Goal: Task Accomplishment & Management: Manage account settings

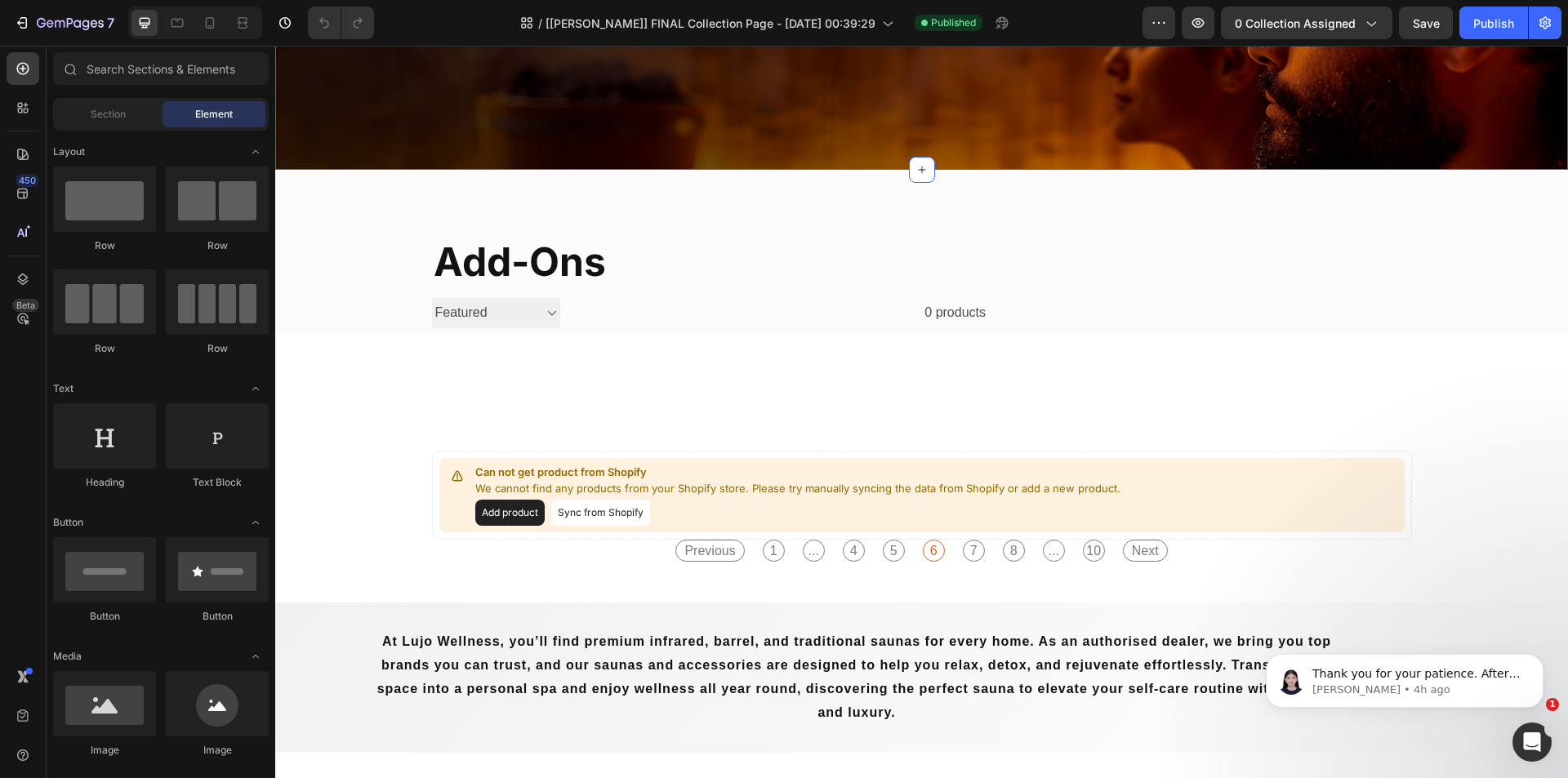
scroll to position [245, 0]
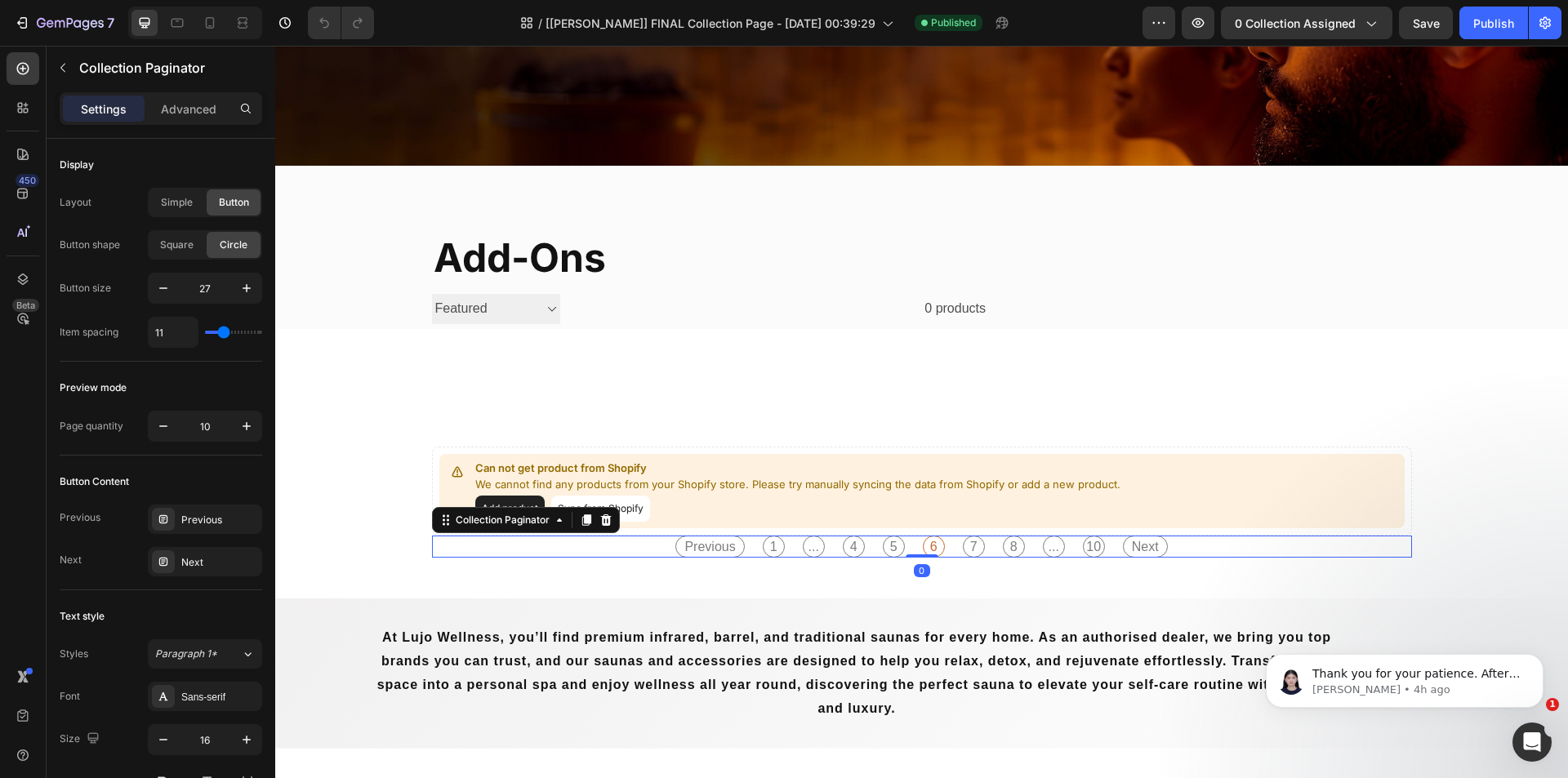
click at [1066, 544] on div "Previous 1 ... 4 5 6 7 8 ... 10 Next" at bounding box center [921, 546] width 509 height 22
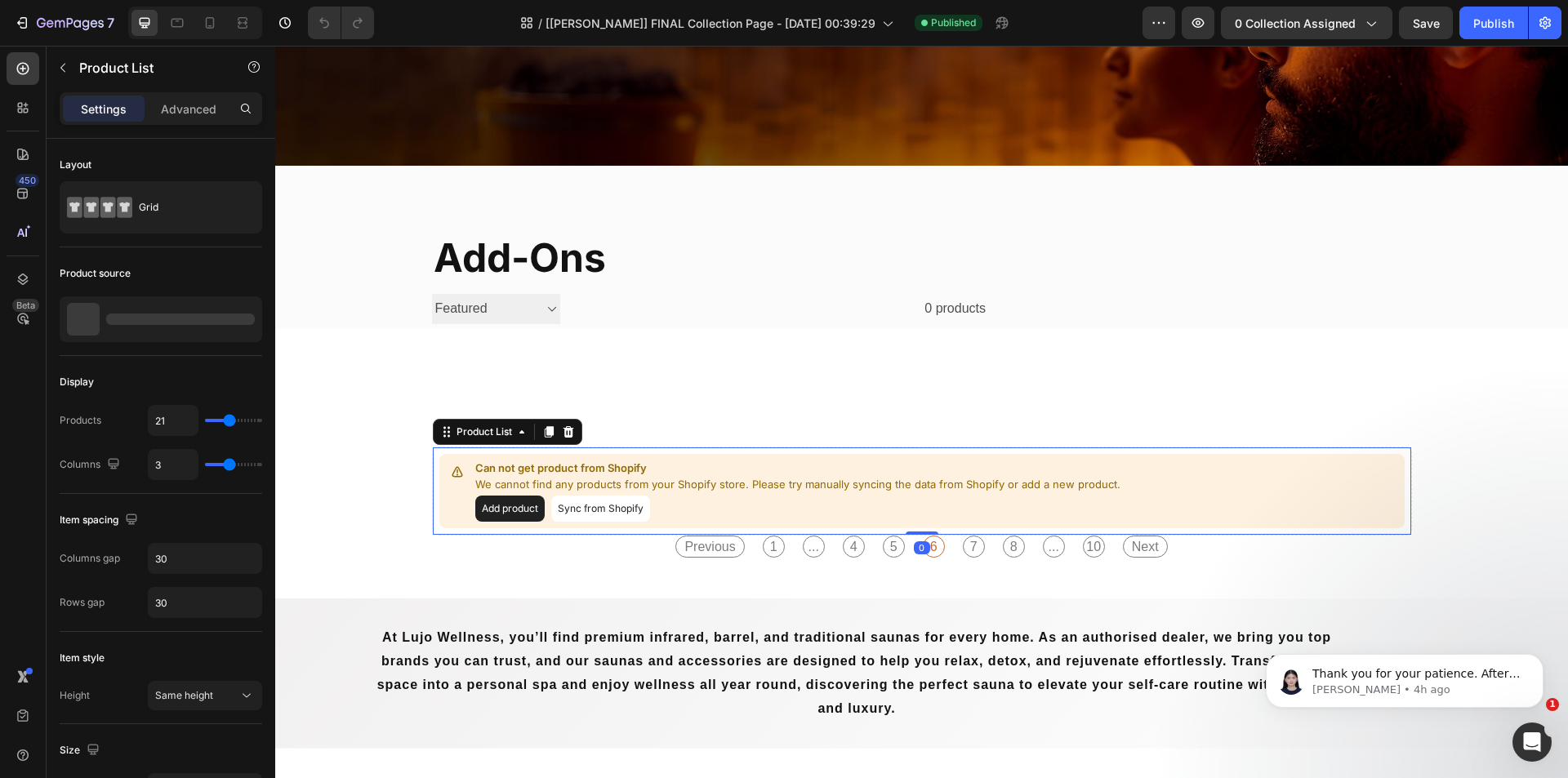
click at [1087, 495] on div "Add product Sync from Shopify" at bounding box center [797, 508] width 645 height 26
click at [167, 326] on div "No collection assigned" at bounding box center [161, 319] width 202 height 46
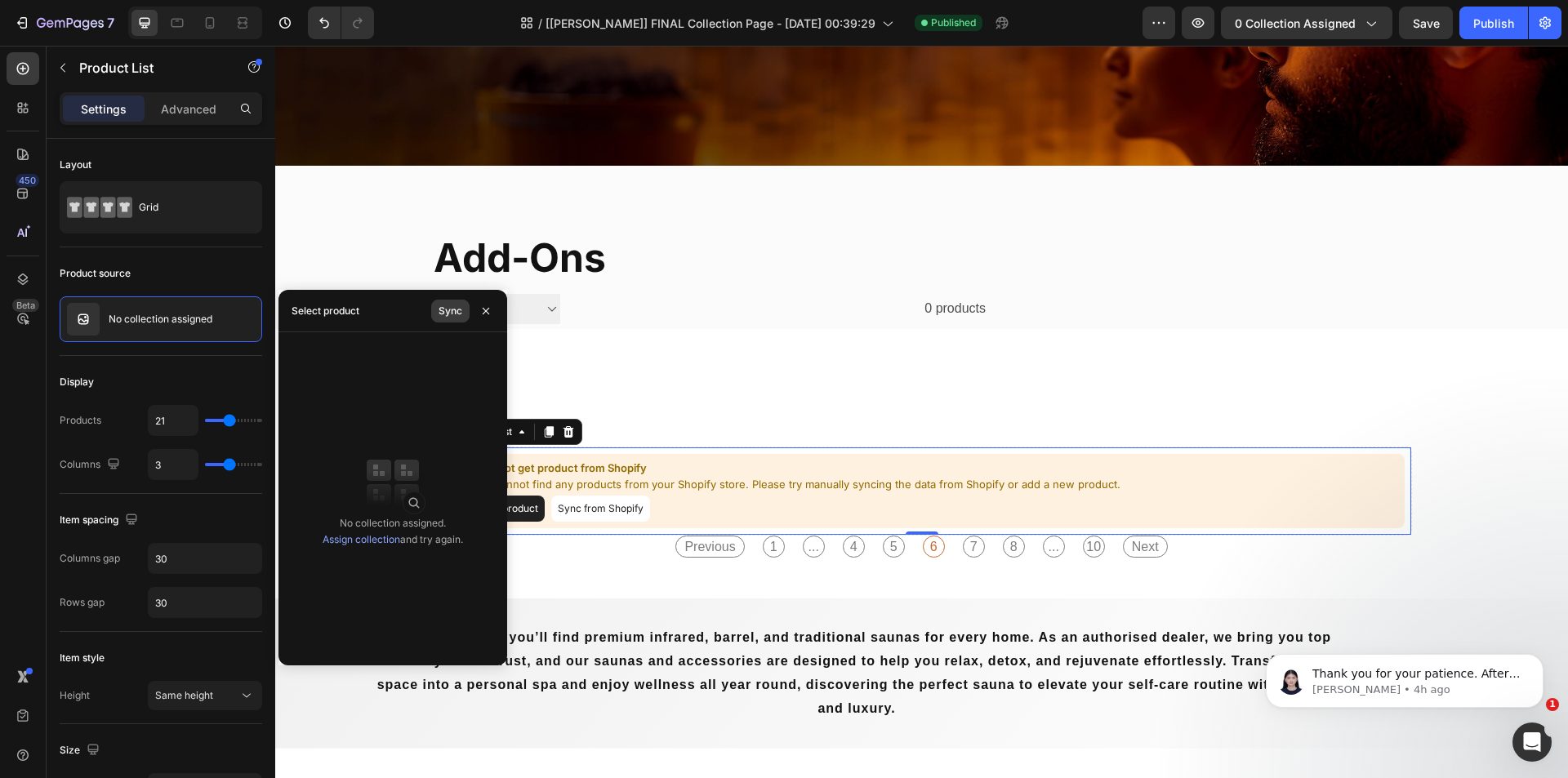
click at [456, 311] on div "Sync" at bounding box center [449, 311] width 23 height 15
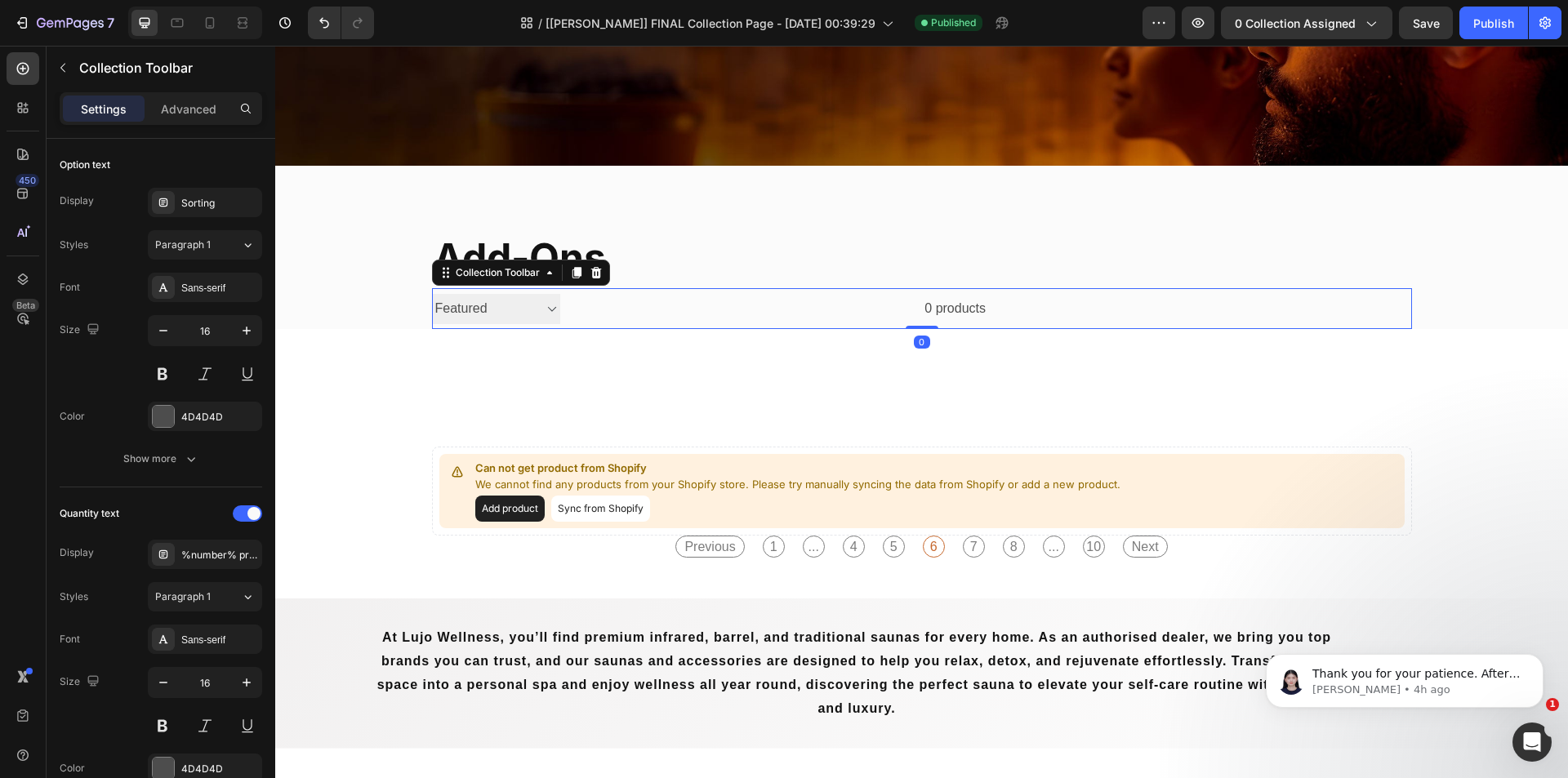
click at [839, 314] on div "0 products" at bounding box center [772, 308] width 426 height 41
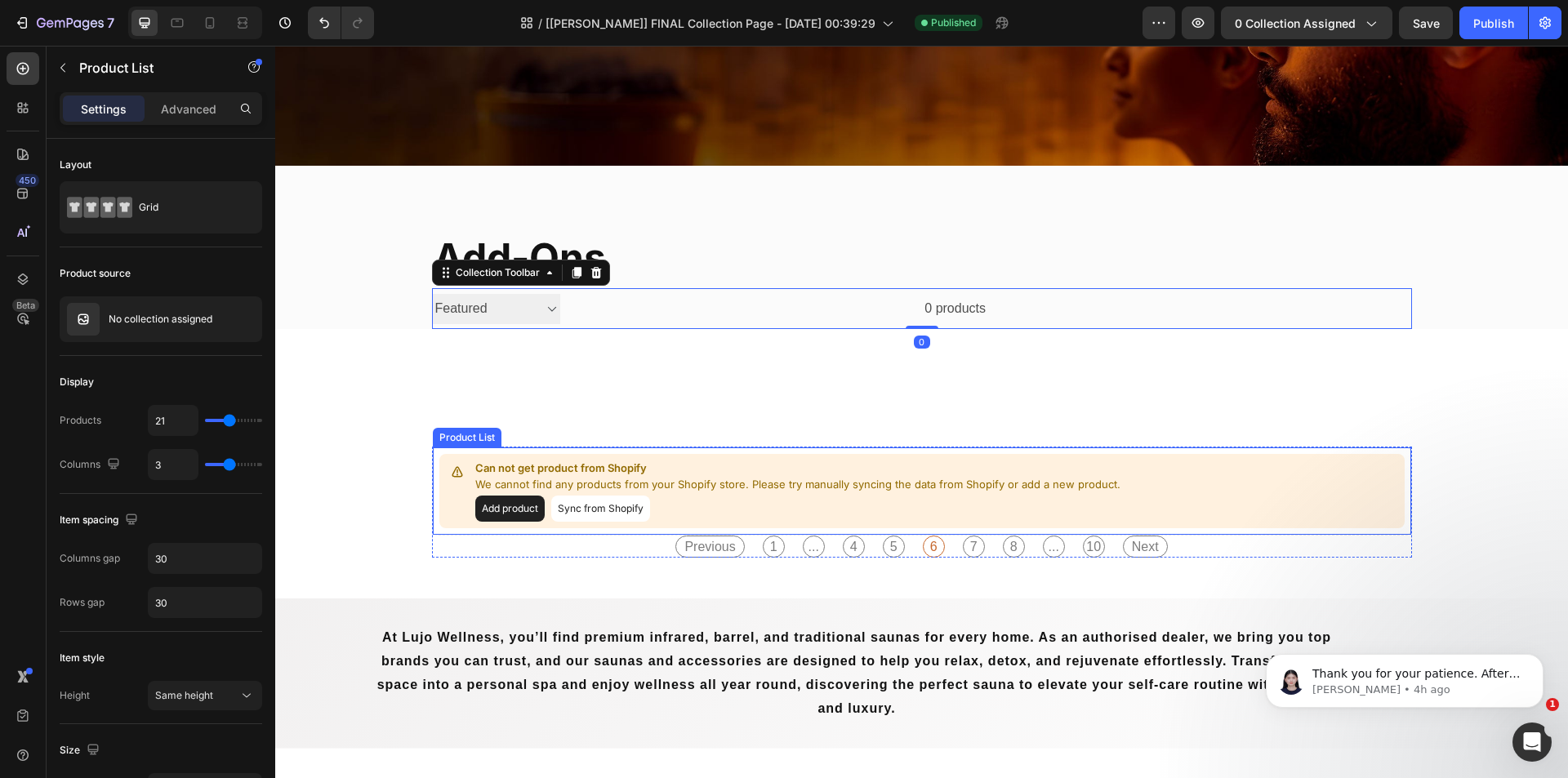
click at [804, 463] on p "Can not get product from Shopify" at bounding box center [797, 468] width 645 height 16
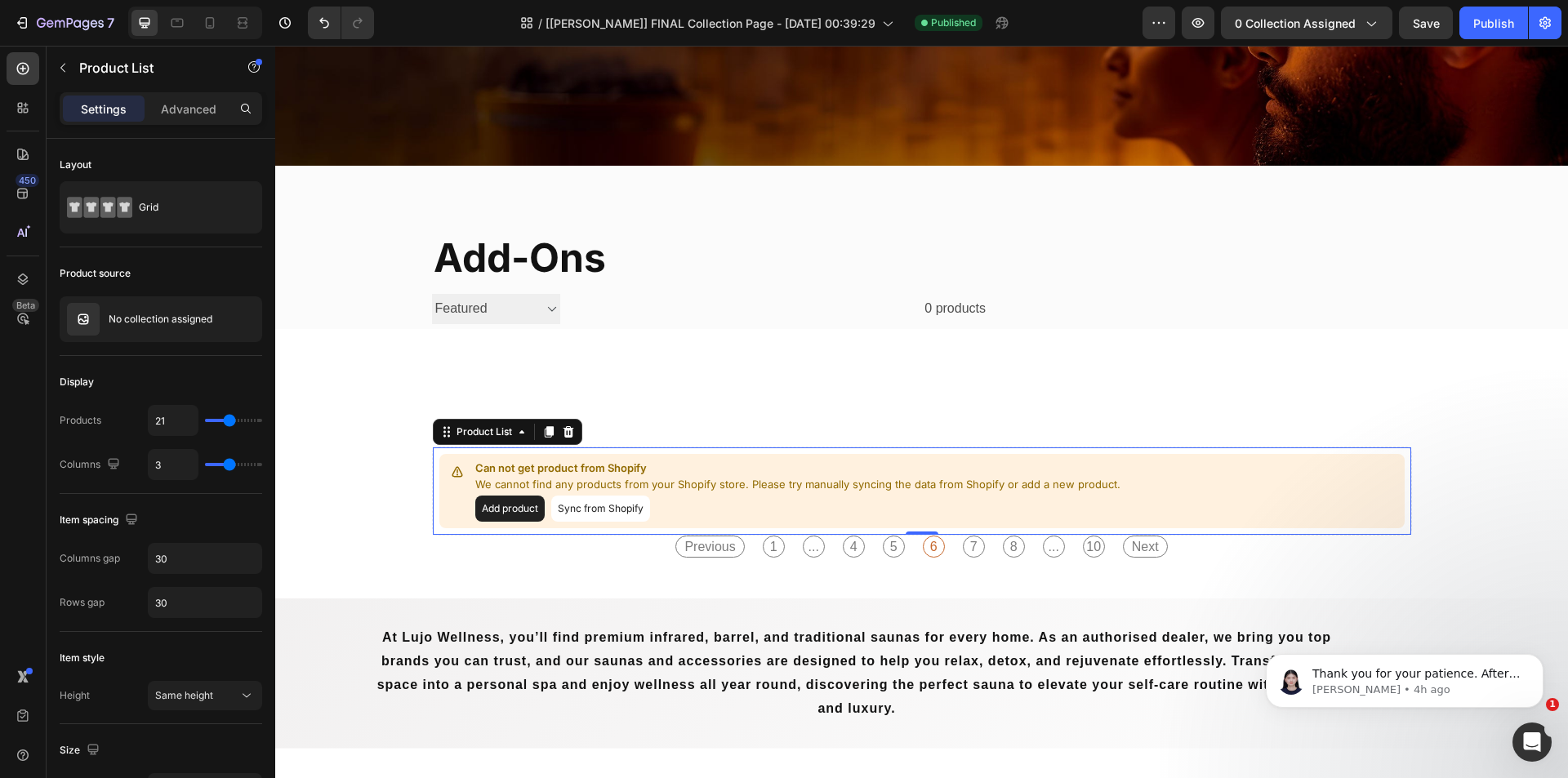
scroll to position [0, 0]
click at [515, 435] on icon at bounding box center [522, 431] width 13 height 13
click at [539, 441] on div at bounding box center [548, 431] width 20 height 20
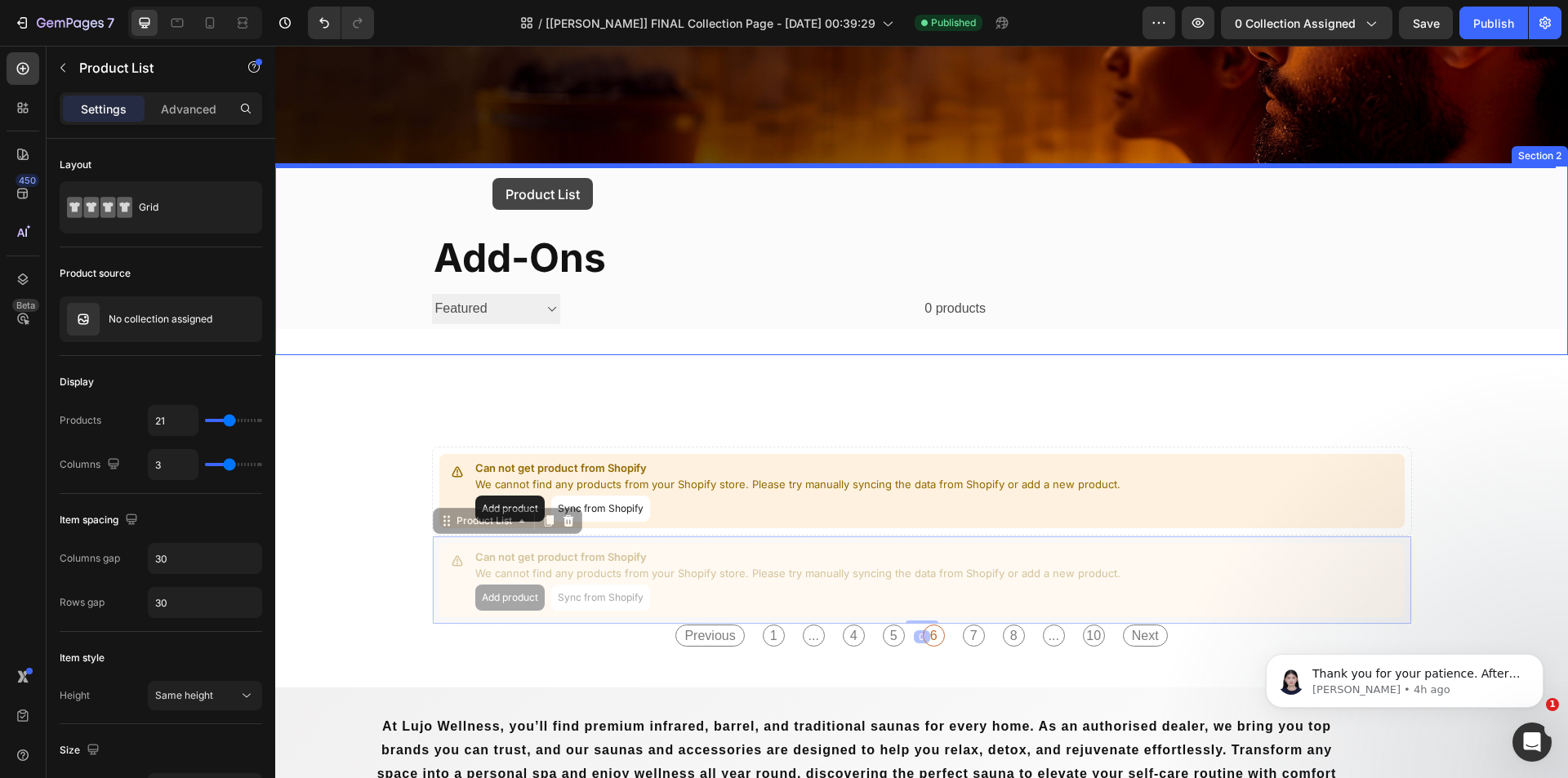
drag, startPoint x: 495, startPoint y: 519, endPoint x: 492, endPoint y: 177, distance: 342.0
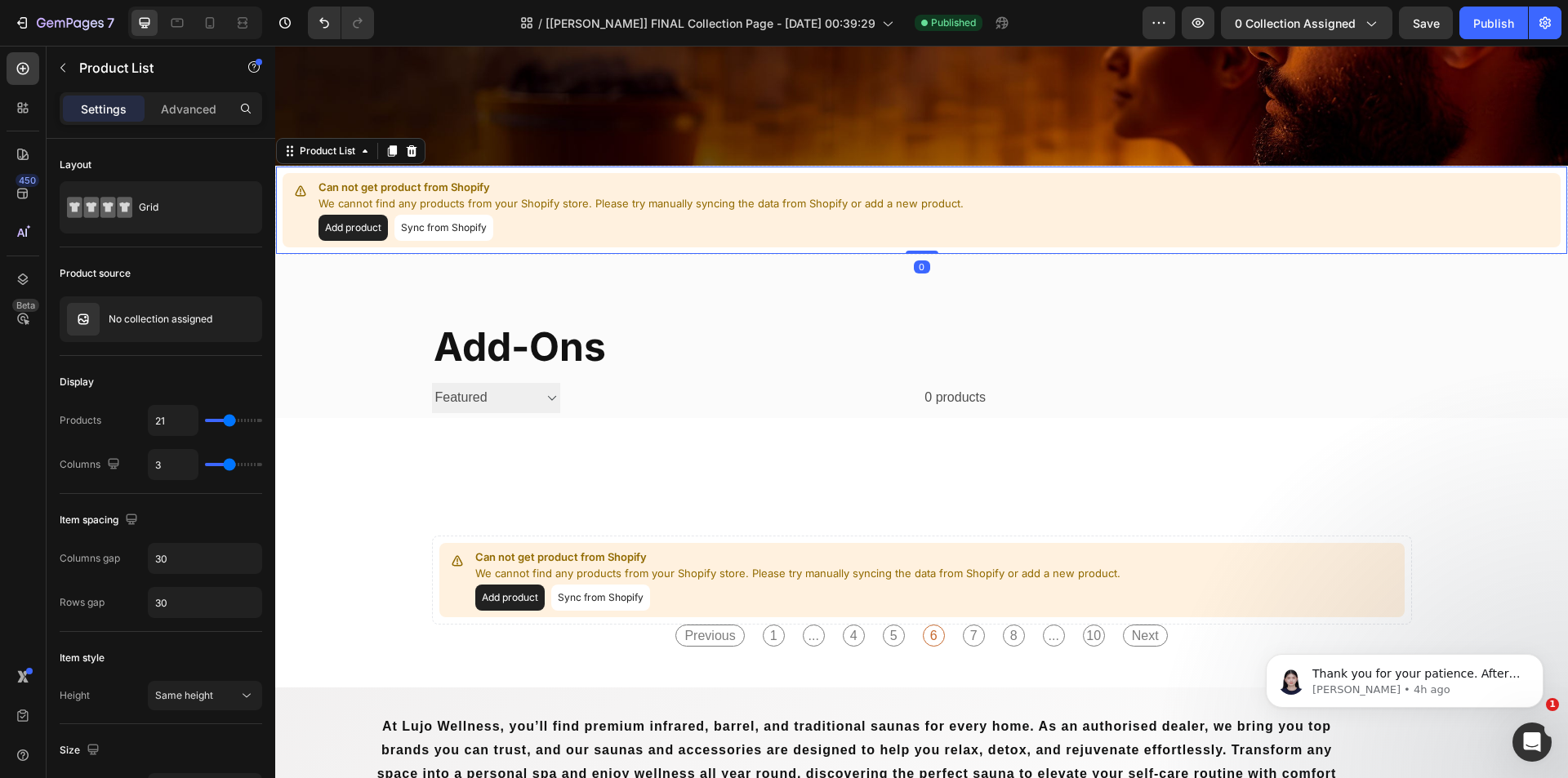
click at [360, 236] on button "Add product" at bounding box center [353, 227] width 69 height 26
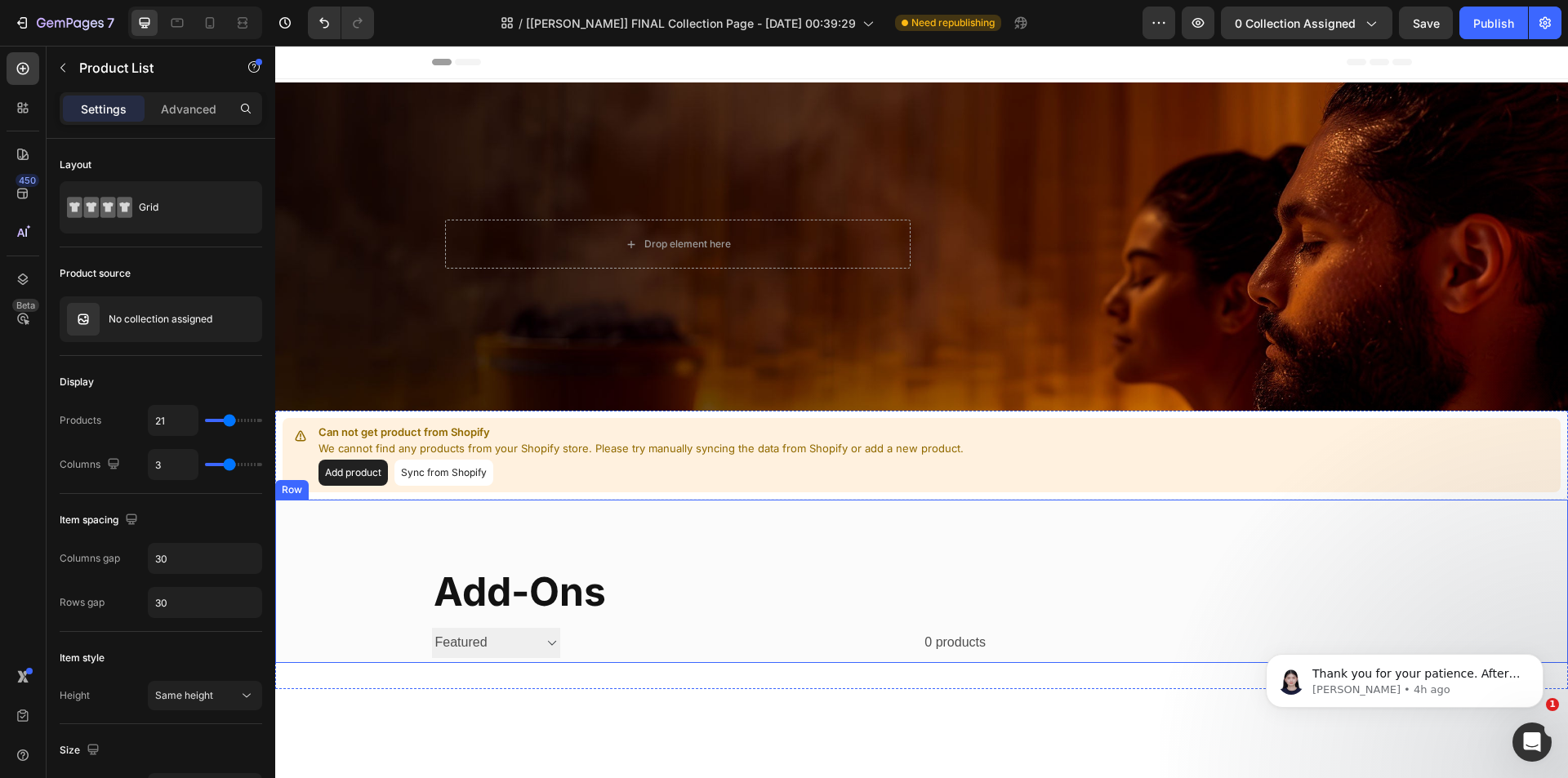
click at [1109, 435] on div "Can not get product from Shopify We cannot find any products from your Shopify …" at bounding box center [922, 455] width 1278 height 75
click at [157, 80] on div "Product List" at bounding box center [140, 68] width 187 height 42
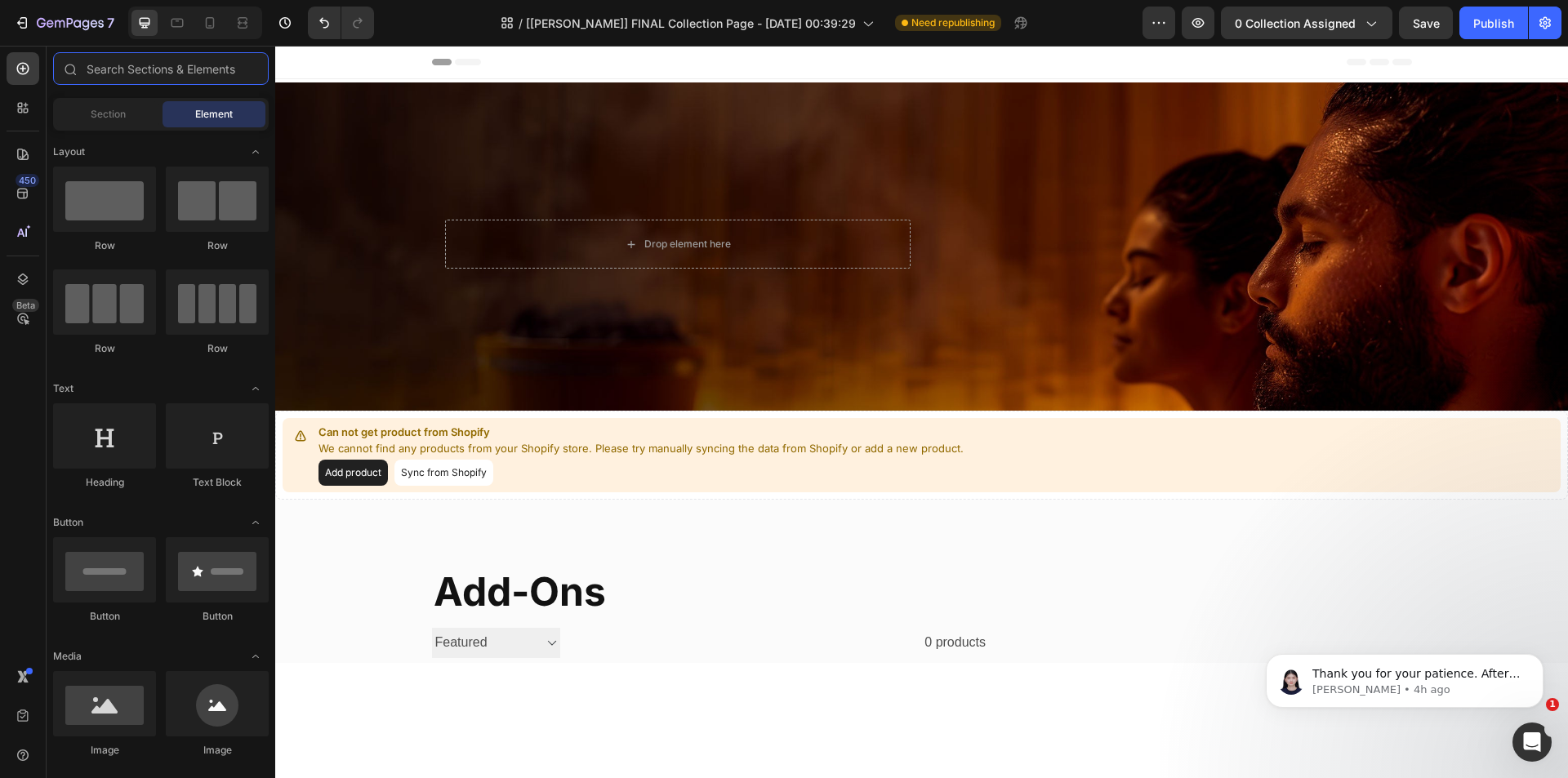
click at [157, 80] on input "text" at bounding box center [161, 69] width 215 height 33
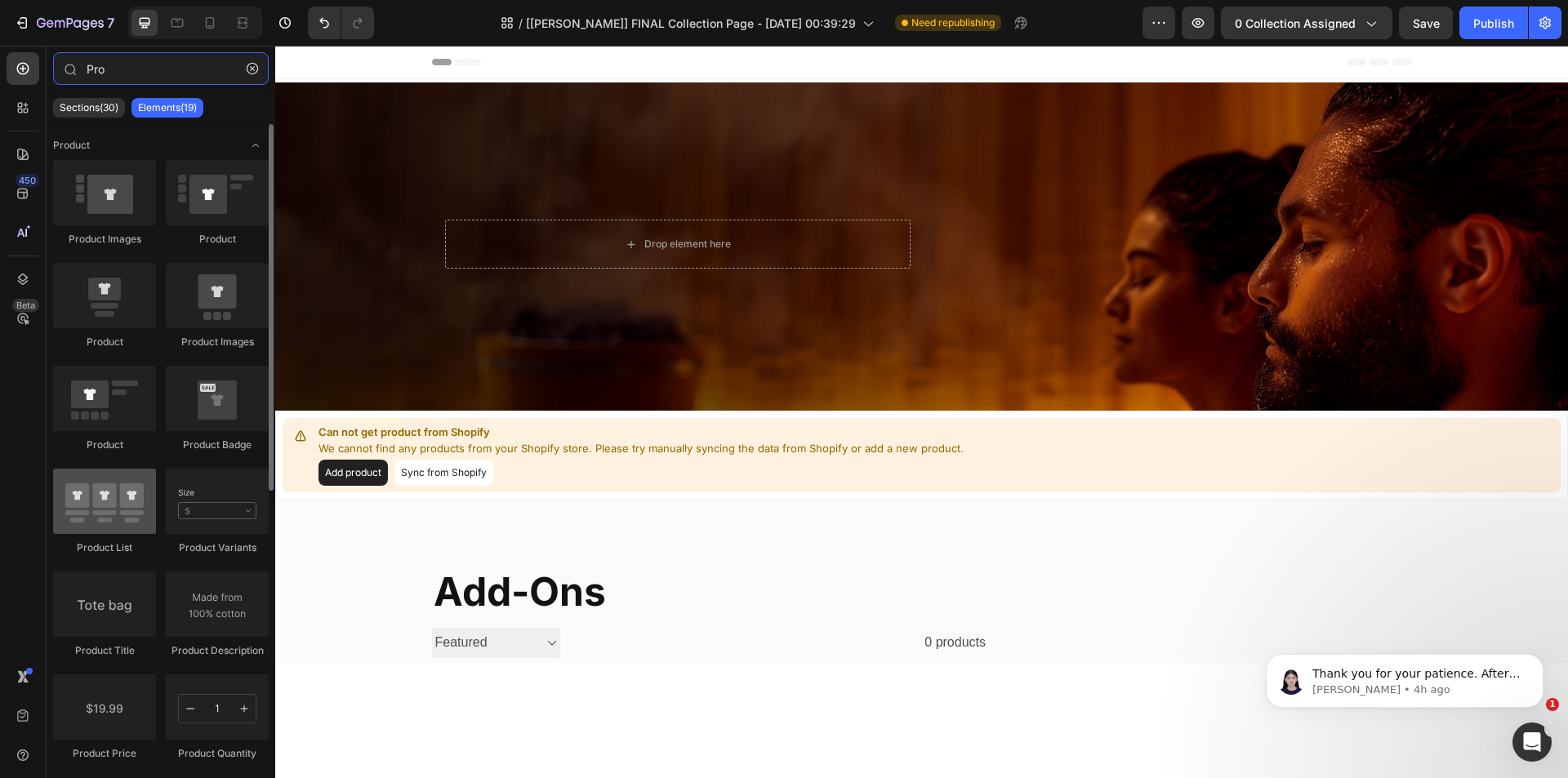
type input "Pro"
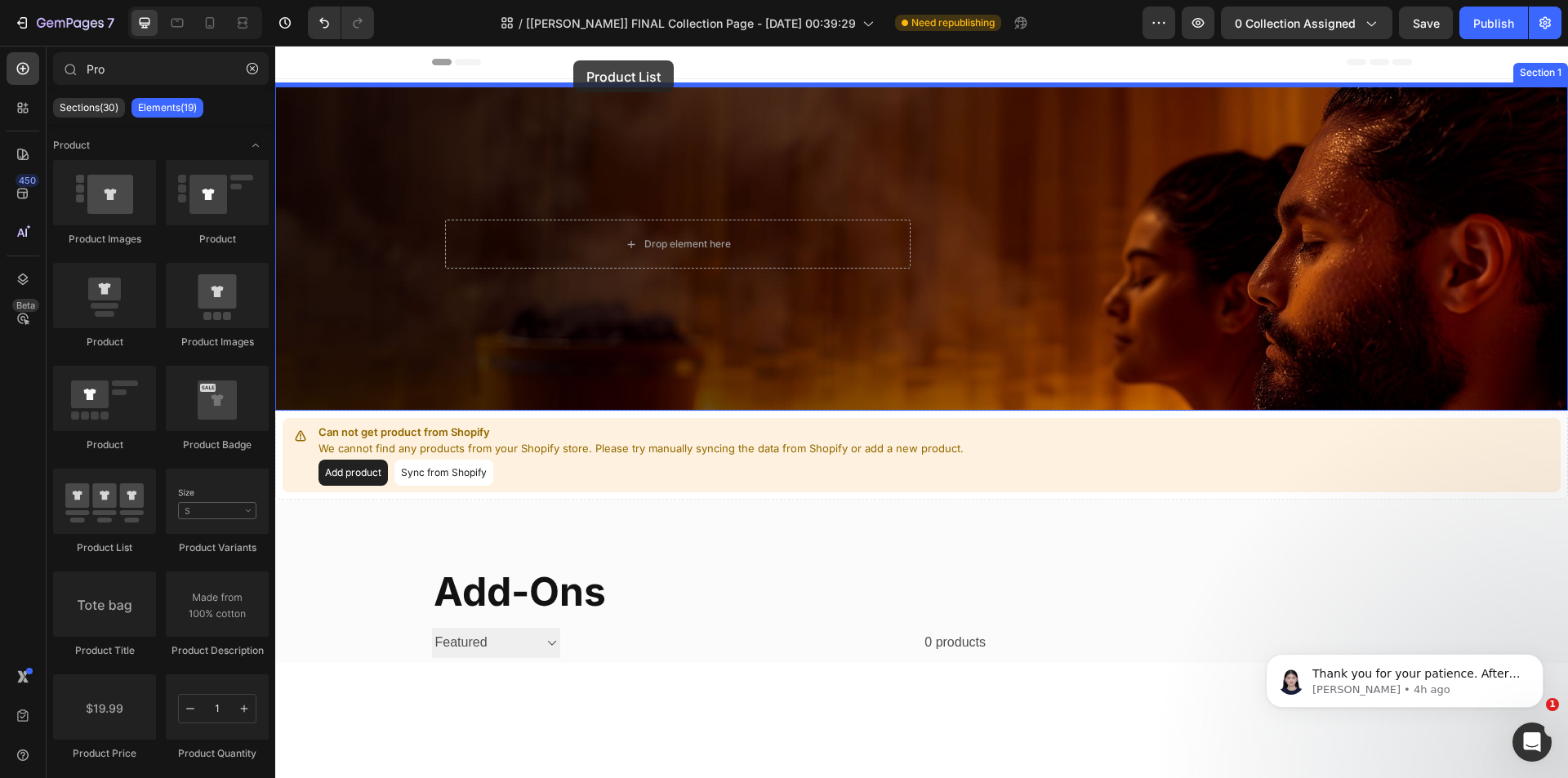
drag, startPoint x: 395, startPoint y: 533, endPoint x: 574, endPoint y: 61, distance: 504.8
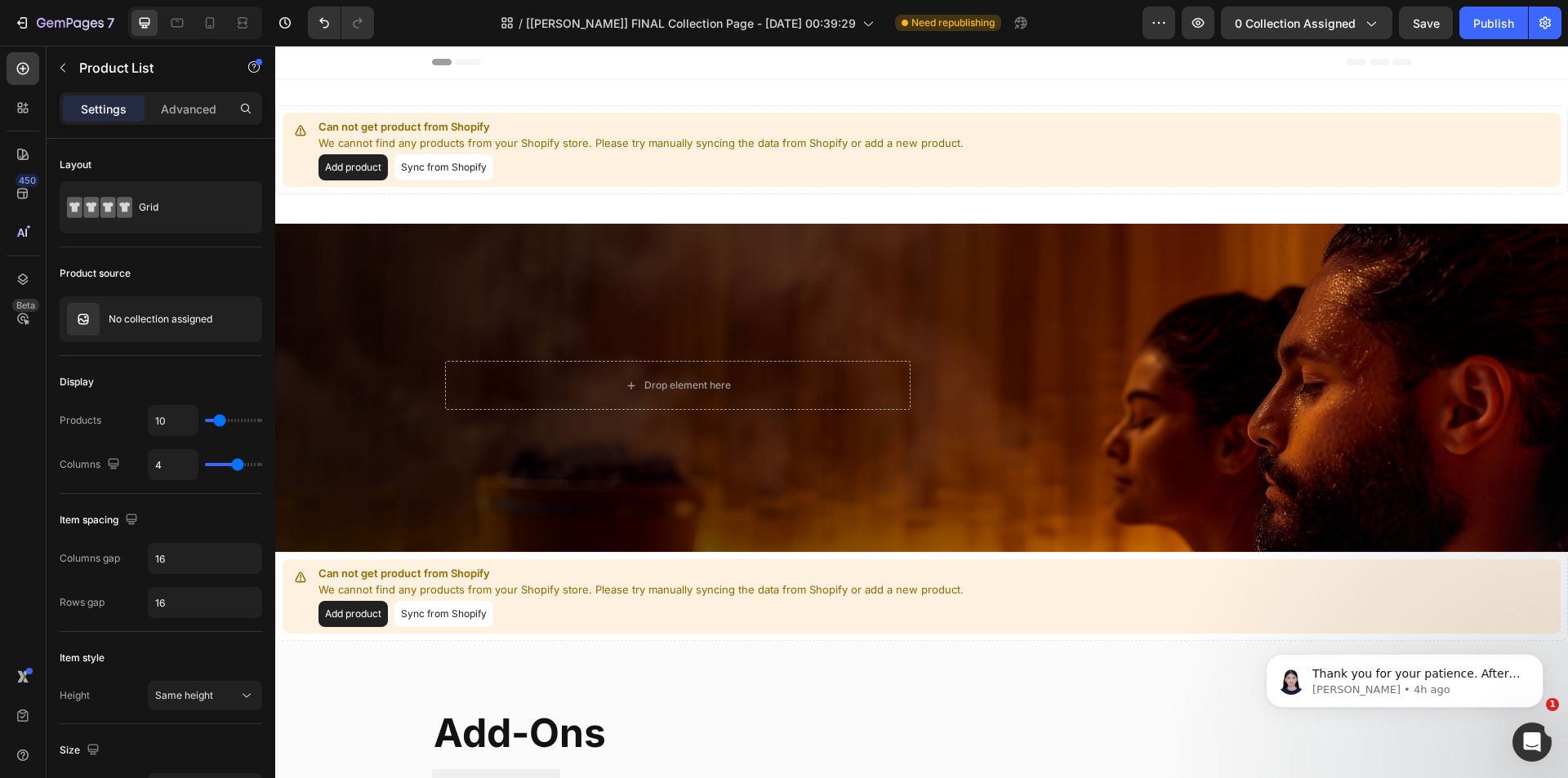
click at [614, 159] on div "Add product Sync from Shopify" at bounding box center [640, 167] width 645 height 26
click at [1377, 29] on icon "button" at bounding box center [1369, 23] width 16 height 16
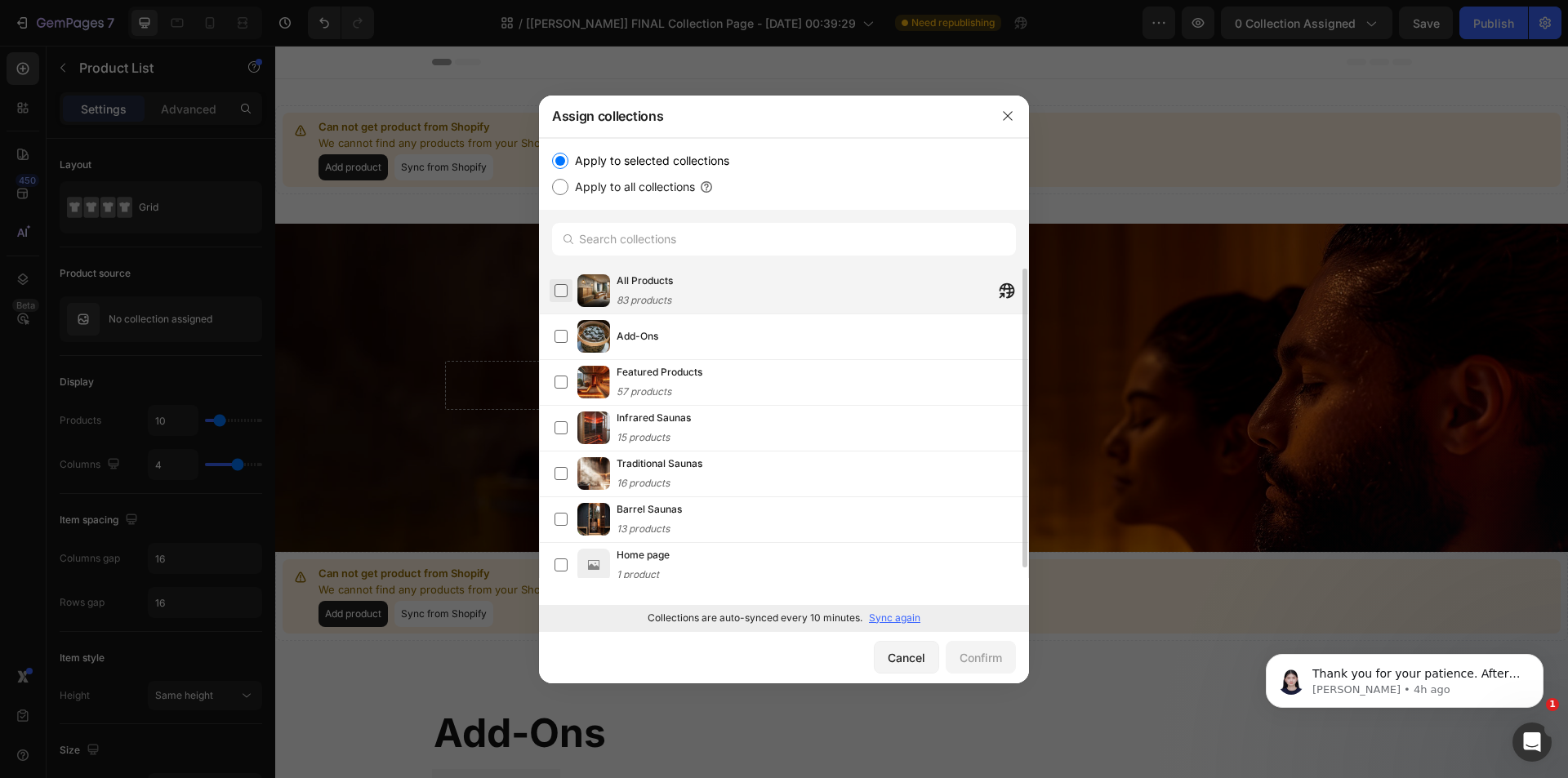
click at [563, 287] on label at bounding box center [561, 290] width 13 height 13
click at [1004, 669] on button "Confirm" at bounding box center [981, 657] width 70 height 33
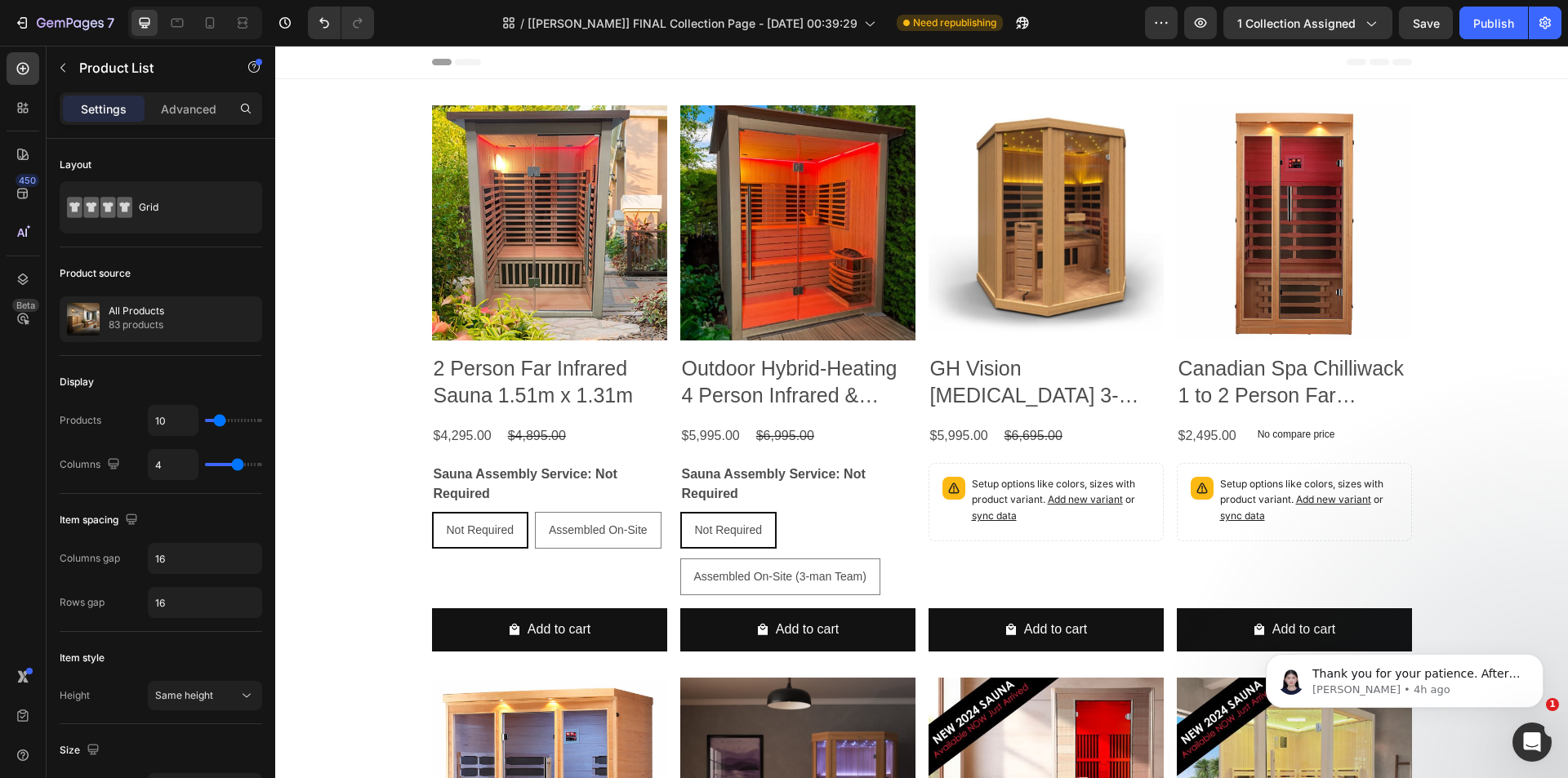
click at [909, 87] on div at bounding box center [922, 79] width 26 height 26
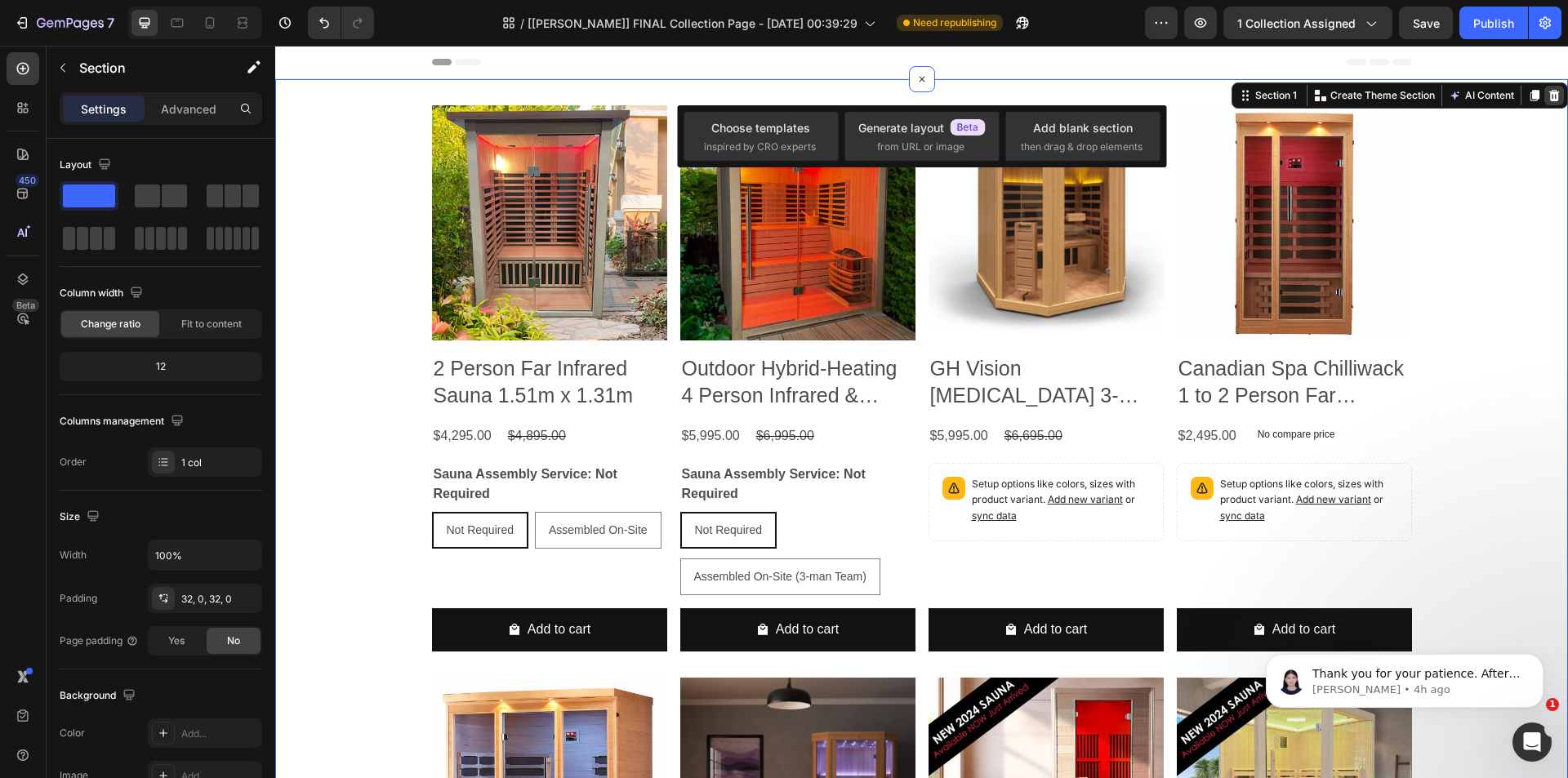
click at [1549, 91] on icon at bounding box center [1554, 95] width 10 height 11
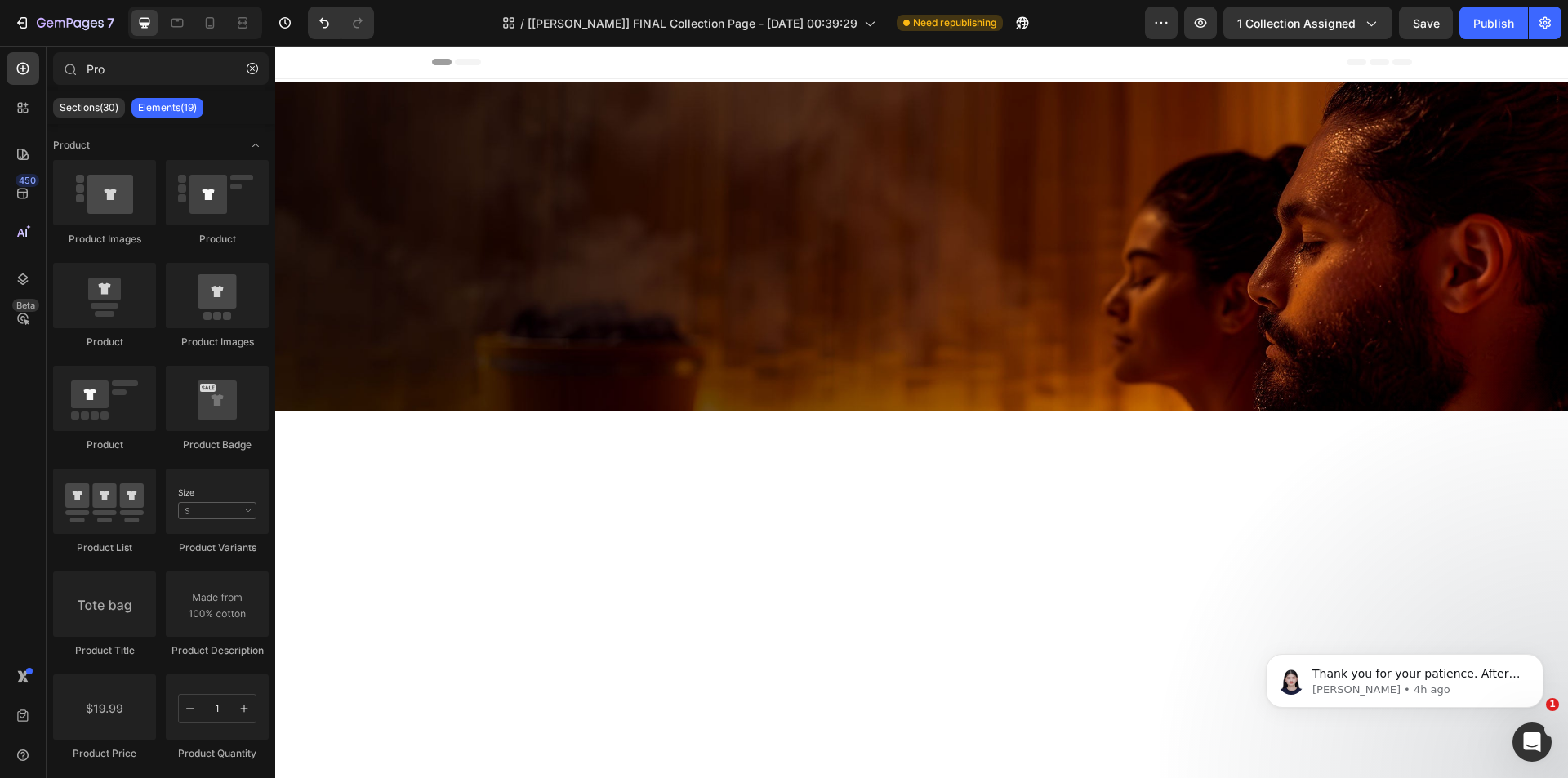
click at [965, 150] on div at bounding box center [921, 246] width 1292 height 328
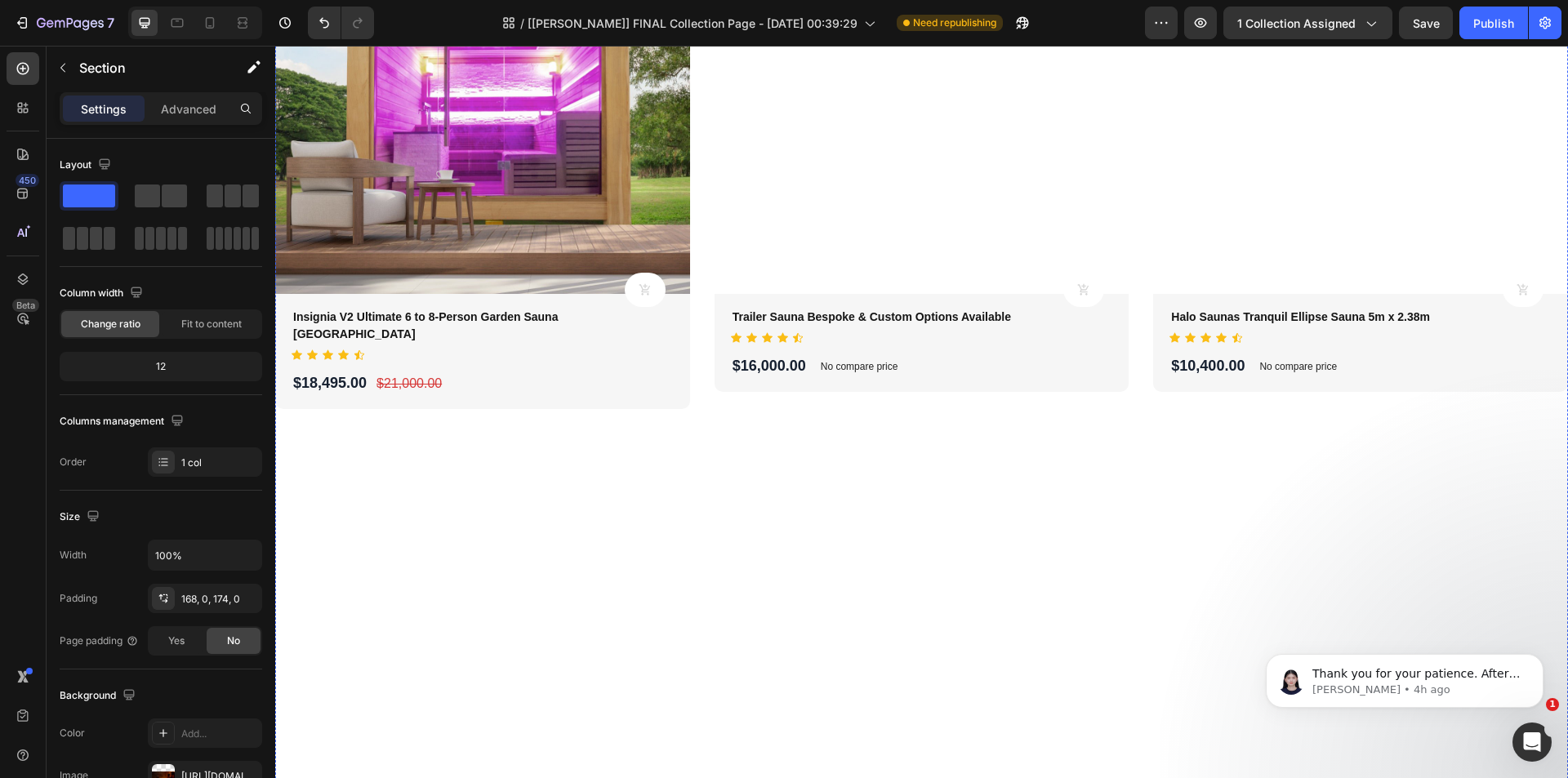
scroll to position [3428, 0]
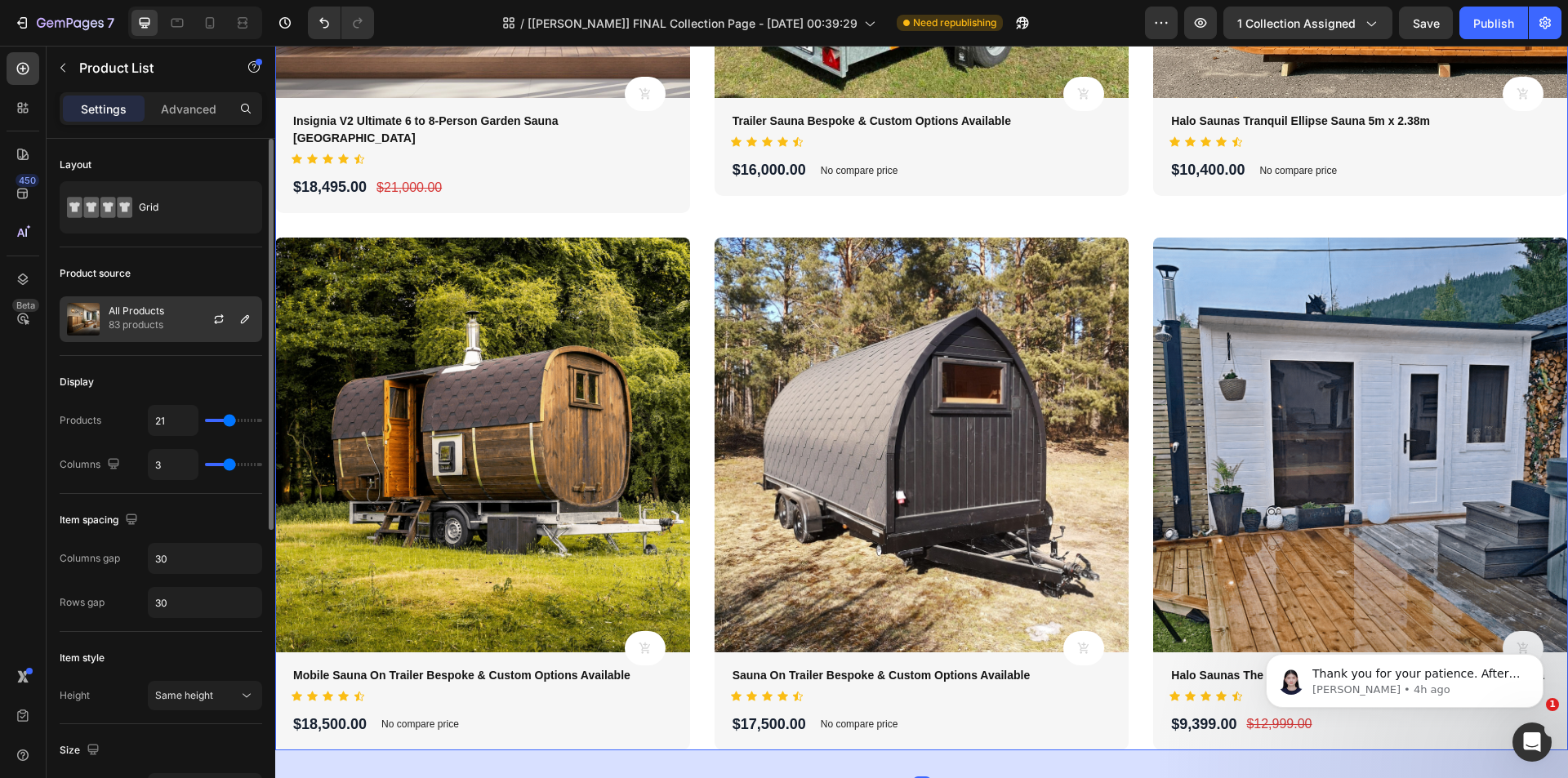
click at [141, 317] on p "83 products" at bounding box center [136, 324] width 56 height 16
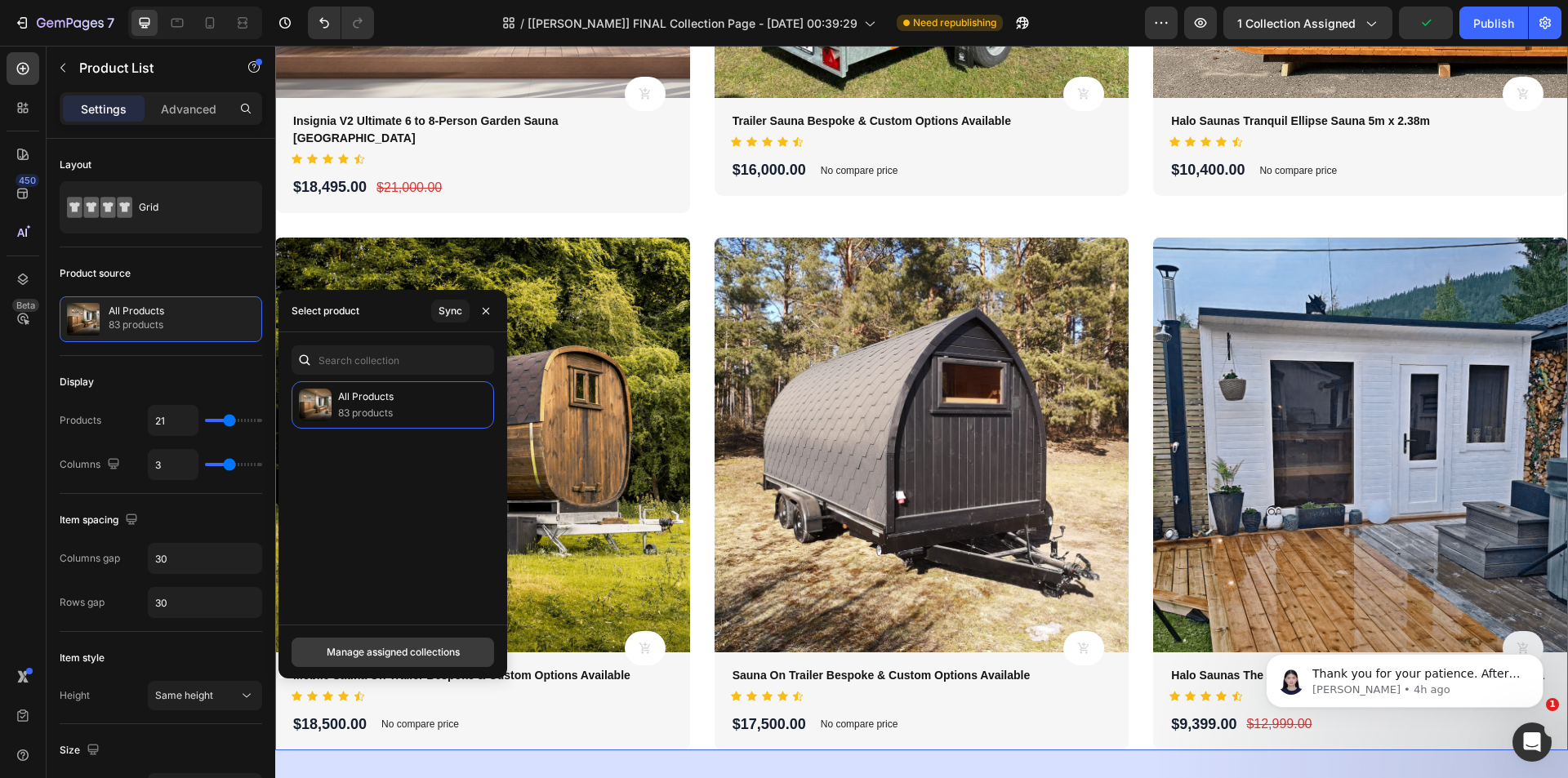
click at [379, 647] on div "Manage assigned collections" at bounding box center [392, 651] width 133 height 15
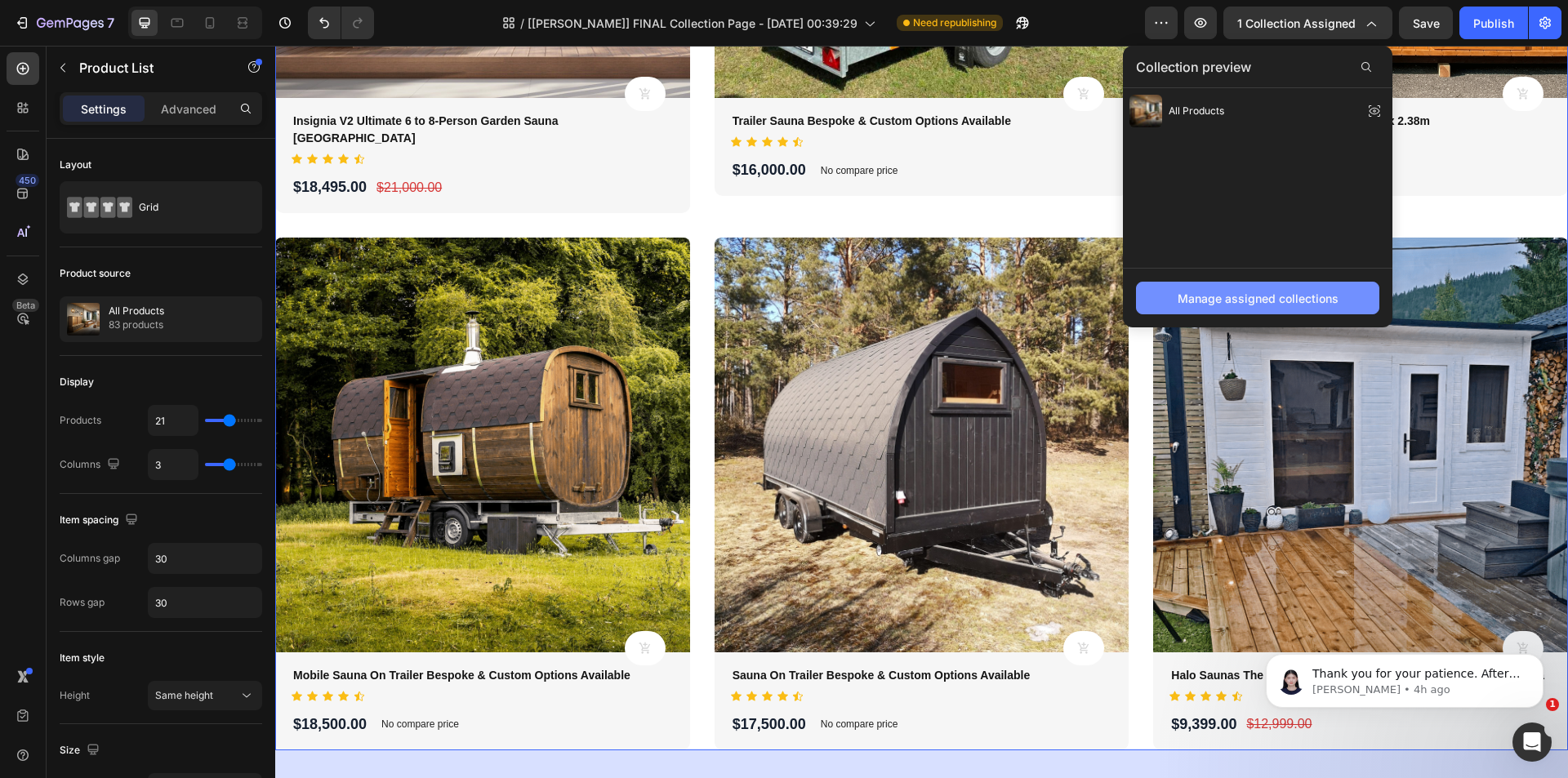
click at [1268, 291] on div "Manage assigned collections" at bounding box center [1257, 298] width 161 height 17
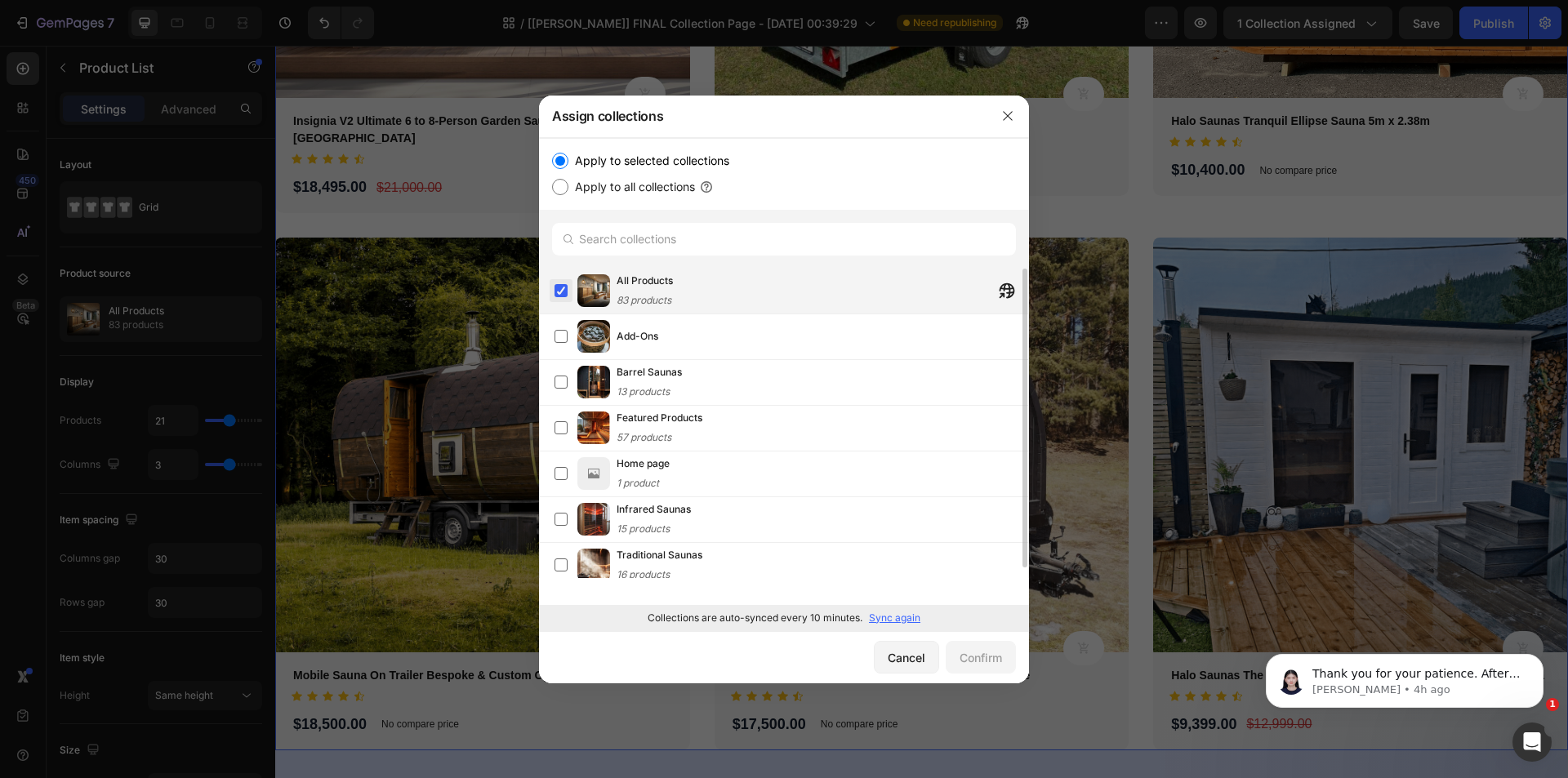
click at [562, 289] on label at bounding box center [561, 290] width 13 height 13
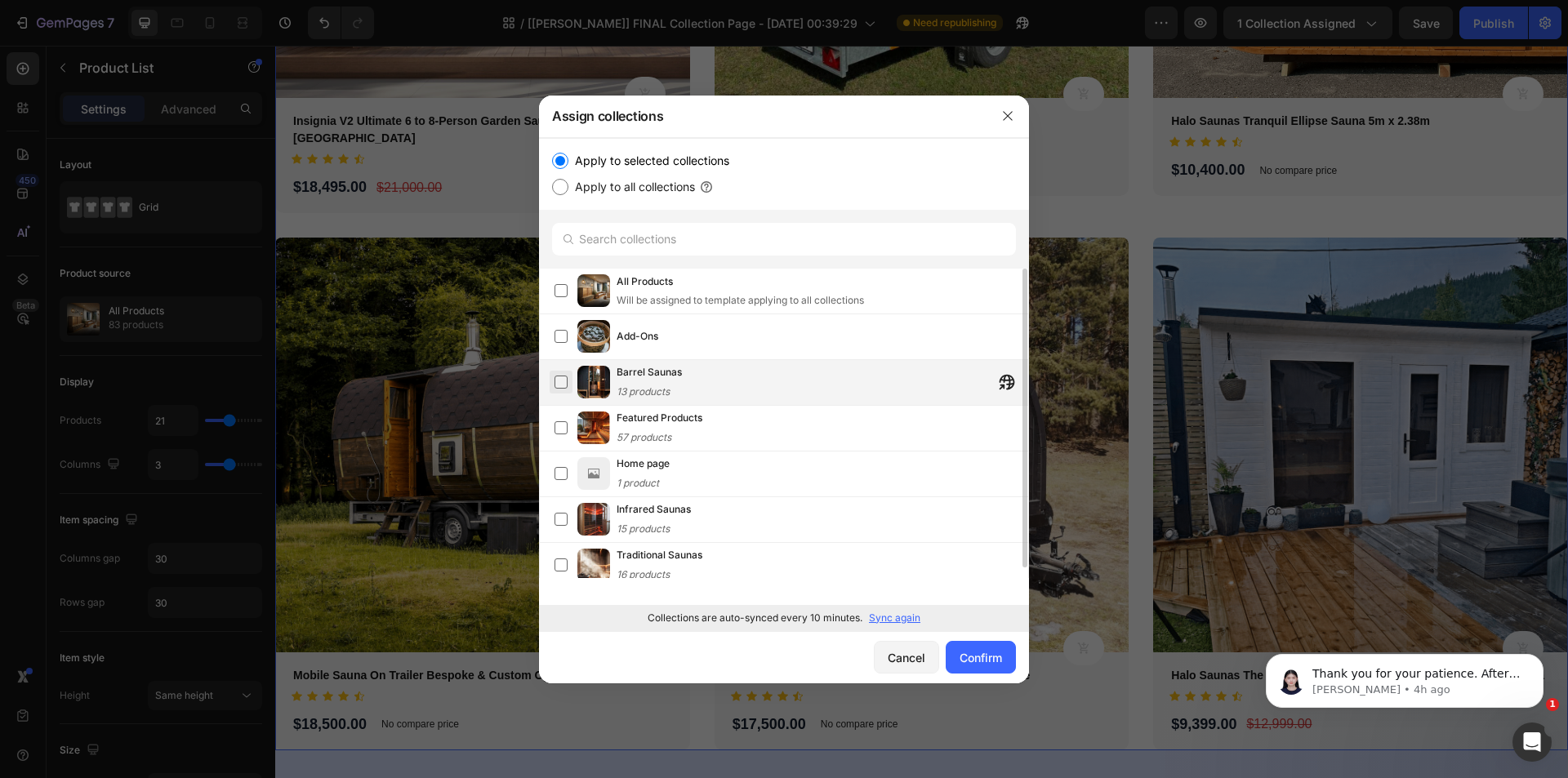
click at [563, 380] on label at bounding box center [561, 382] width 13 height 13
click at [563, 566] on label at bounding box center [561, 565] width 13 height 13
click at [561, 377] on label at bounding box center [561, 382] width 13 height 13
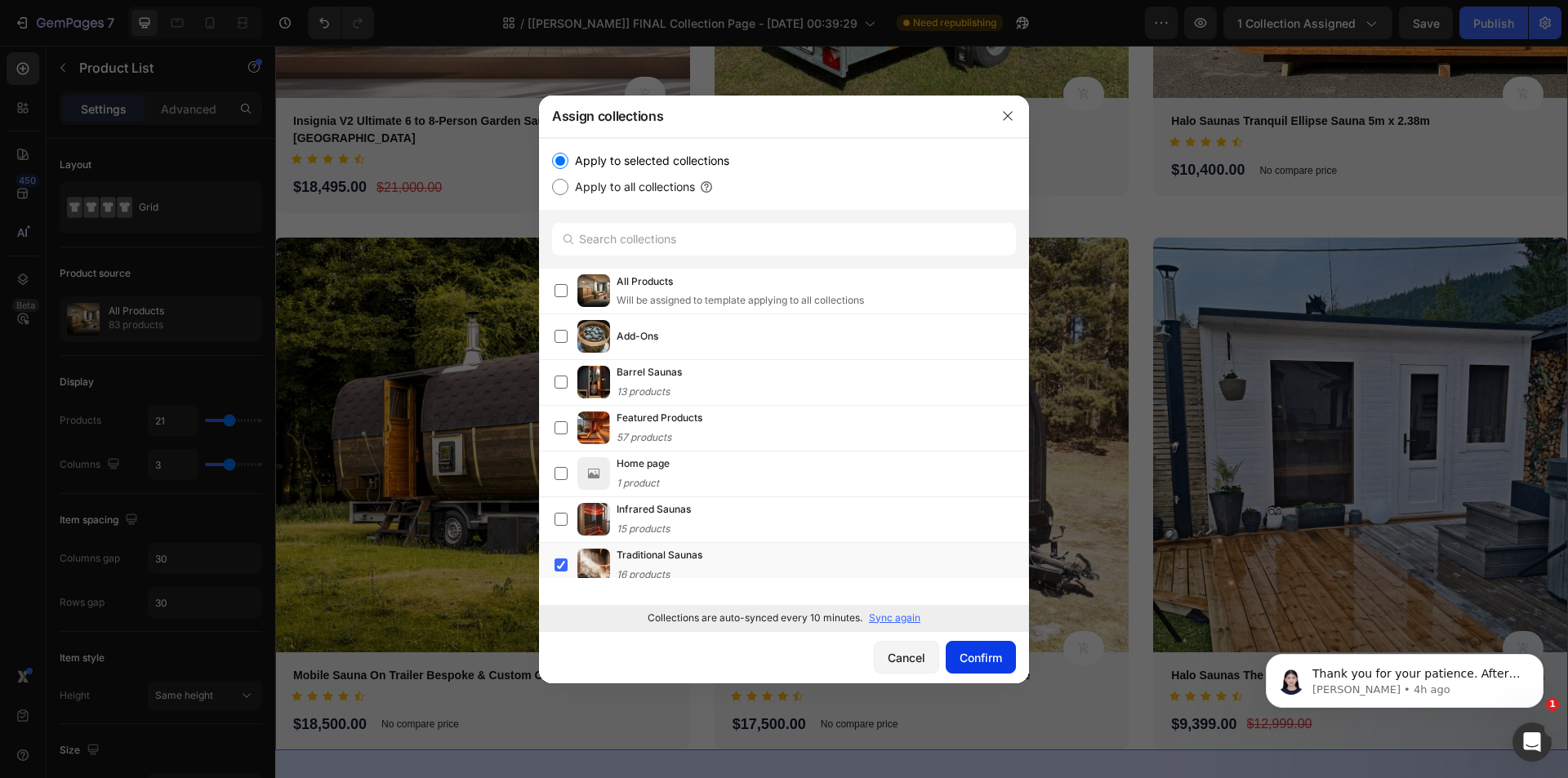
click at [965, 668] on button "Confirm" at bounding box center [981, 657] width 70 height 33
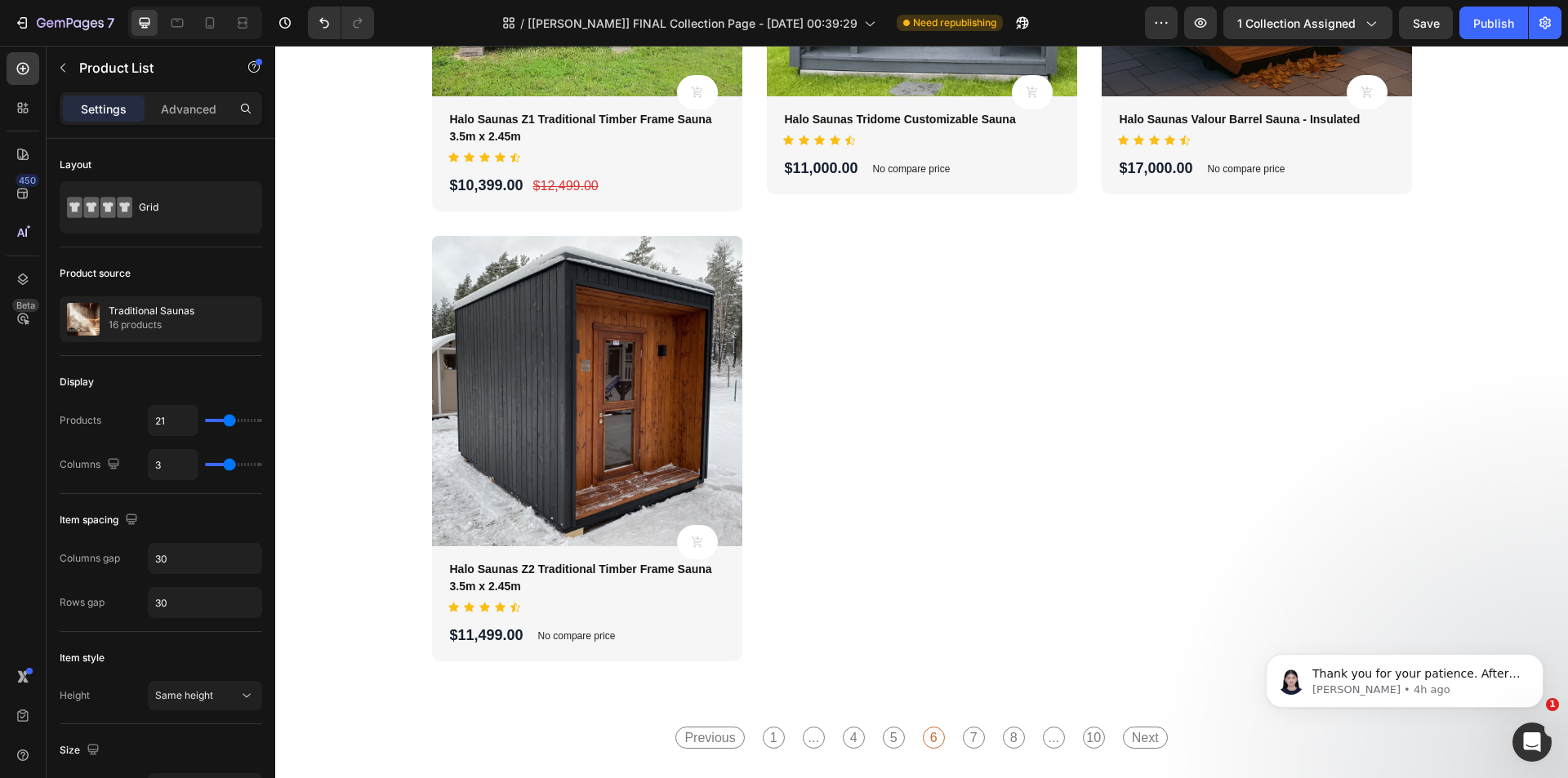
scroll to position [6202, 0]
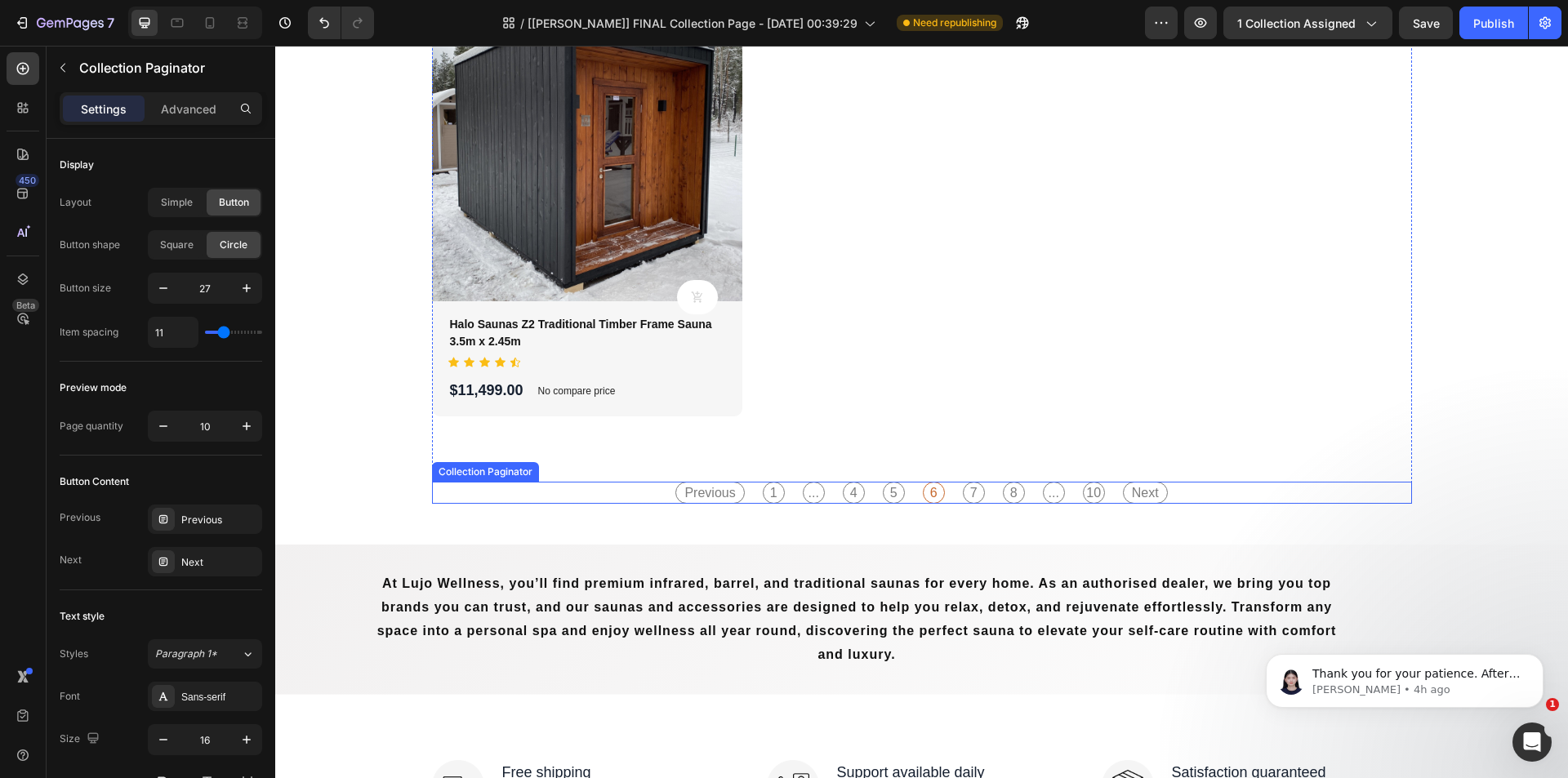
click at [962, 493] on span "7" at bounding box center [973, 492] width 22 height 22
click at [986, 494] on div "Previous 1 ... 4 5 6 7 8 ... 10 Next" at bounding box center [921, 492] width 509 height 22
click at [1014, 492] on span "8" at bounding box center [1013, 492] width 22 height 22
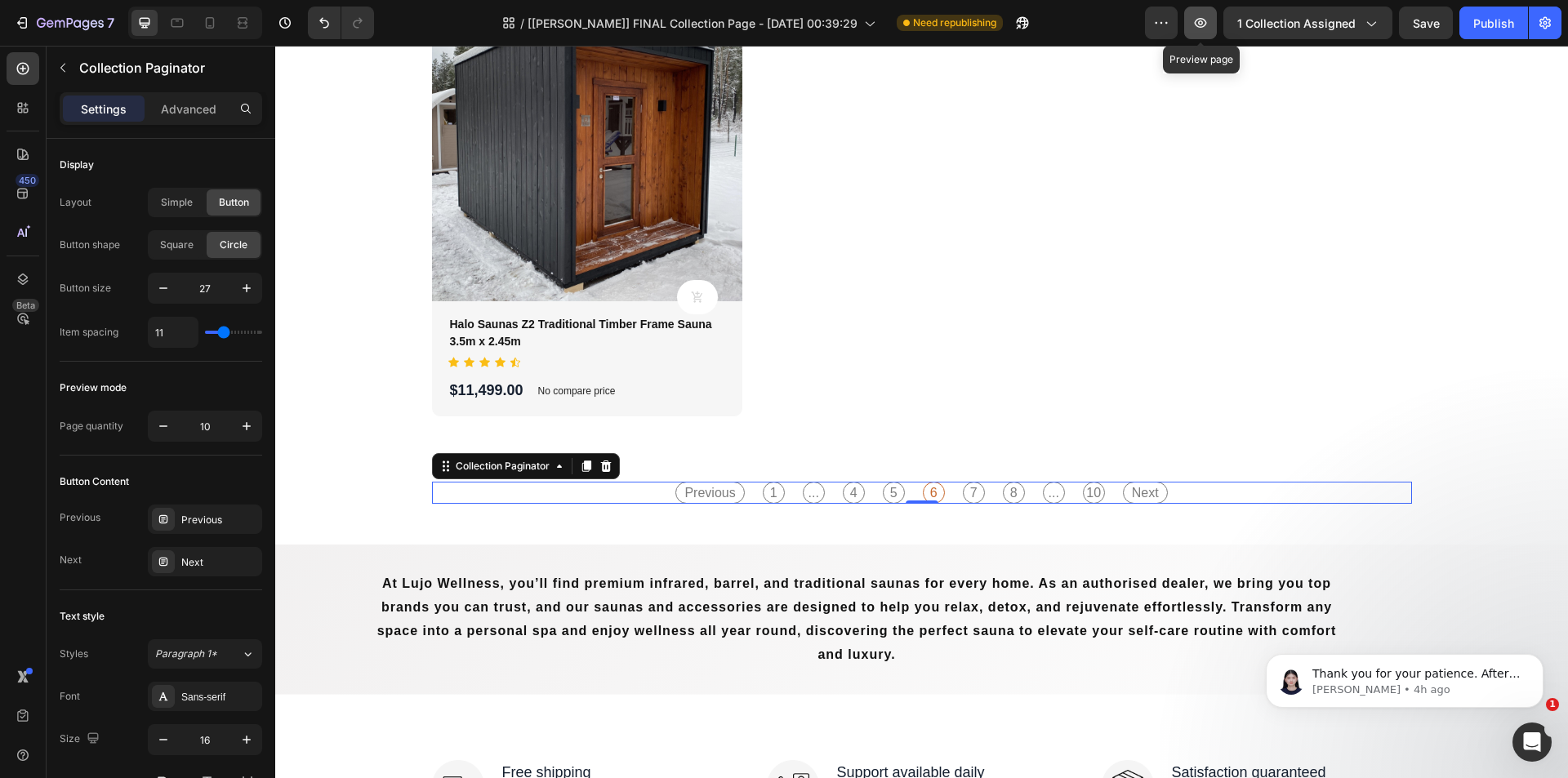
click at [1192, 31] on button "button" at bounding box center [1200, 23] width 33 height 33
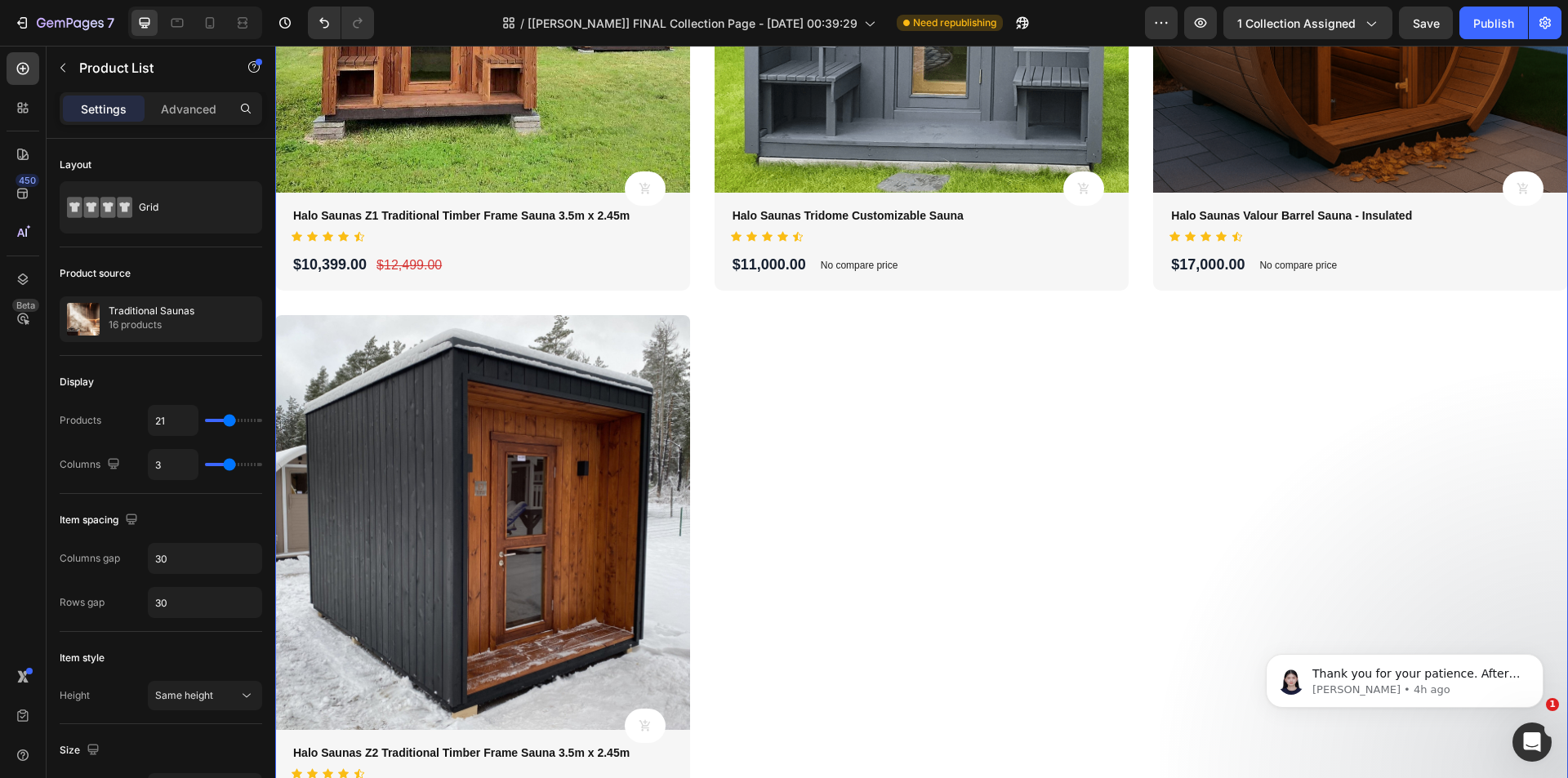
scroll to position [2775, 0]
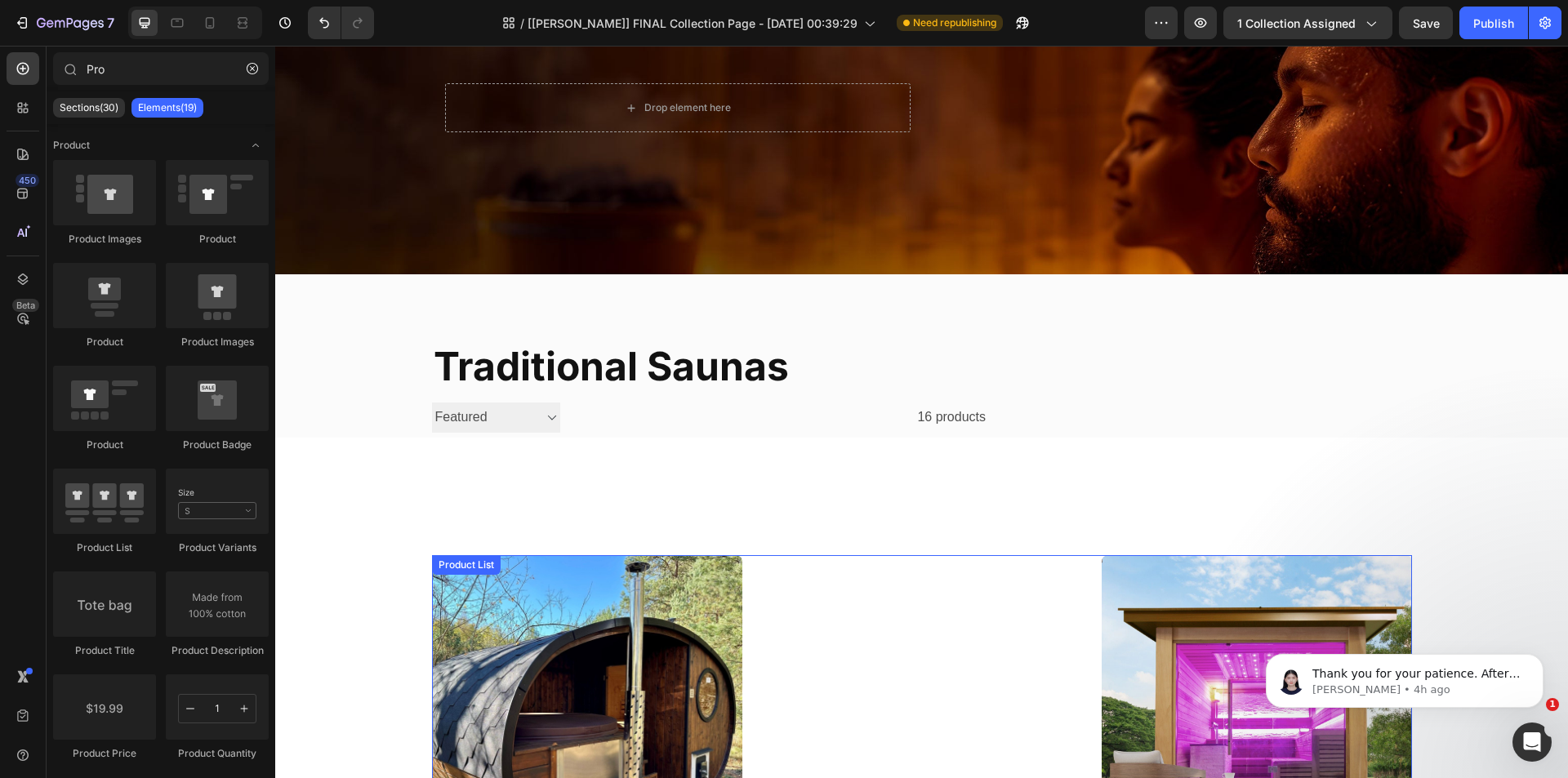
scroll to position [245, 0]
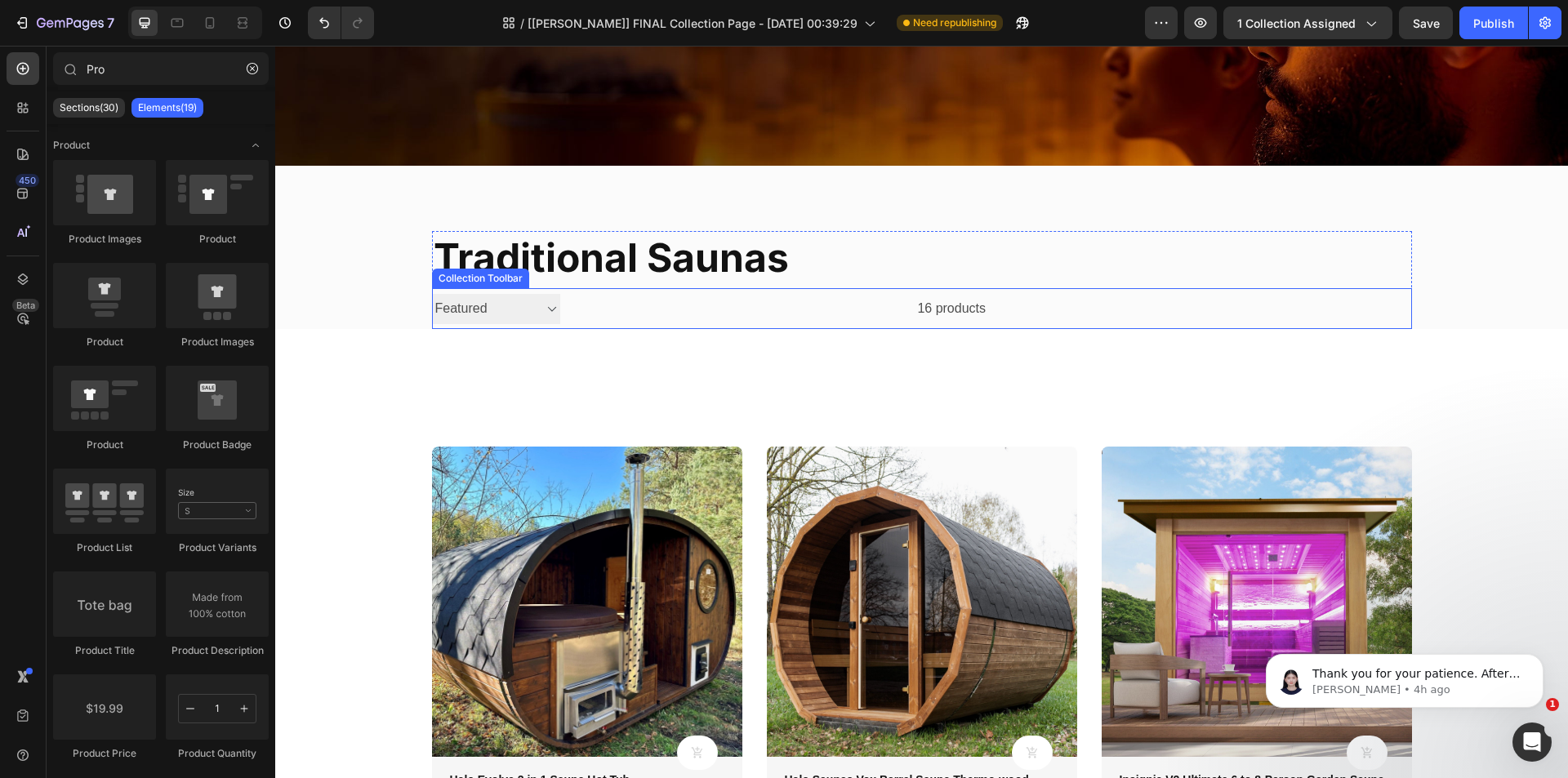
click at [884, 323] on div "16 products" at bounding box center [772, 308] width 426 height 41
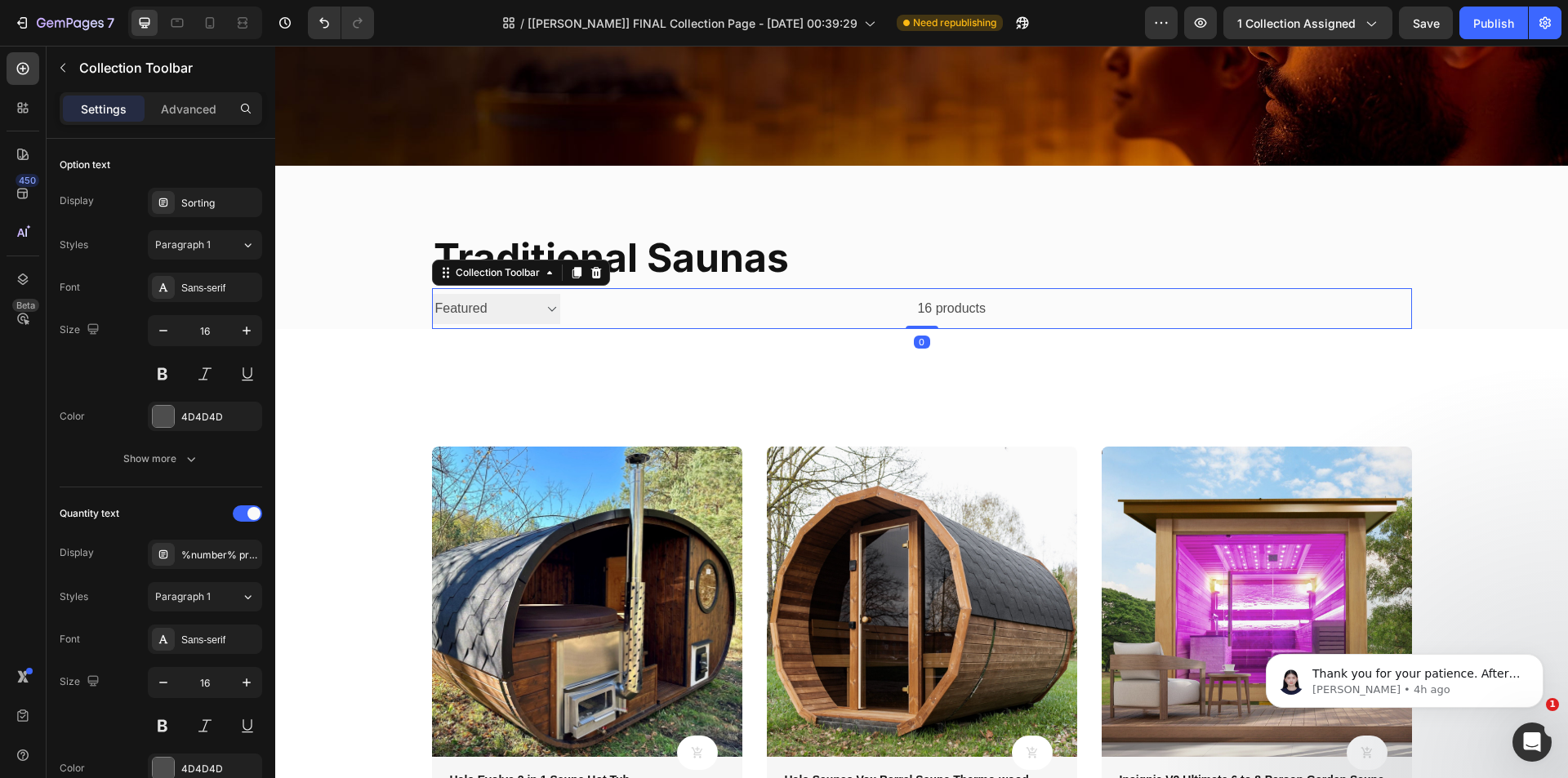
click at [547, 311] on select "Sorting Best selling Featured Alphabetically, A-Z Alphabetically, Z-A Price, lo…" at bounding box center [496, 309] width 128 height 30
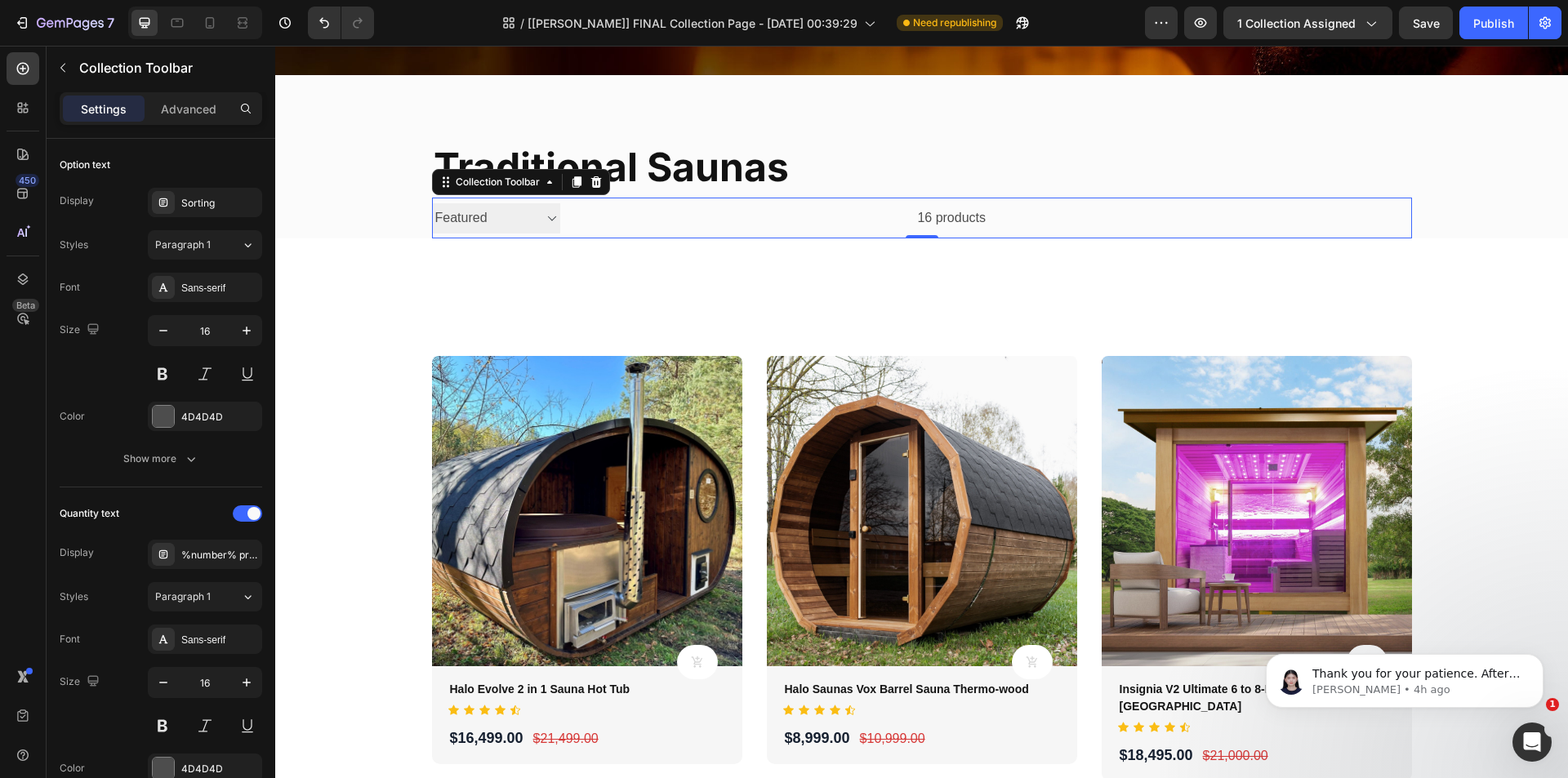
scroll to position [490, 0]
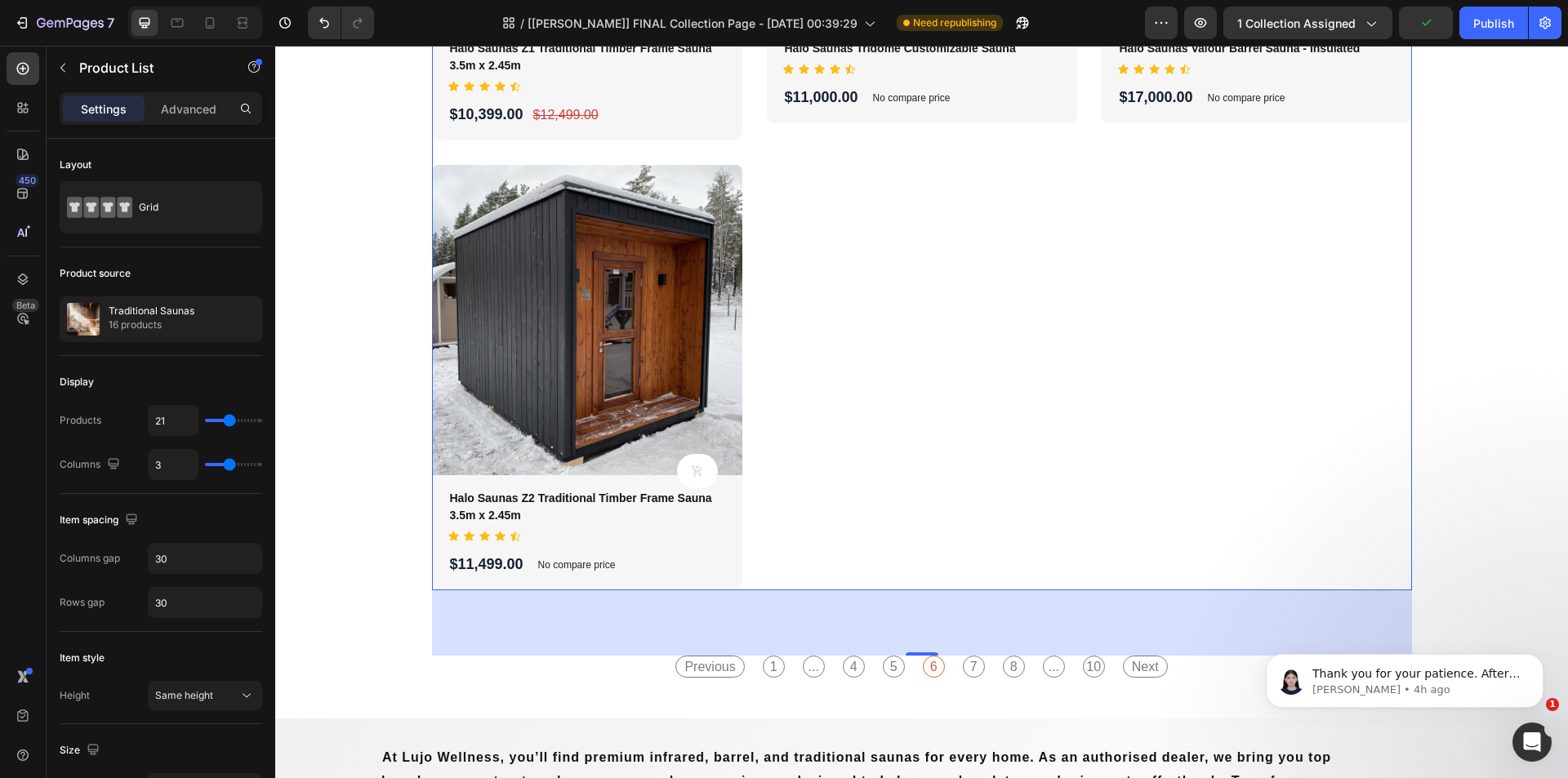
scroll to position [3183, 0]
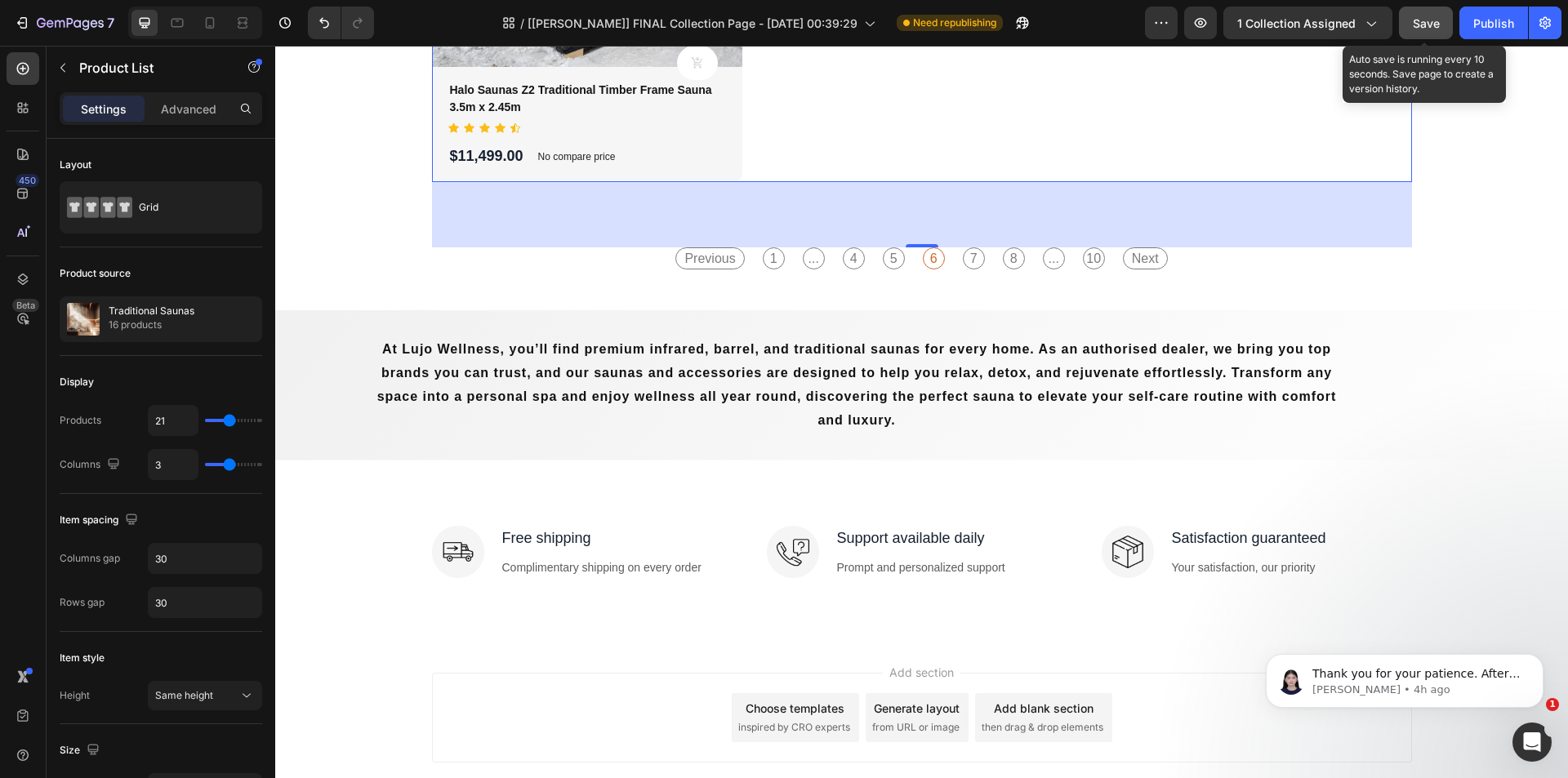
click at [1413, 35] on button "Save" at bounding box center [1426, 23] width 54 height 33
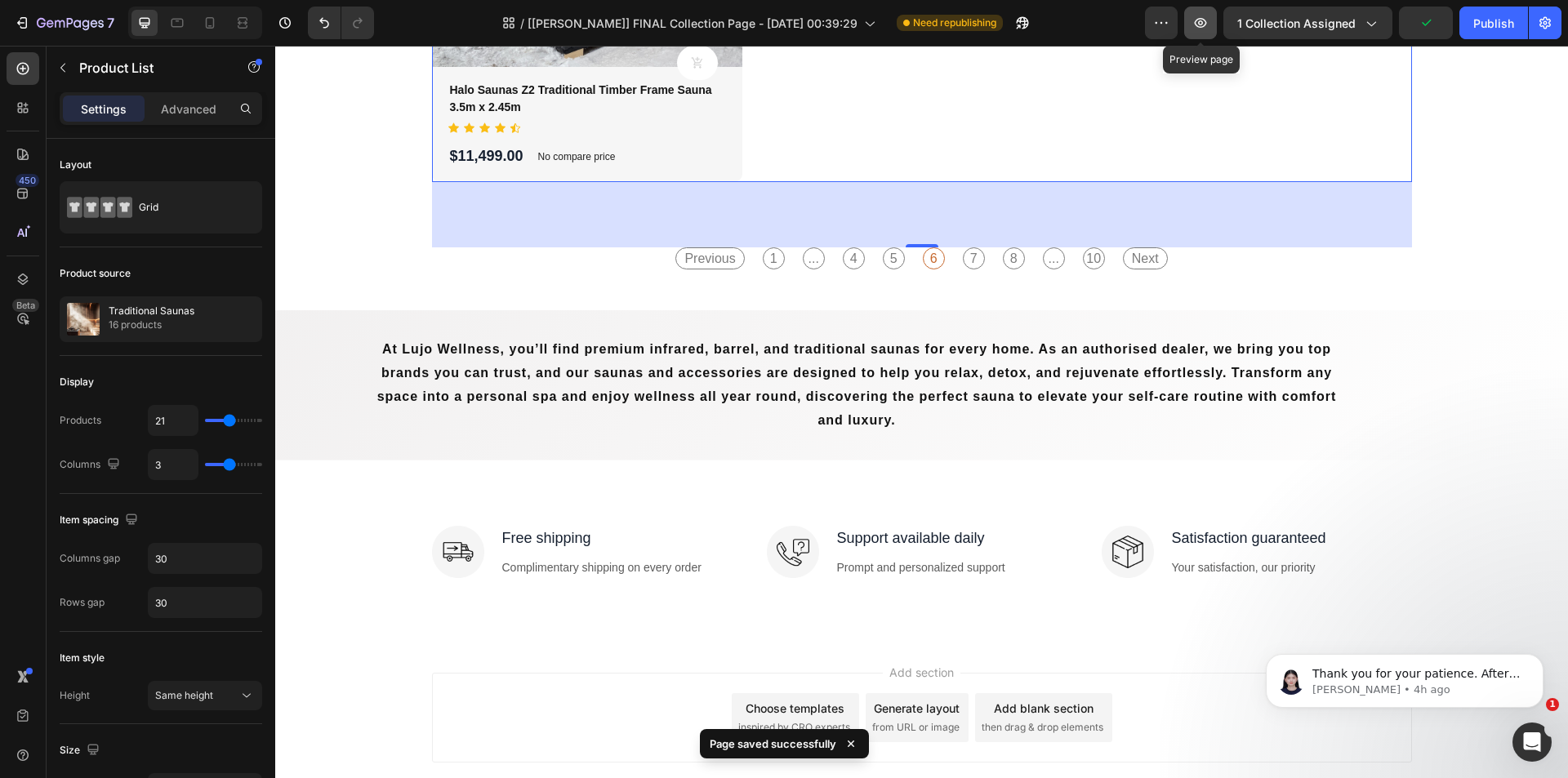
click at [1210, 27] on button "button" at bounding box center [1200, 23] width 33 height 33
click at [1208, 27] on icon "button" at bounding box center [1200, 23] width 16 height 16
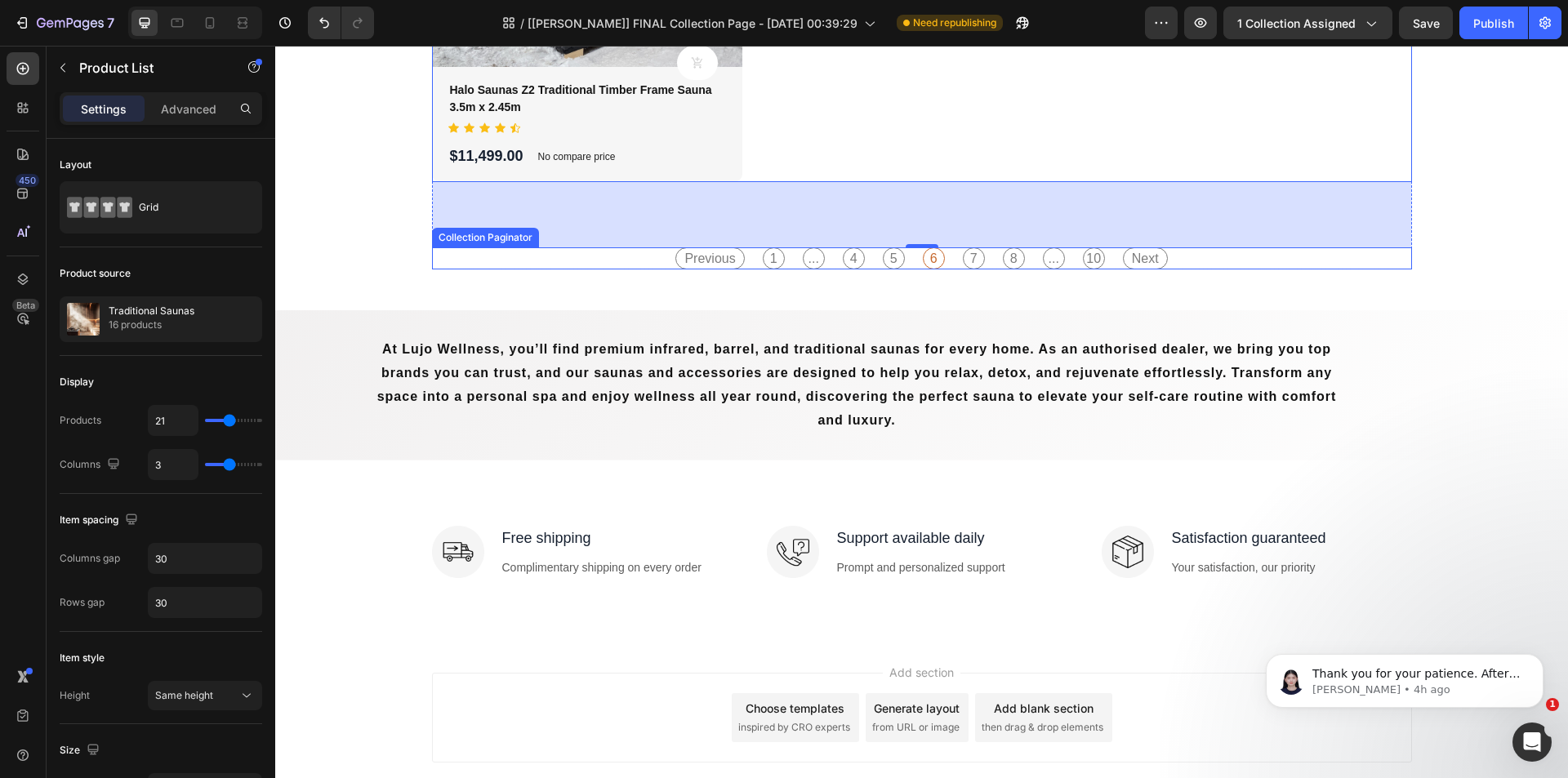
click at [814, 258] on span "..." at bounding box center [813, 258] width 22 height 22
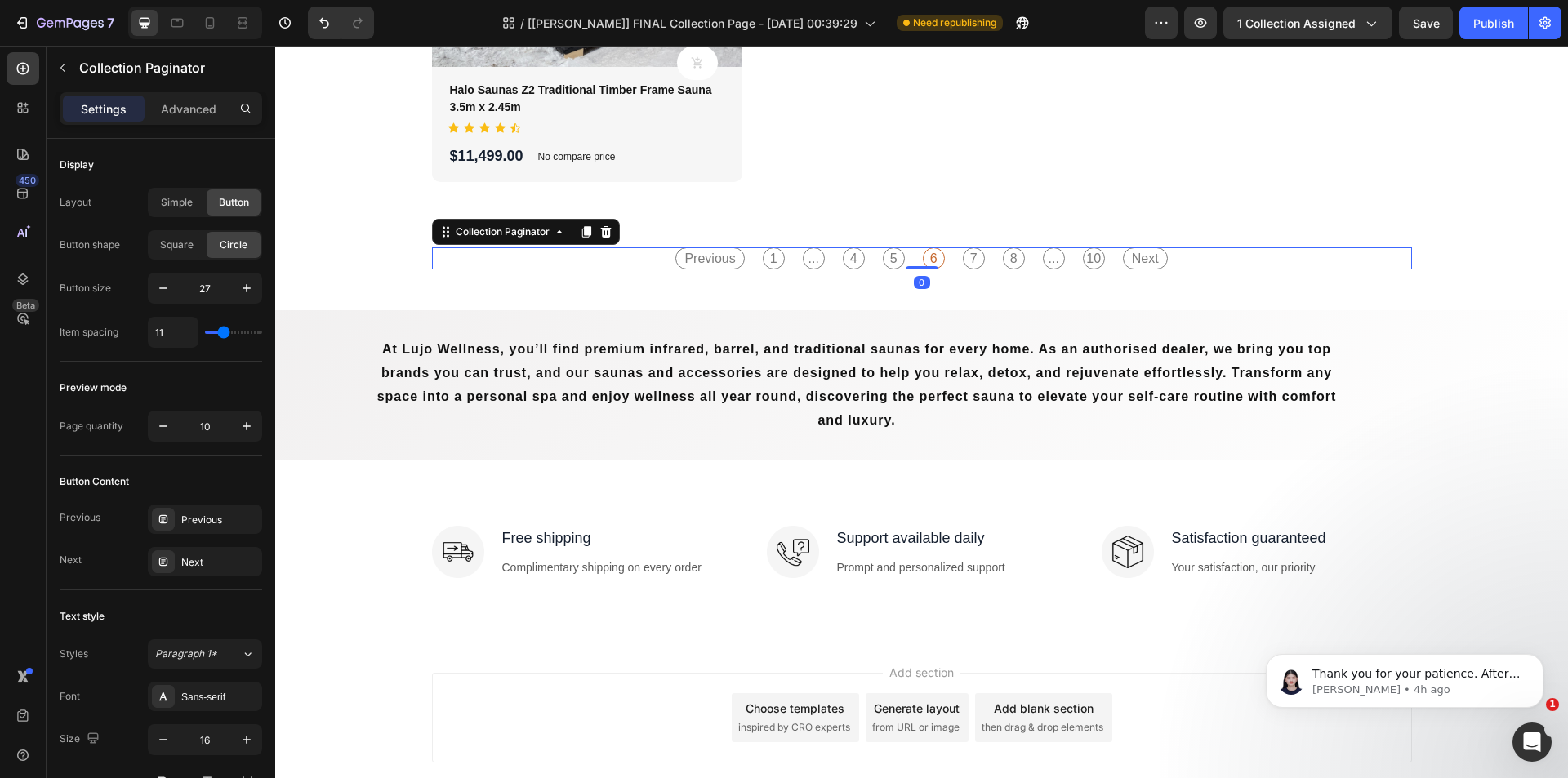
click at [810, 258] on span "..." at bounding box center [813, 258] width 22 height 22
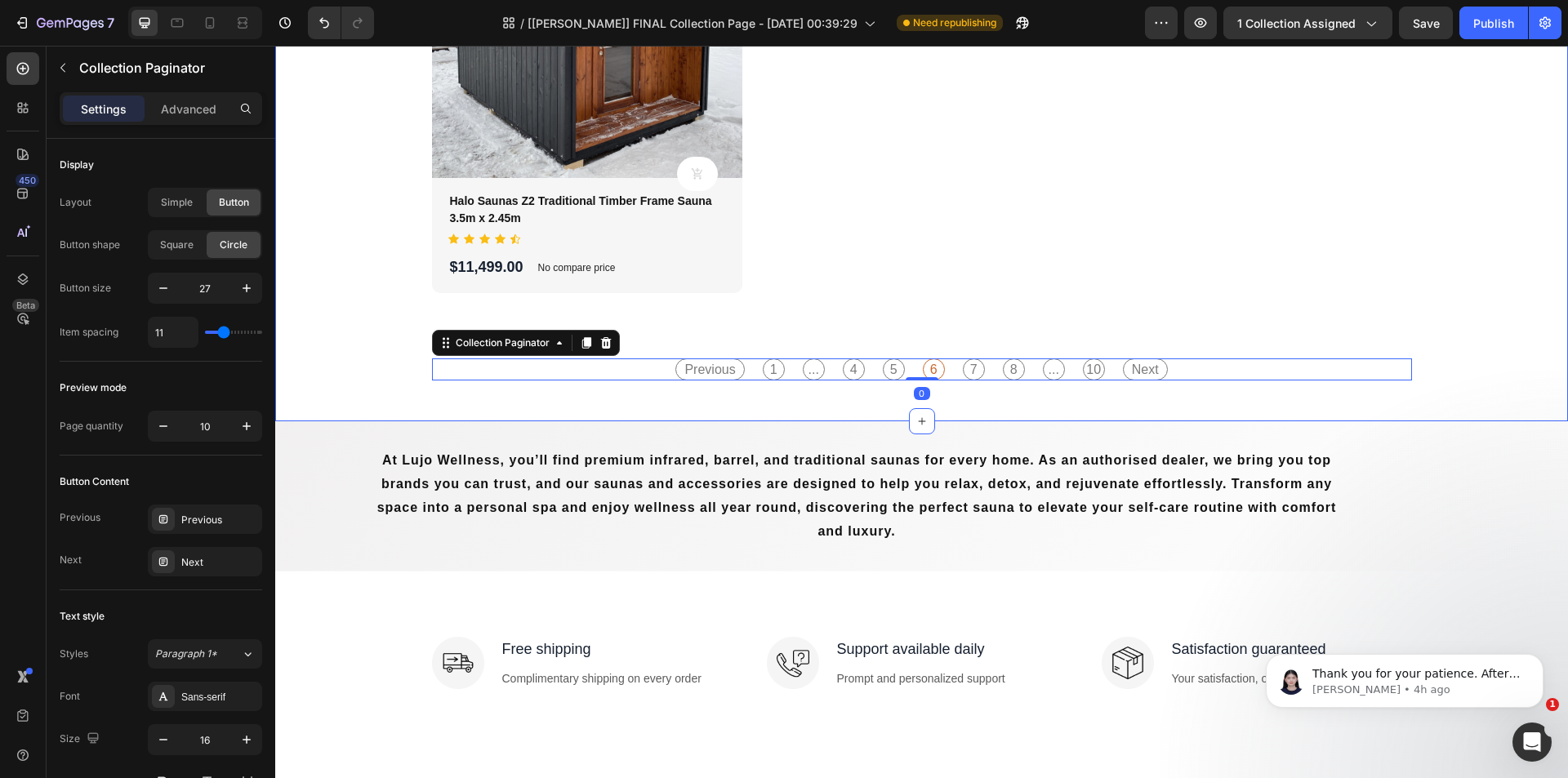
scroll to position [2938, 0]
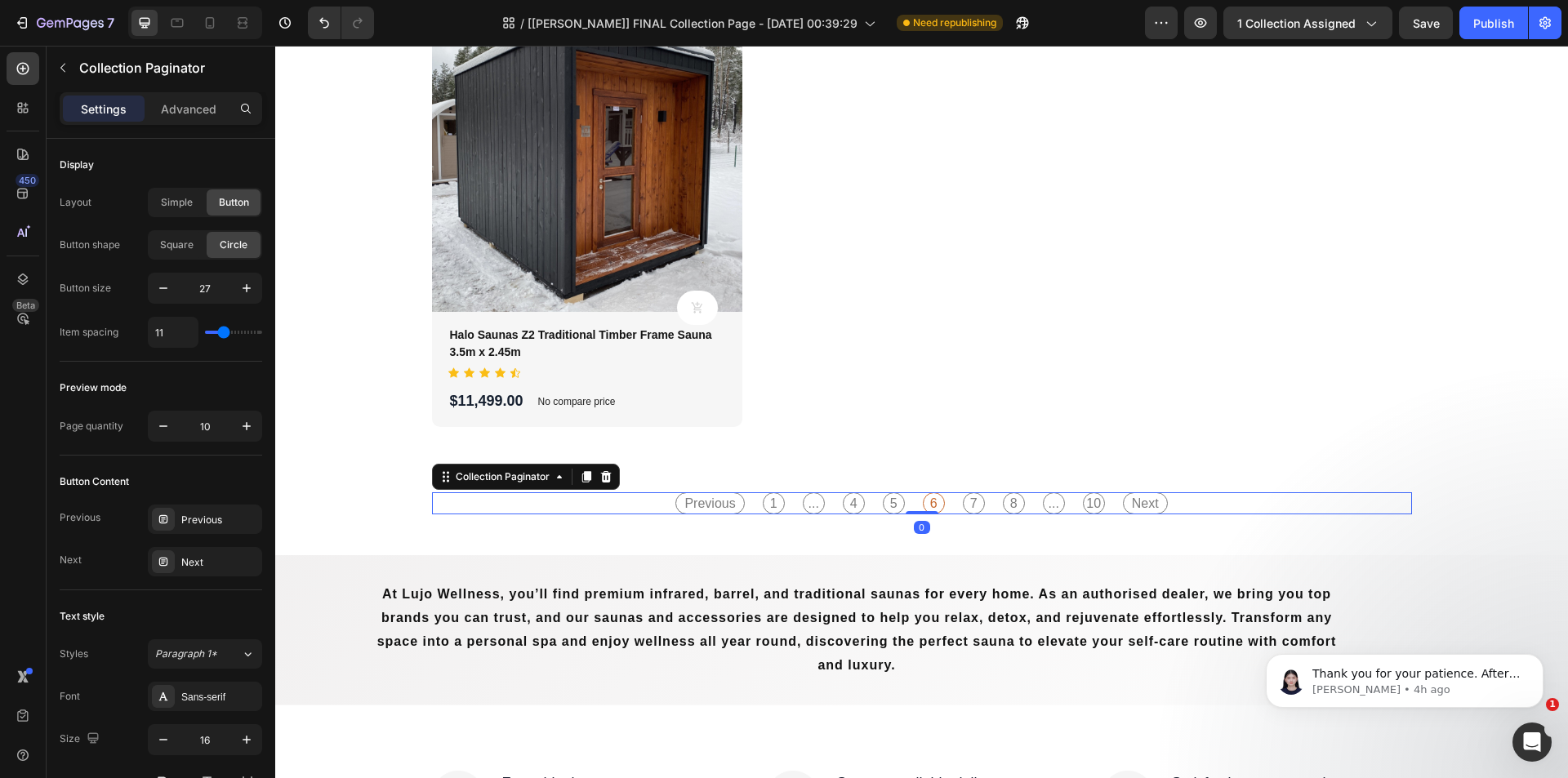
click at [966, 498] on span "7" at bounding box center [973, 502] width 22 height 22
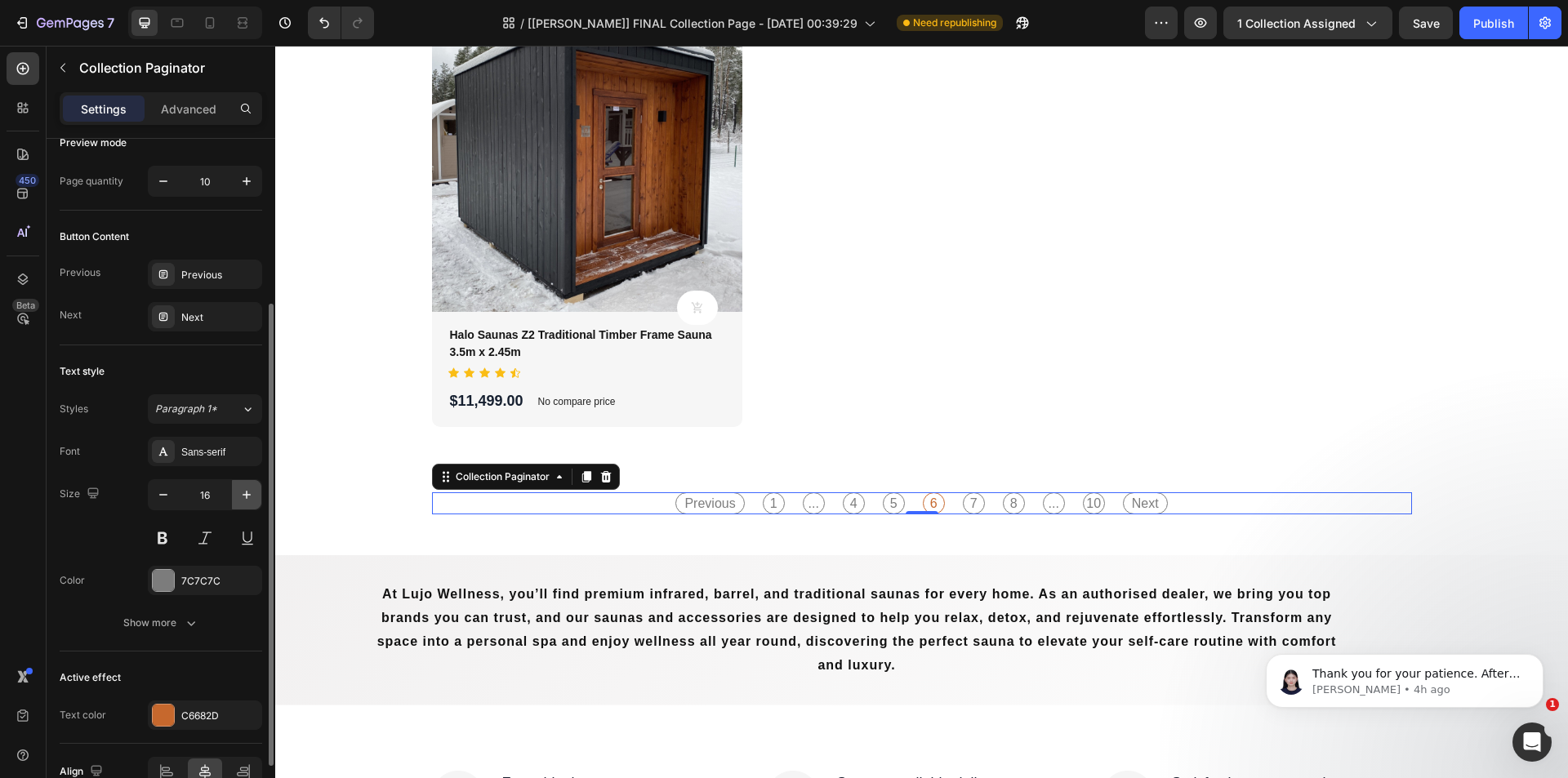
scroll to position [0, 0]
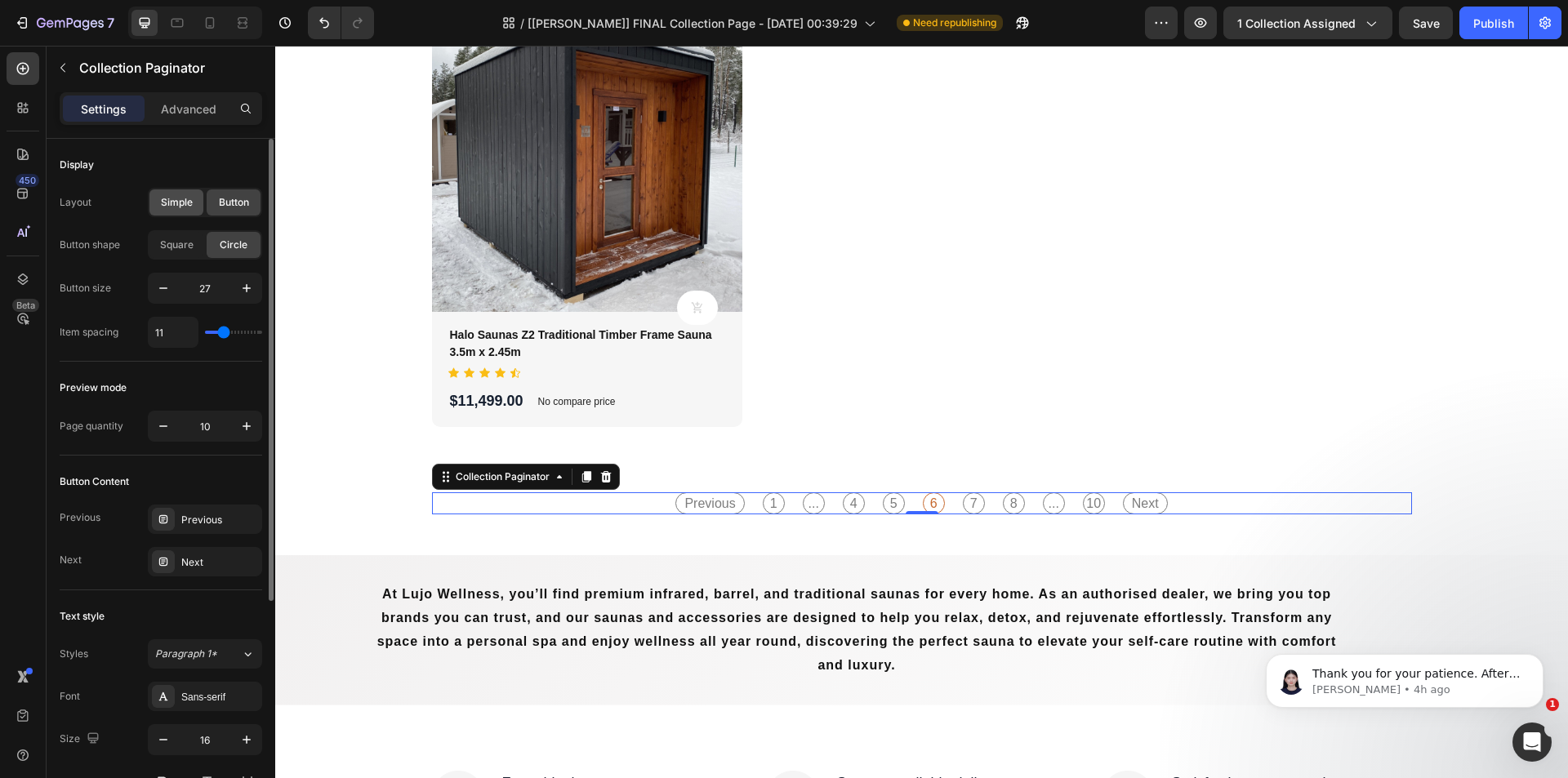
click at [169, 197] on span "Simple" at bounding box center [176, 202] width 32 height 15
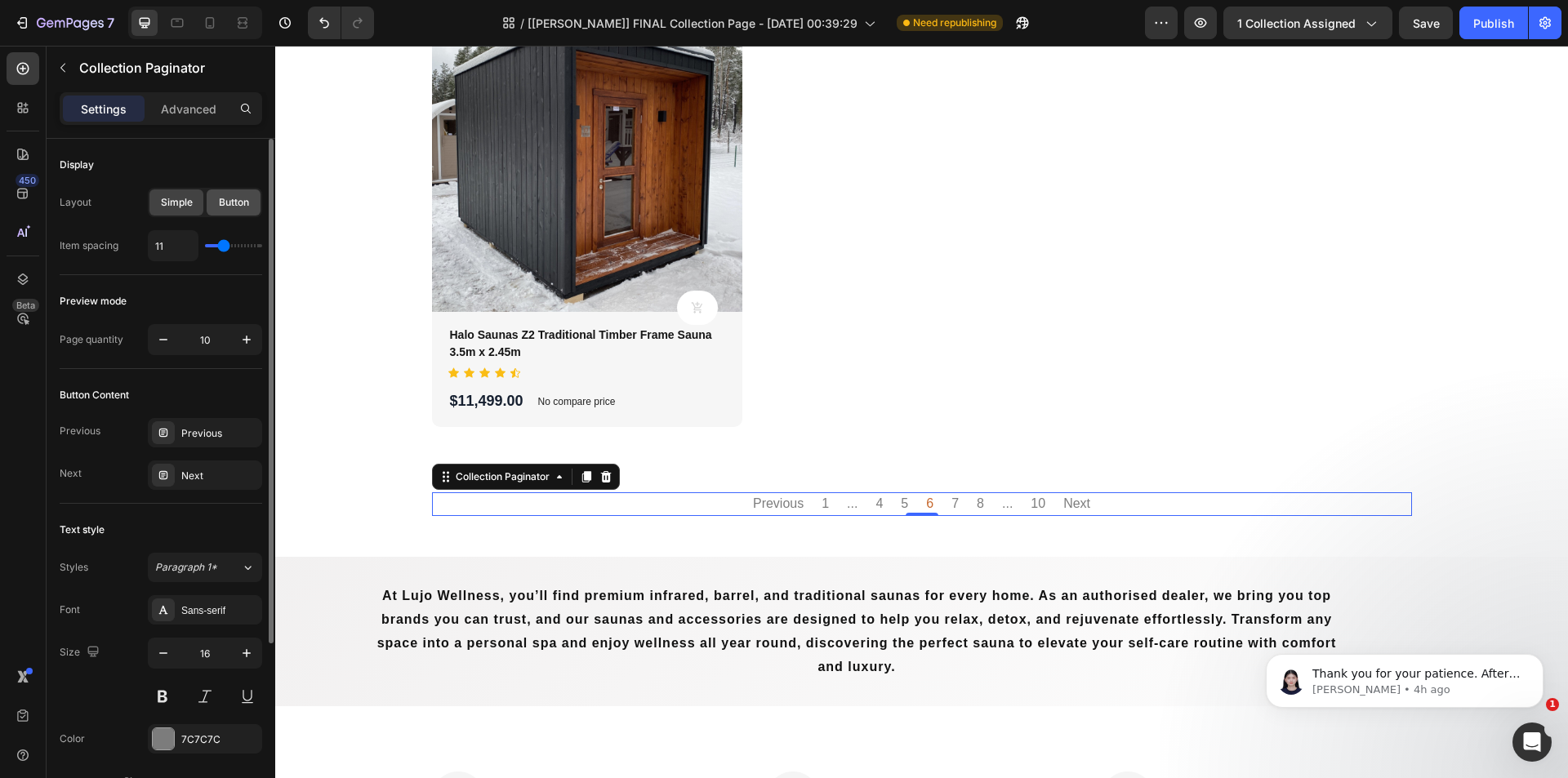
click at [221, 198] on span "Button" at bounding box center [233, 202] width 30 height 15
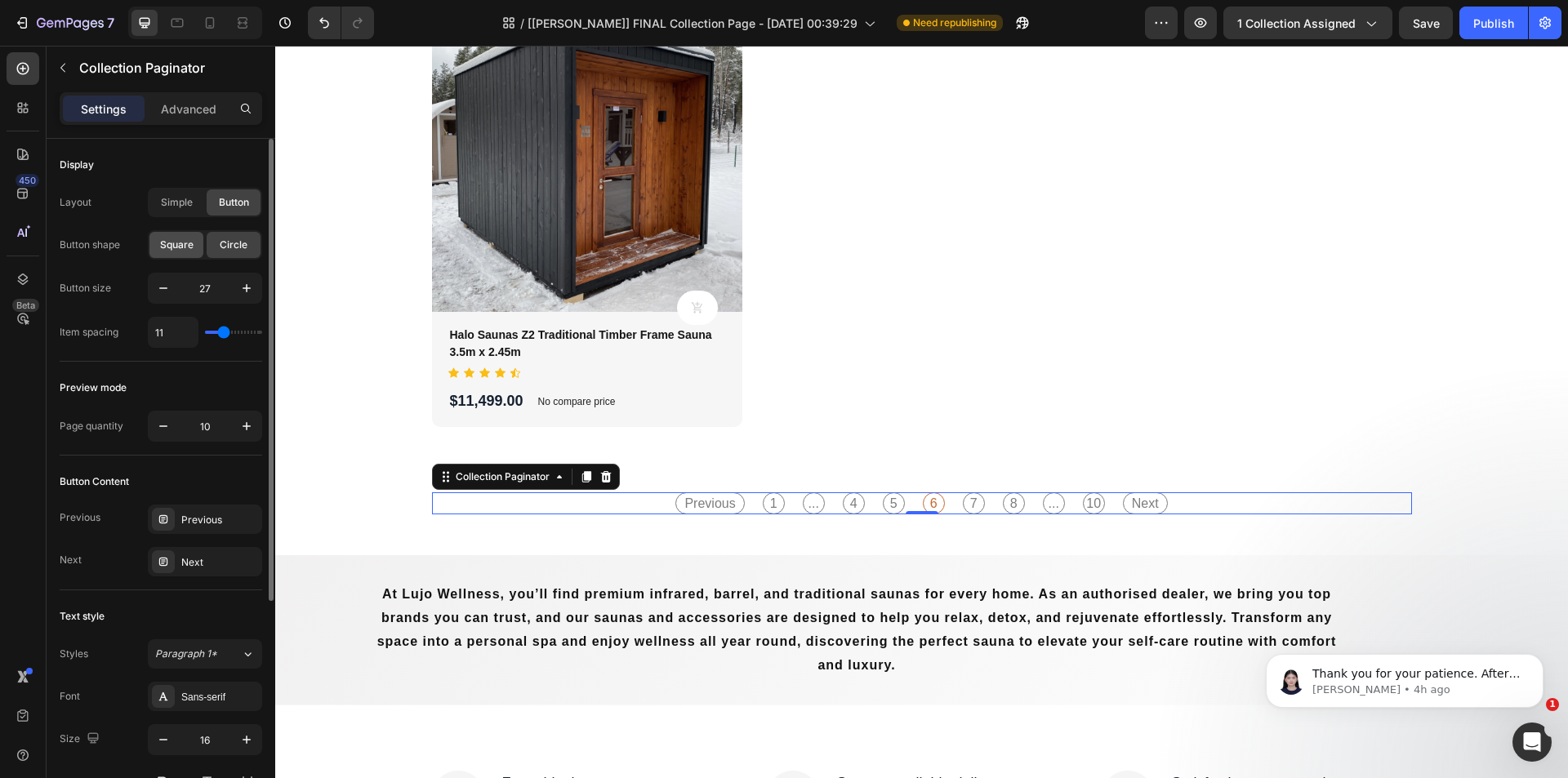
click at [193, 234] on div "Square" at bounding box center [176, 245] width 54 height 26
click at [221, 239] on span "Circle" at bounding box center [233, 245] width 28 height 15
click at [229, 421] on input "10" at bounding box center [205, 426] width 54 height 29
click at [161, 425] on icon "button" at bounding box center [163, 426] width 16 height 16
click at [245, 418] on icon "button" at bounding box center [246, 426] width 16 height 16
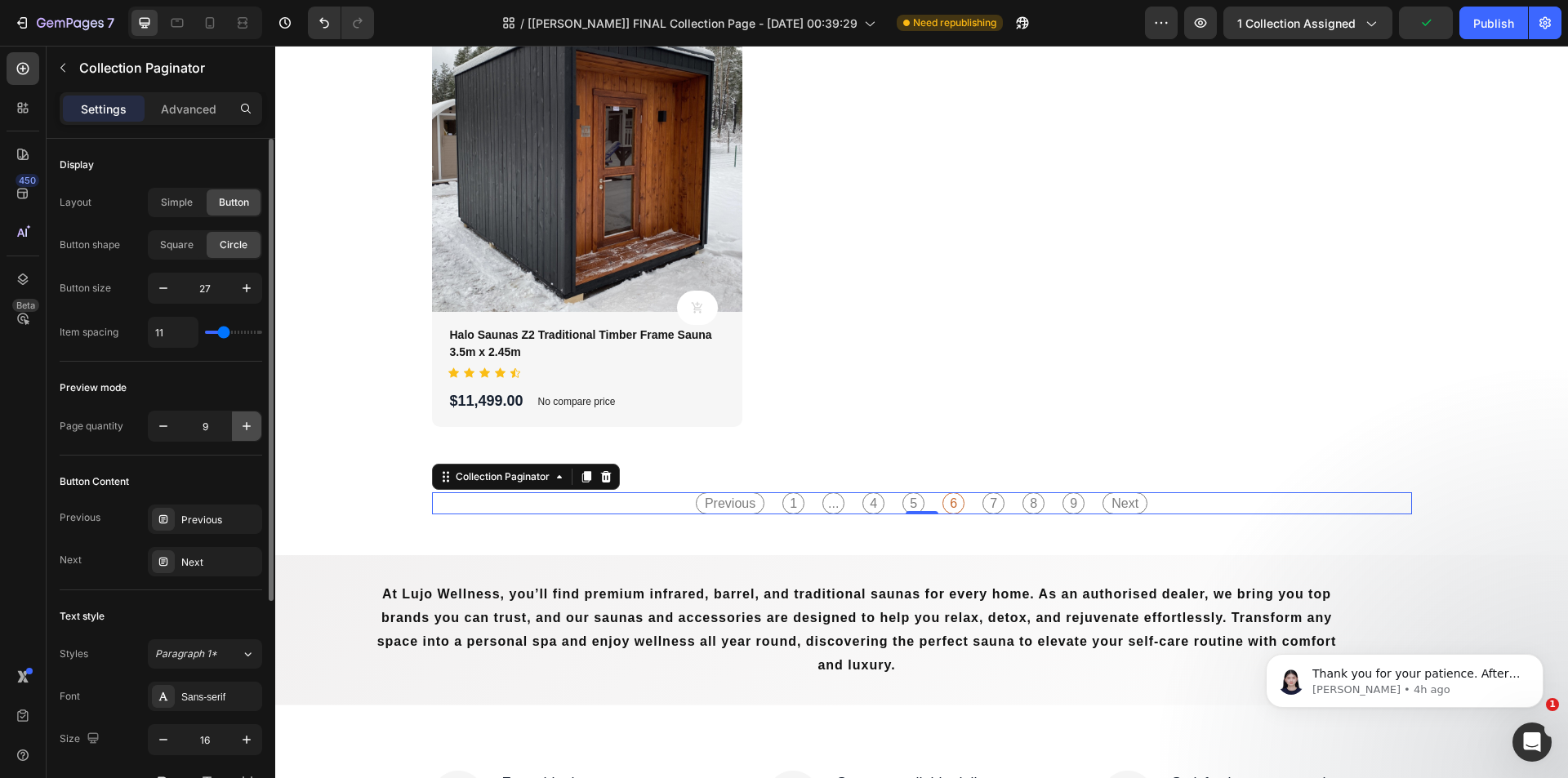
type input "10"
click at [230, 396] on div "Preview mode" at bounding box center [161, 388] width 202 height 26
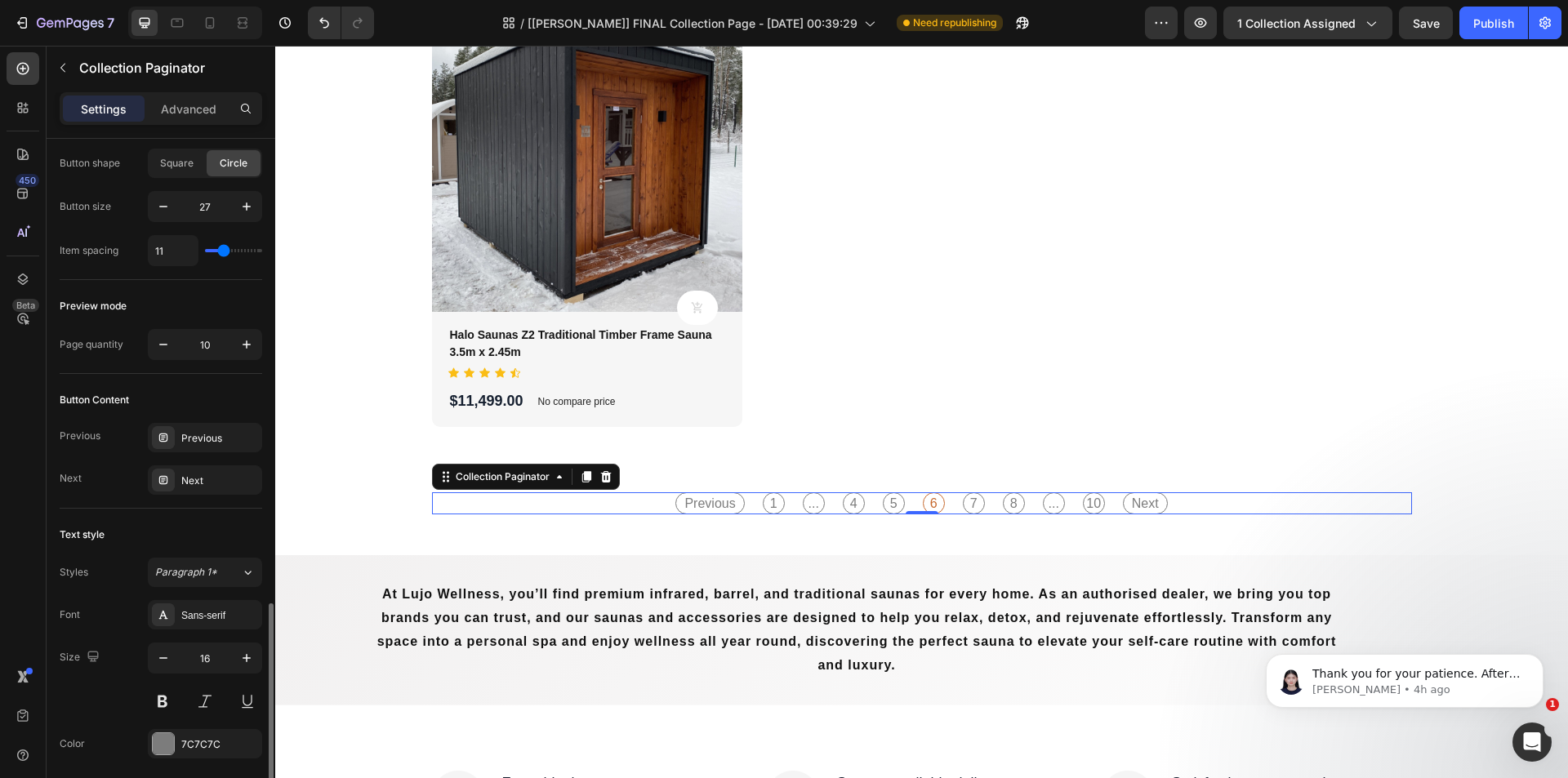
scroll to position [331, 0]
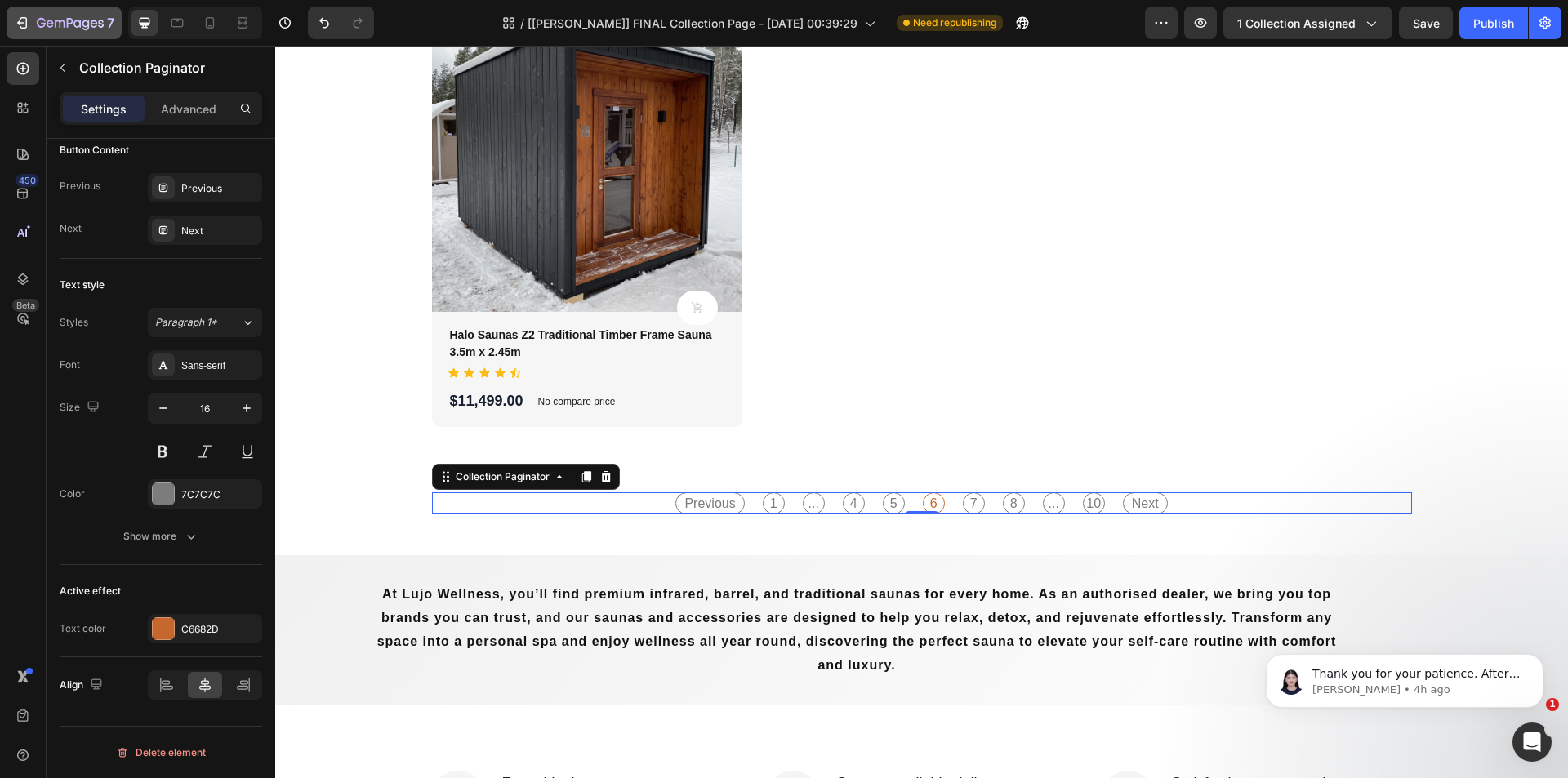
click at [108, 18] on p "7" at bounding box center [110, 23] width 7 height 20
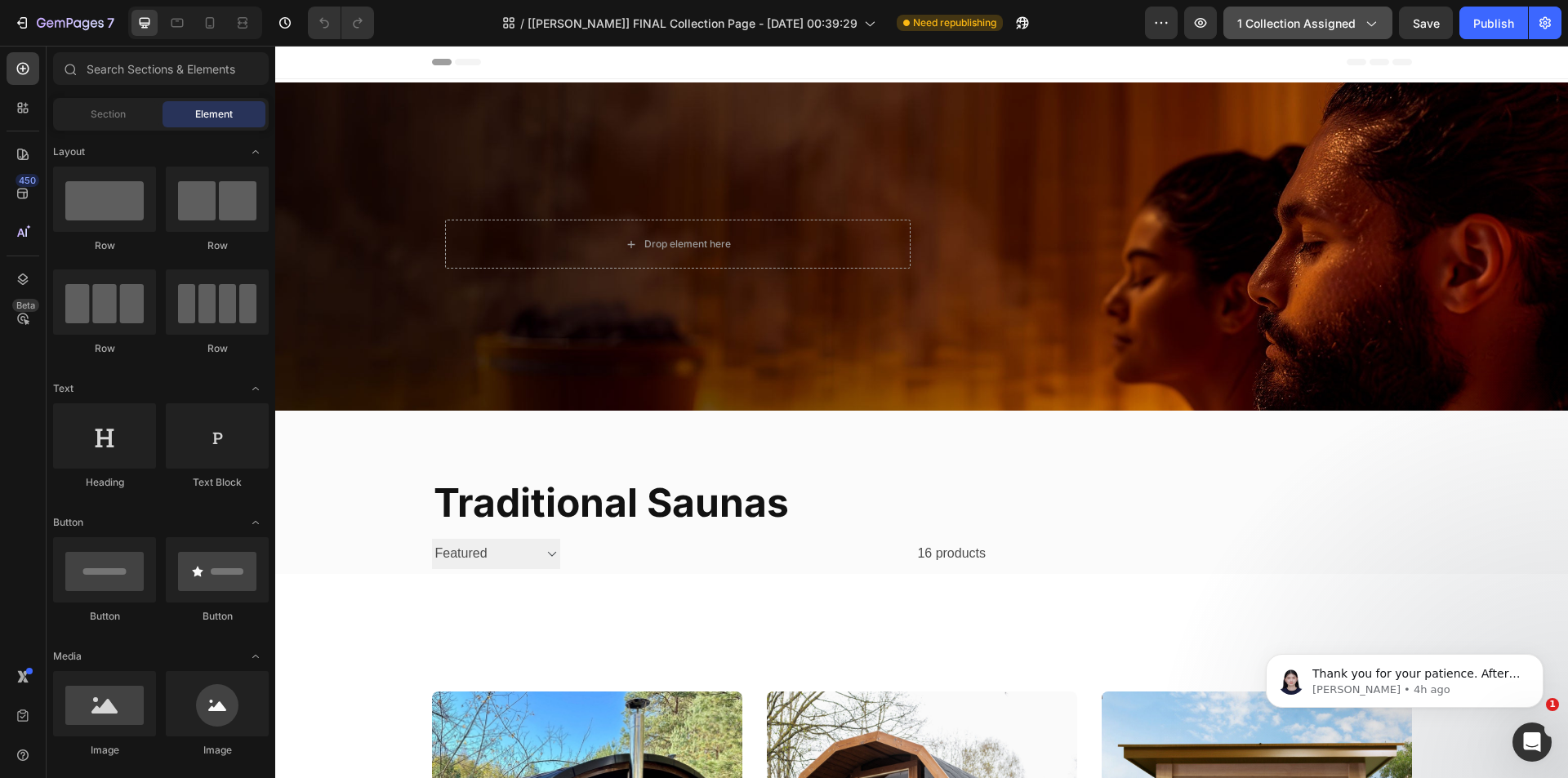
click at [1269, 28] on span "1 collection assigned" at bounding box center [1296, 23] width 118 height 17
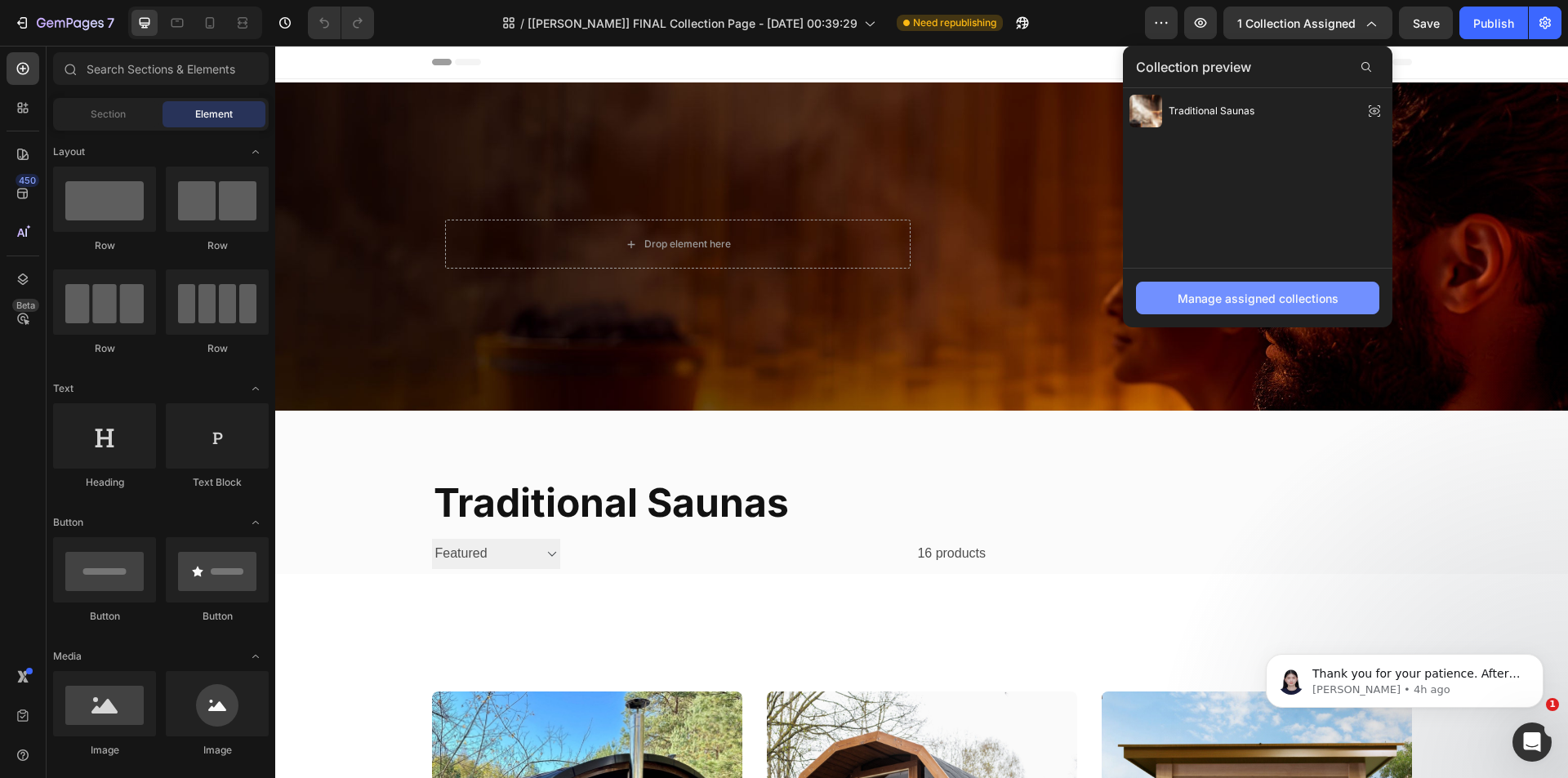
click at [1284, 291] on div "Manage assigned collections" at bounding box center [1257, 298] width 161 height 17
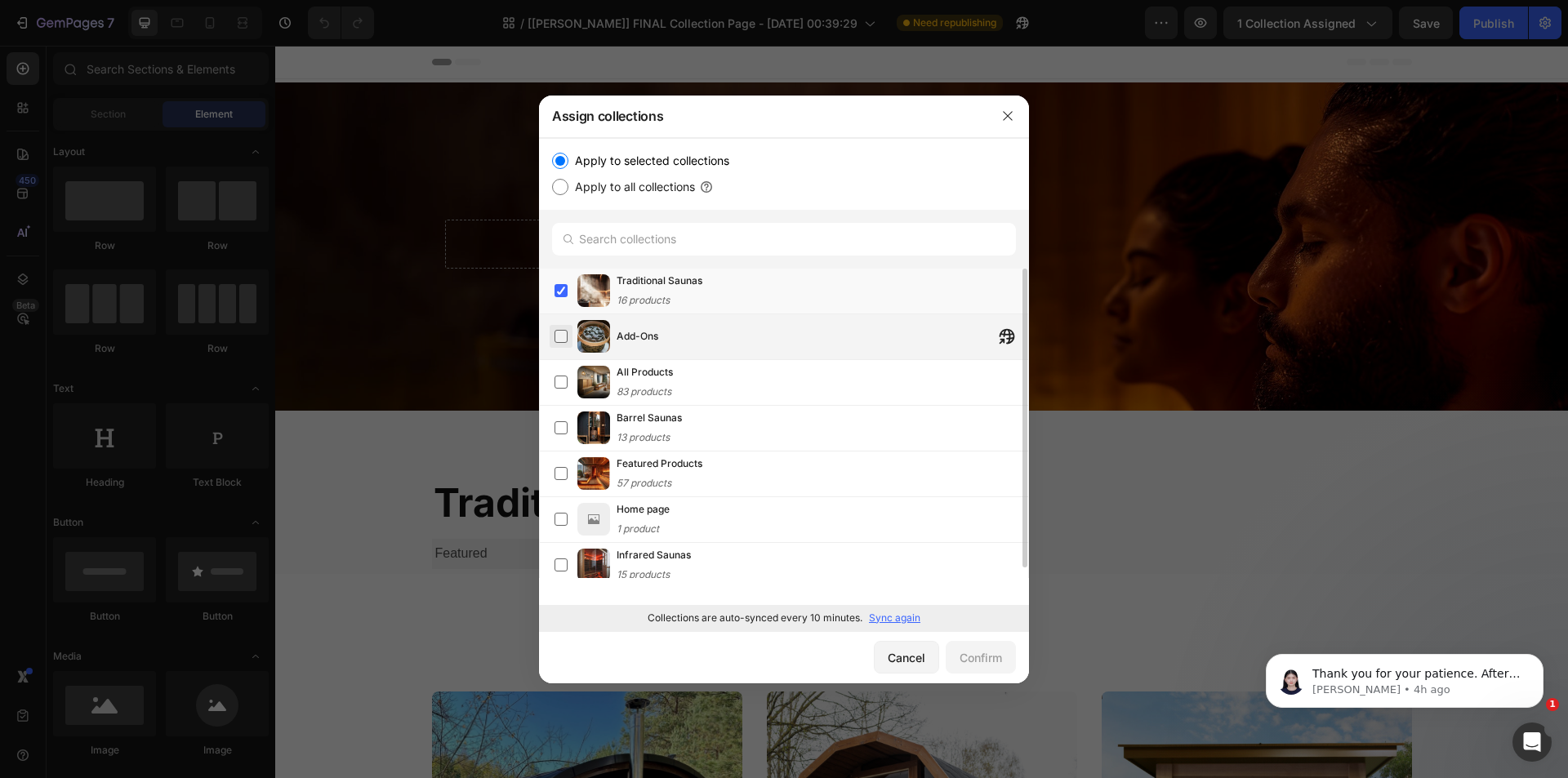
click at [559, 330] on label at bounding box center [561, 336] width 13 height 13
click at [972, 656] on div "Confirm" at bounding box center [981, 657] width 43 height 17
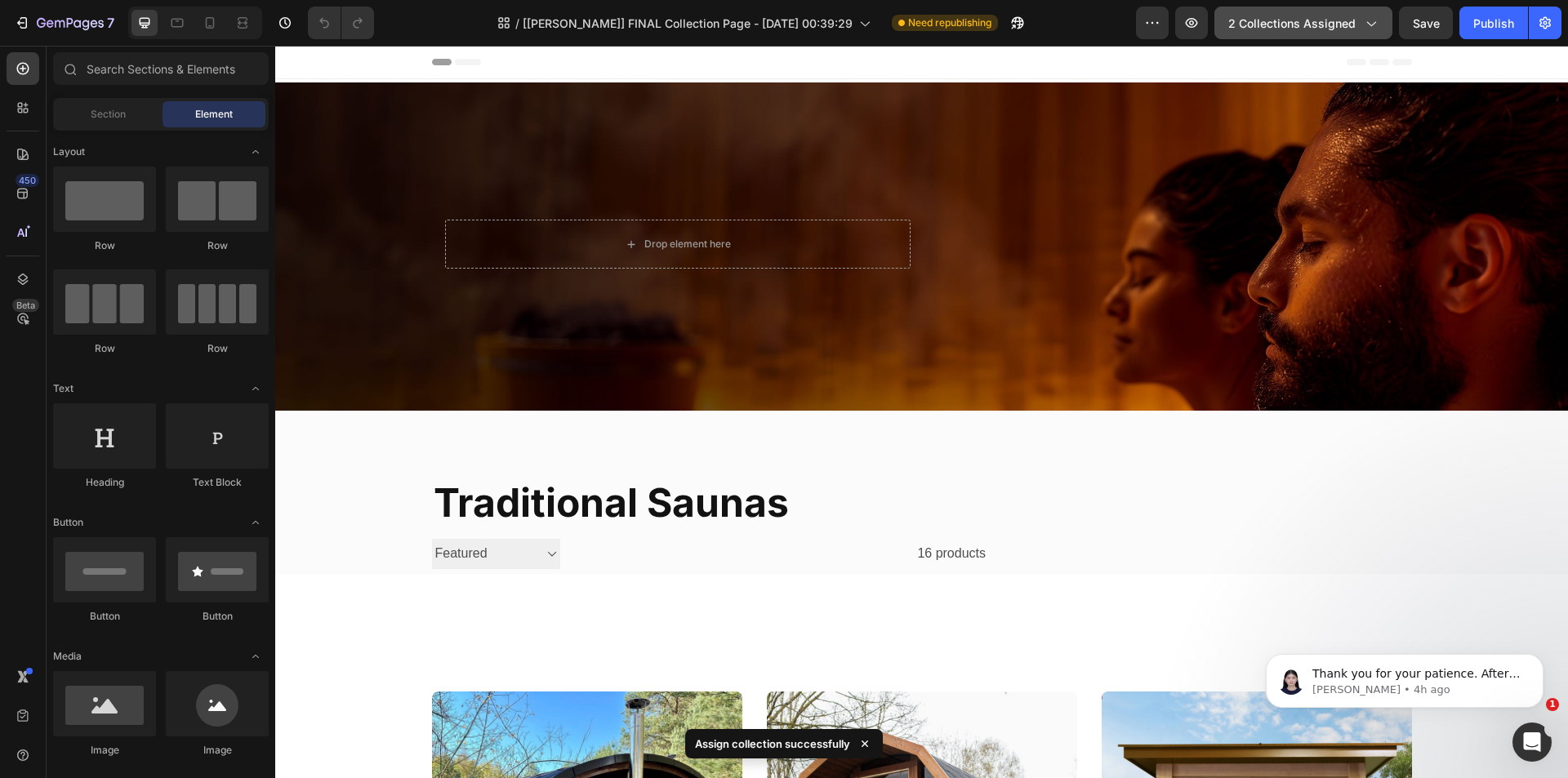
click at [1294, 22] on span "2 collections assigned" at bounding box center [1291, 23] width 128 height 17
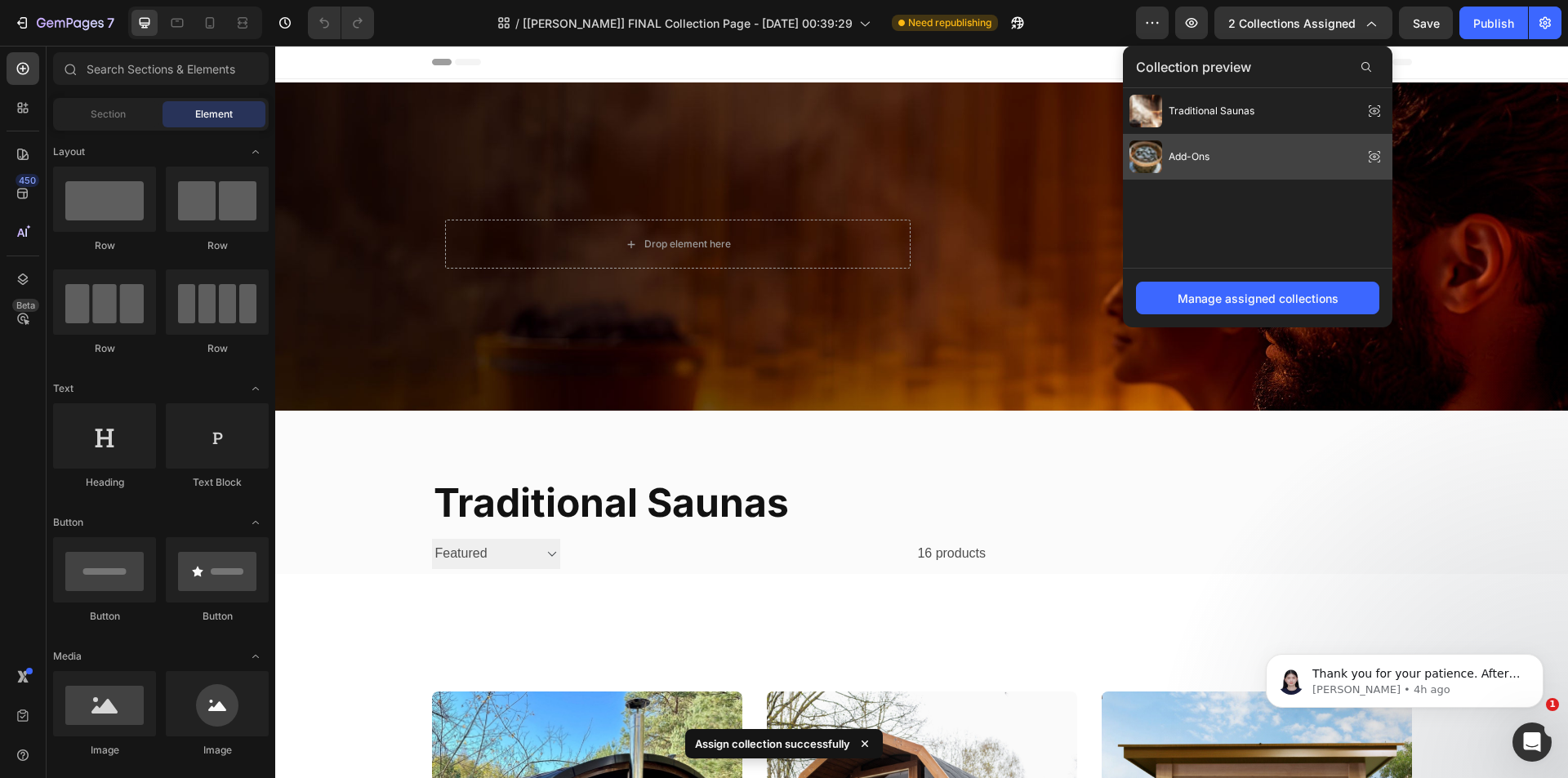
click at [1381, 155] on icon at bounding box center [1374, 156] width 23 height 23
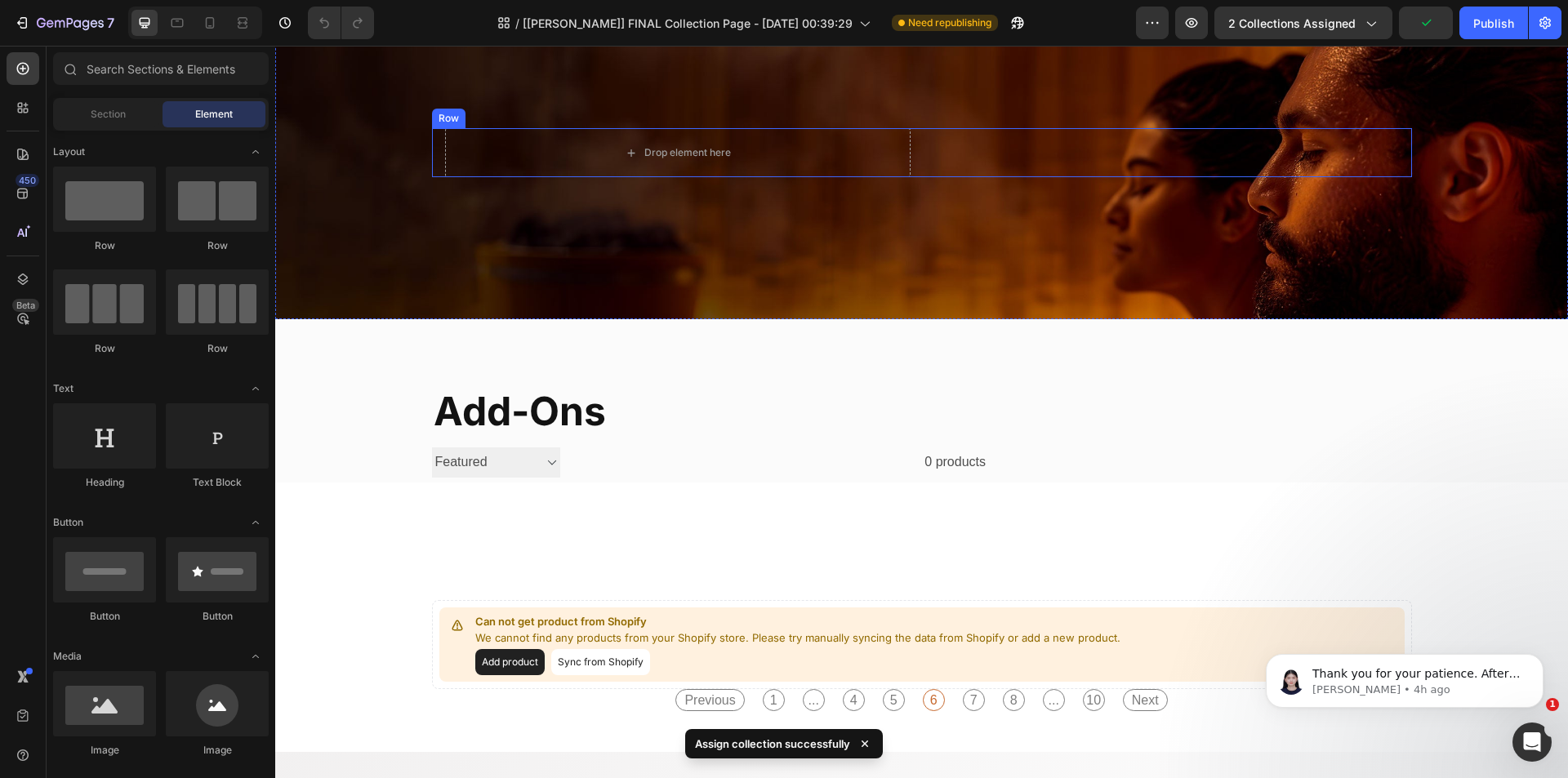
scroll to position [326, 0]
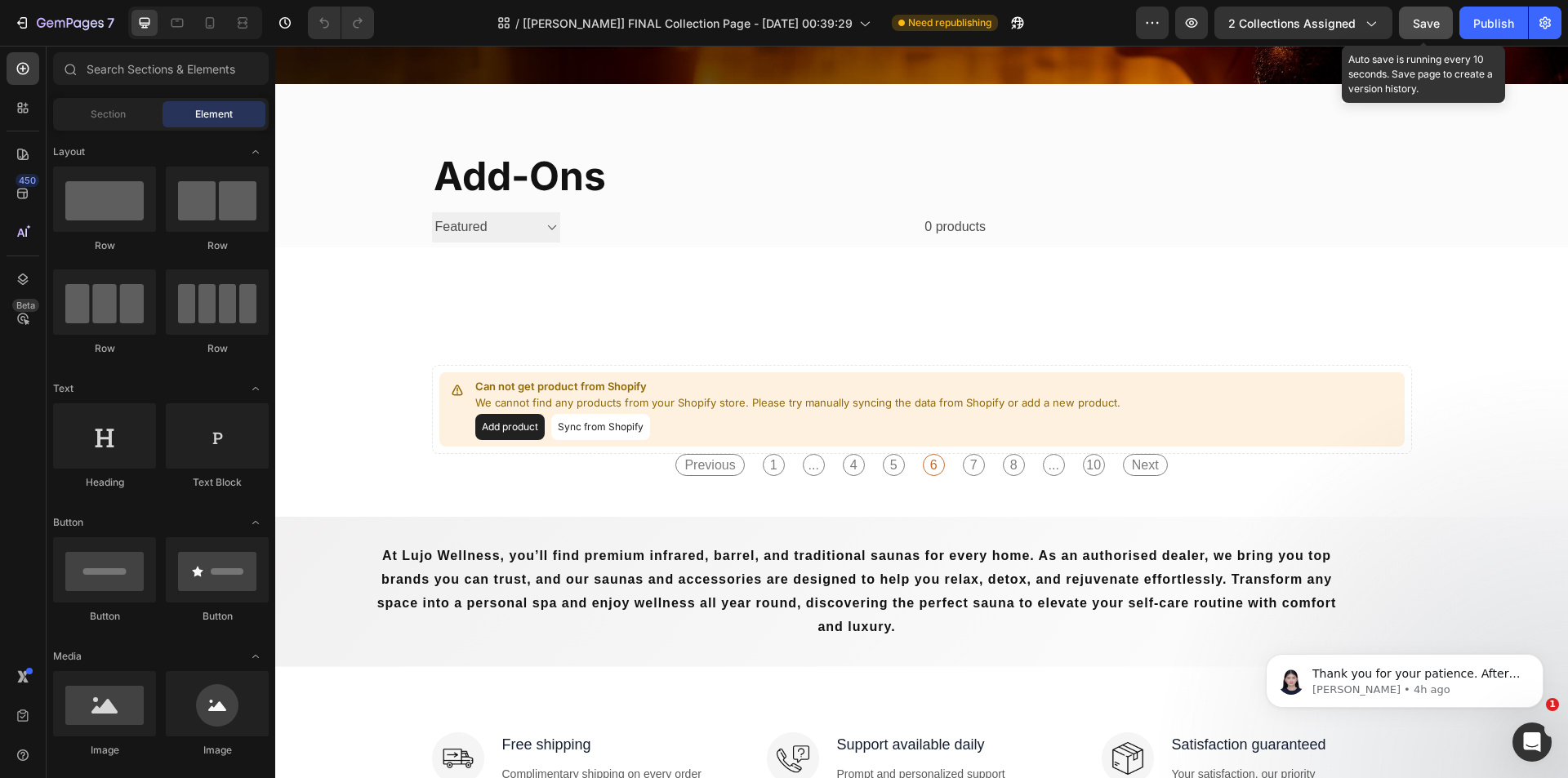
click at [1438, 28] on span "Save" at bounding box center [1426, 23] width 27 height 14
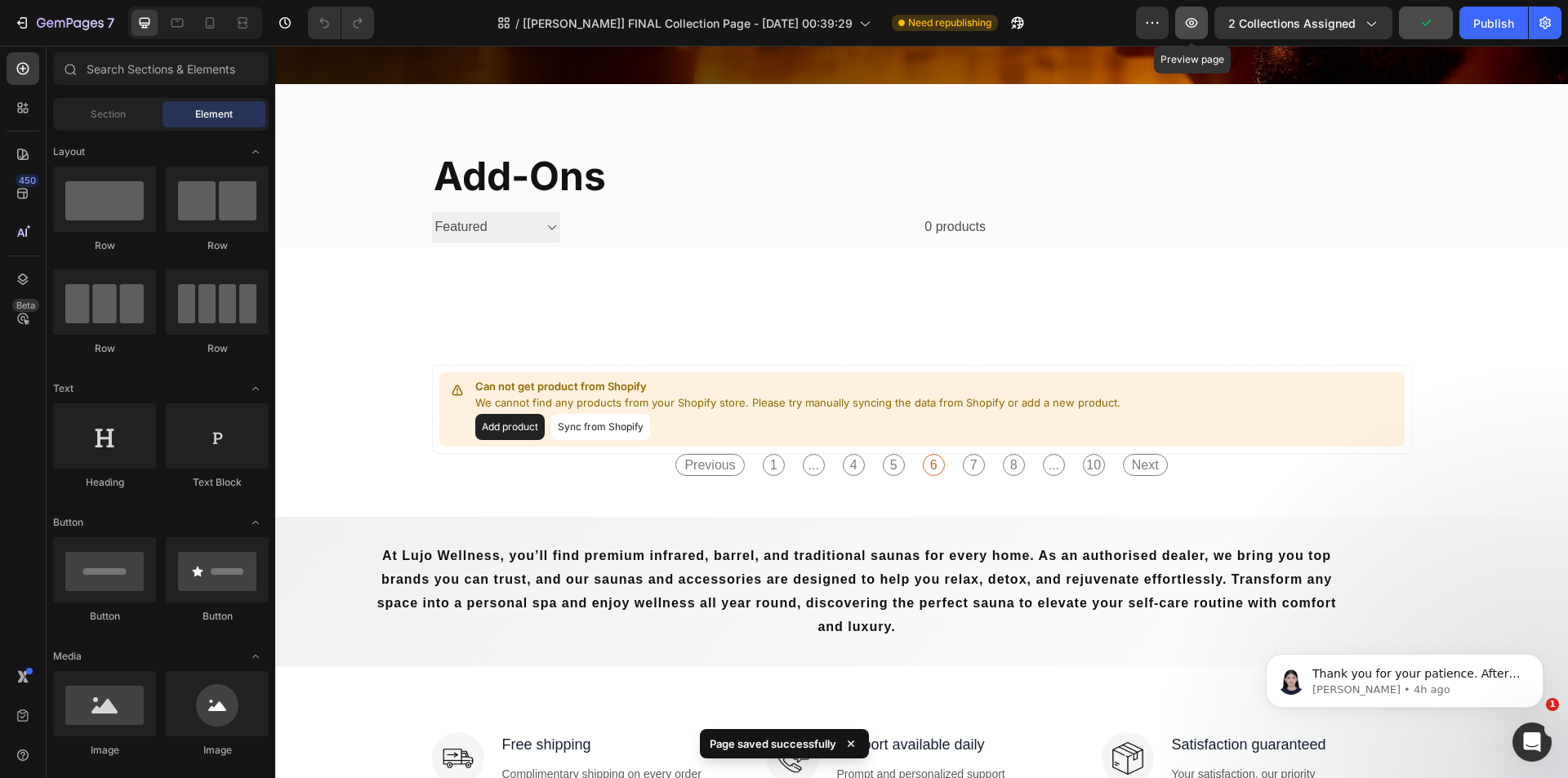
click at [1197, 17] on icon "button" at bounding box center [1191, 23] width 16 height 16
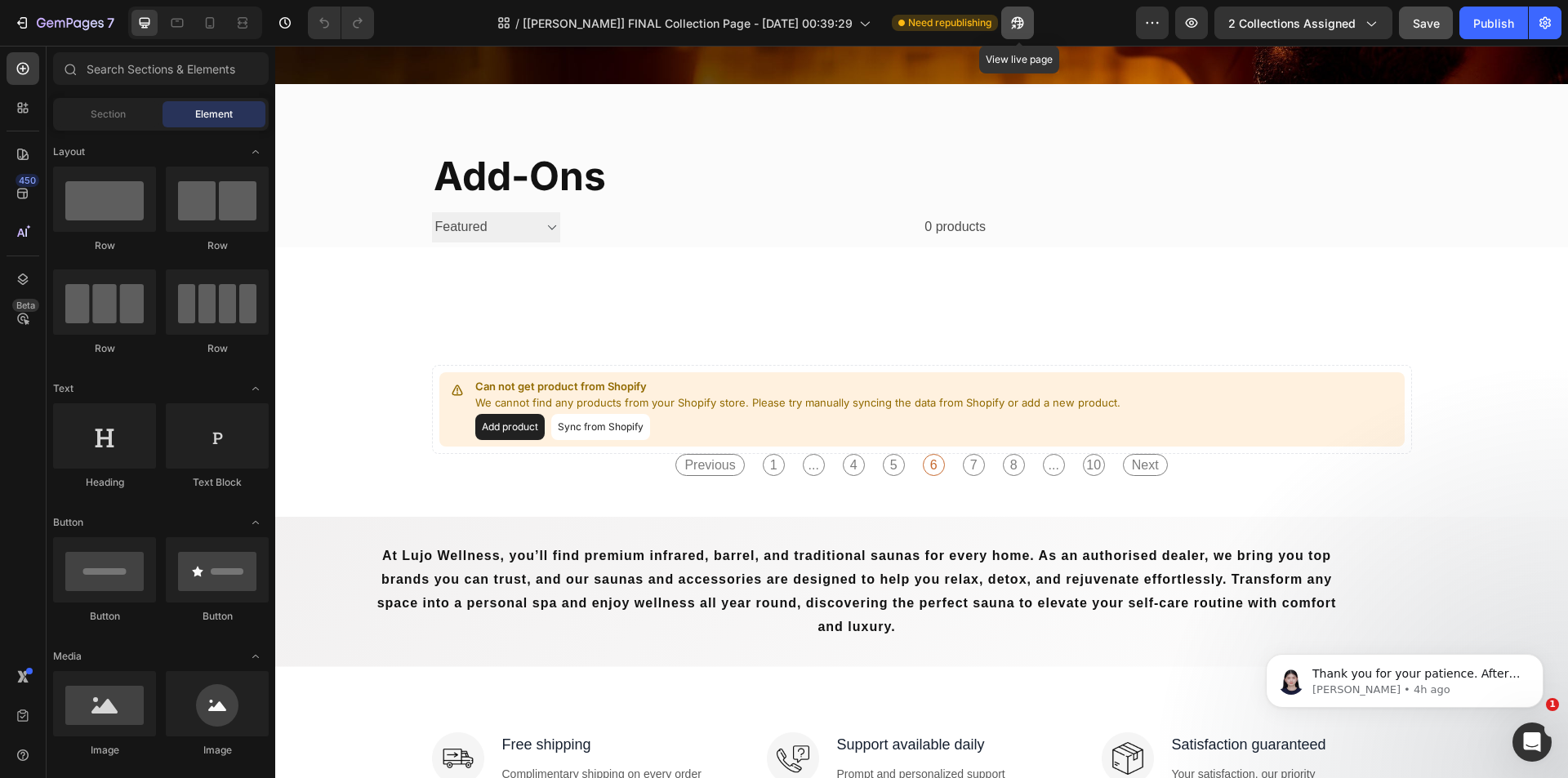
click at [1024, 23] on icon "button" at bounding box center [1018, 23] width 12 height 12
click at [1026, 26] on icon "button" at bounding box center [1017, 23] width 16 height 16
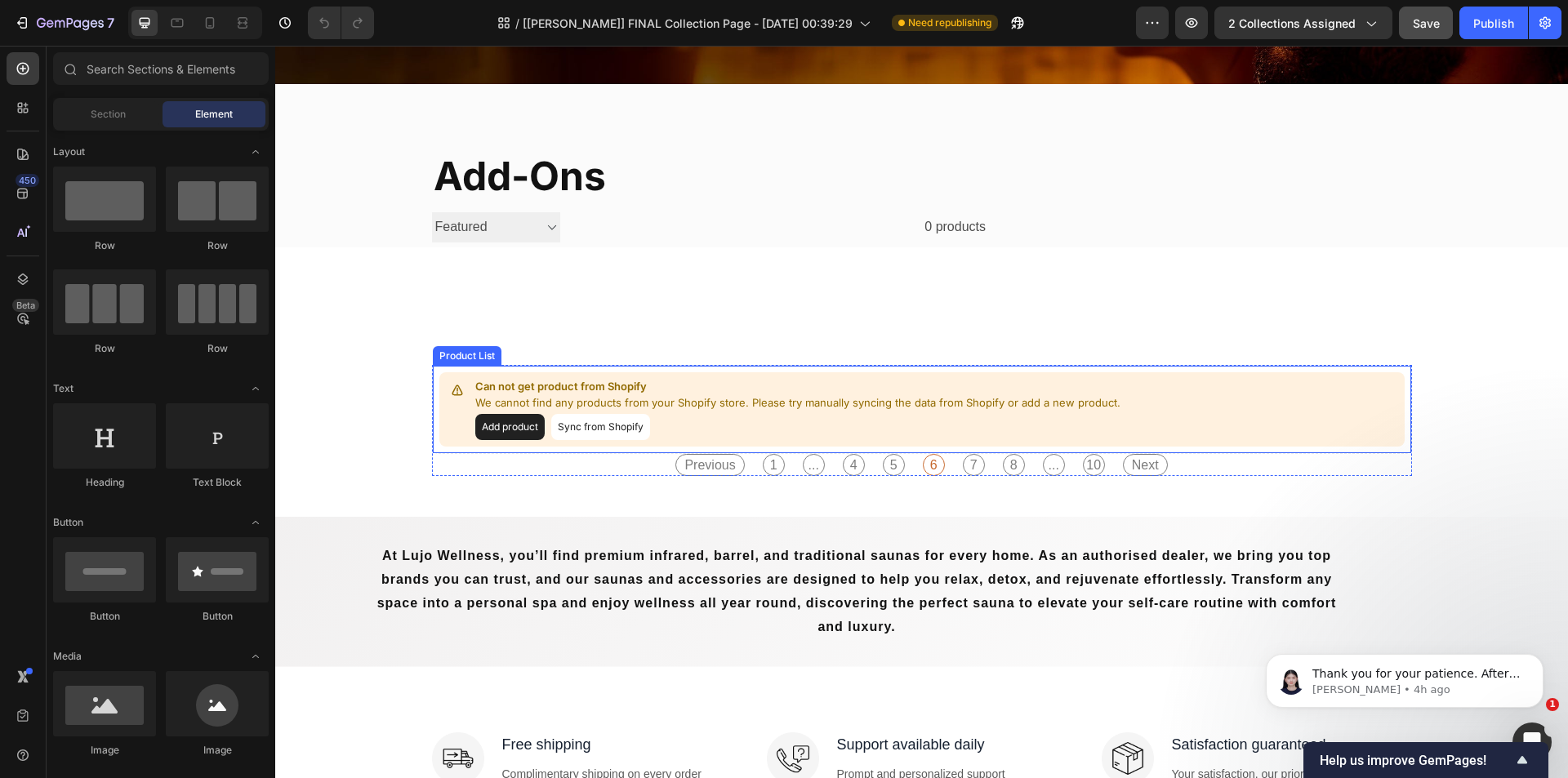
click at [1175, 371] on div "Can not get product from Shopify We cannot find any products from your Shopify …" at bounding box center [922, 409] width 980 height 89
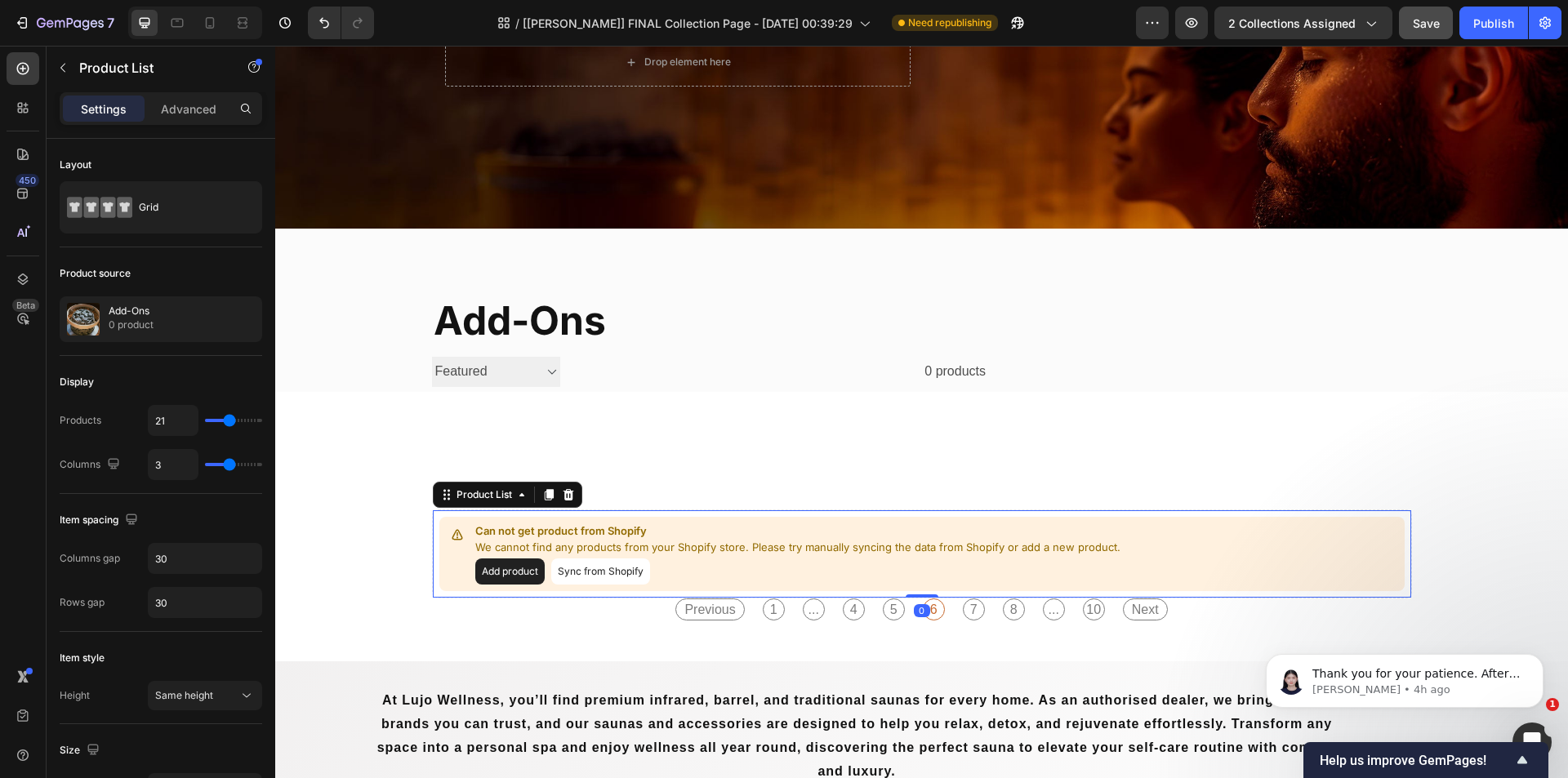
scroll to position [0, 0]
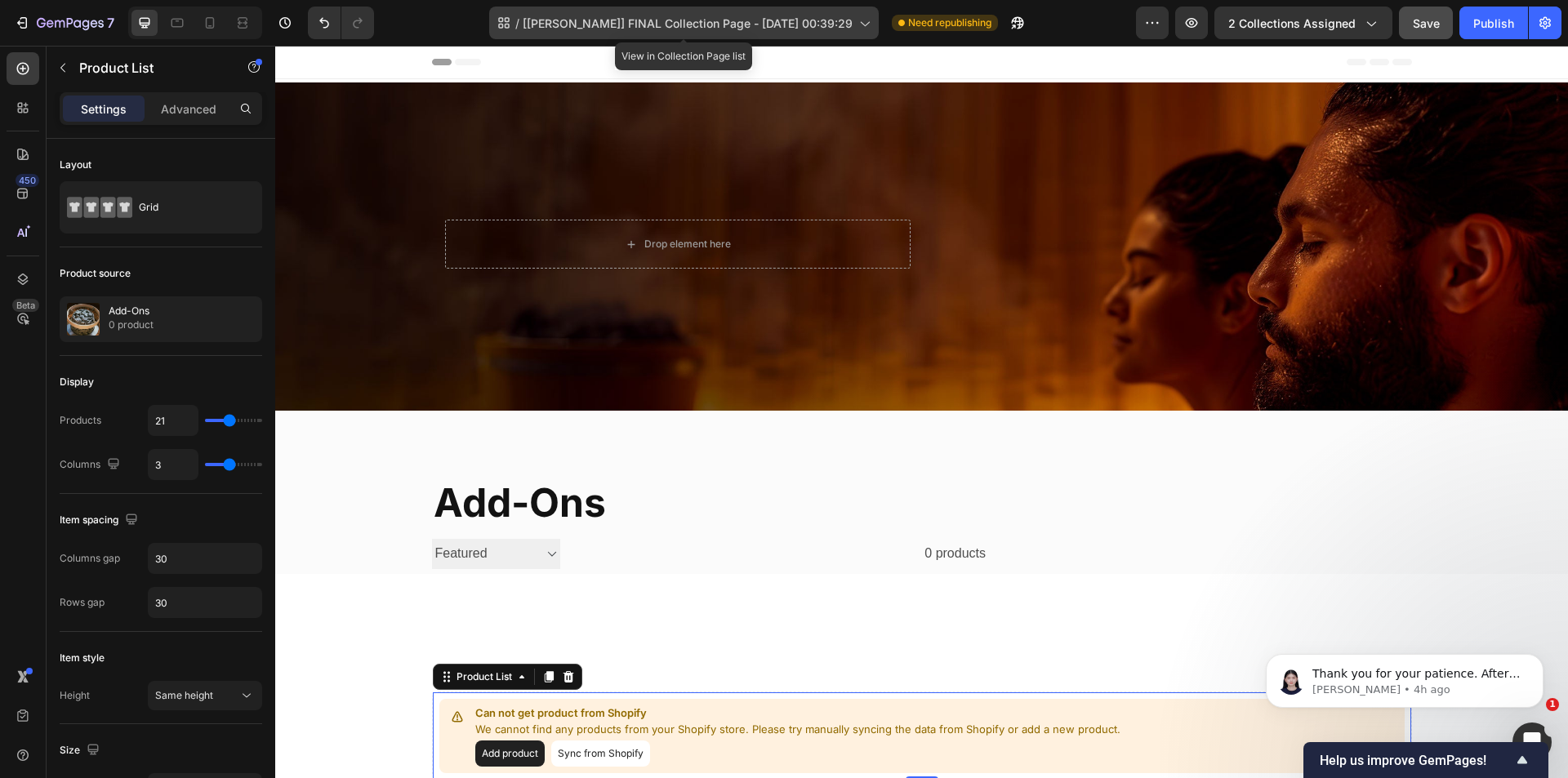
click at [809, 19] on span "[Alice GemPages] FINAL Collection Page - Sep 20, 00:39:29" at bounding box center [687, 23] width 330 height 17
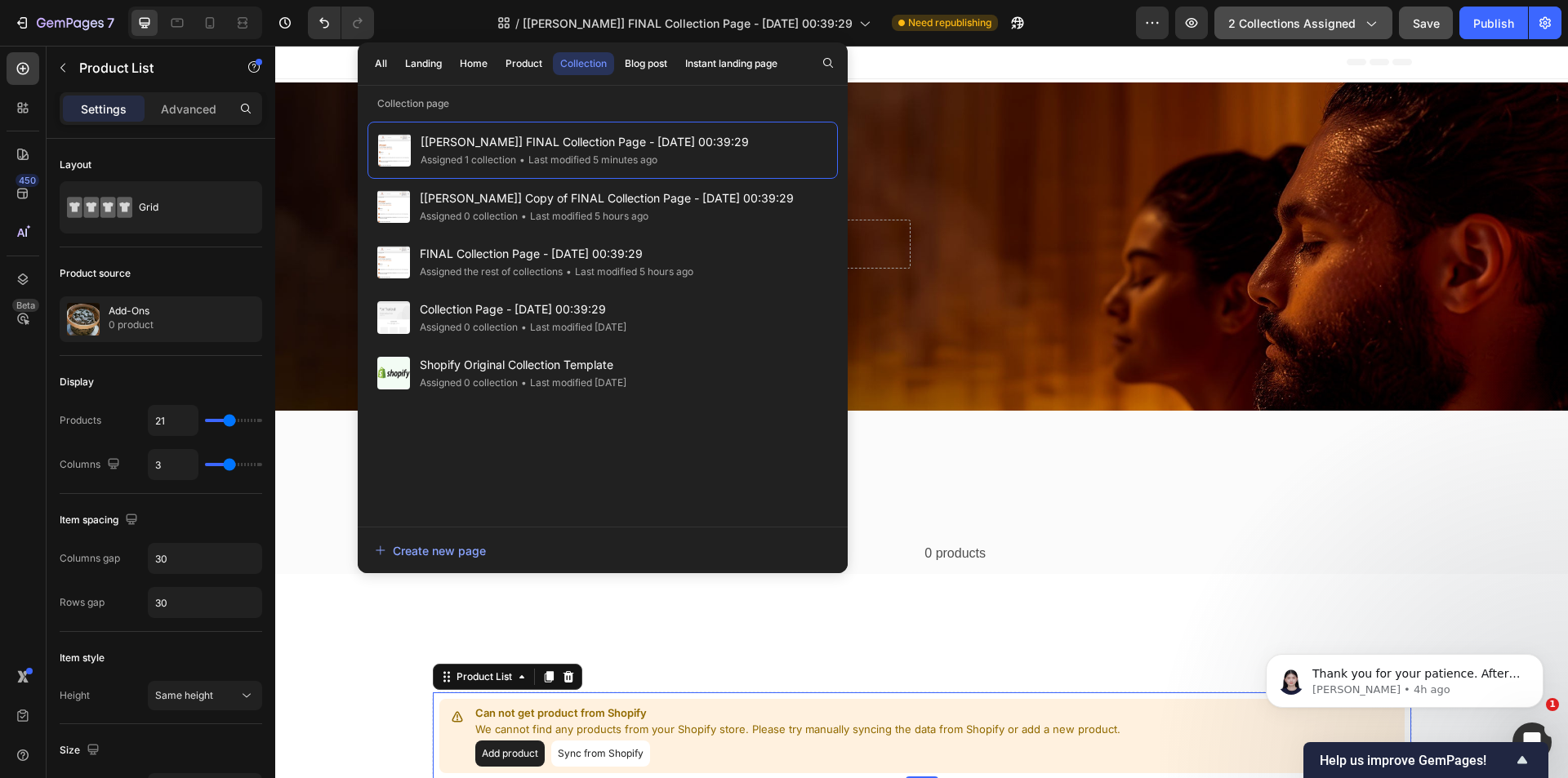
click at [1289, 27] on span "2 collections assigned" at bounding box center [1291, 23] width 128 height 17
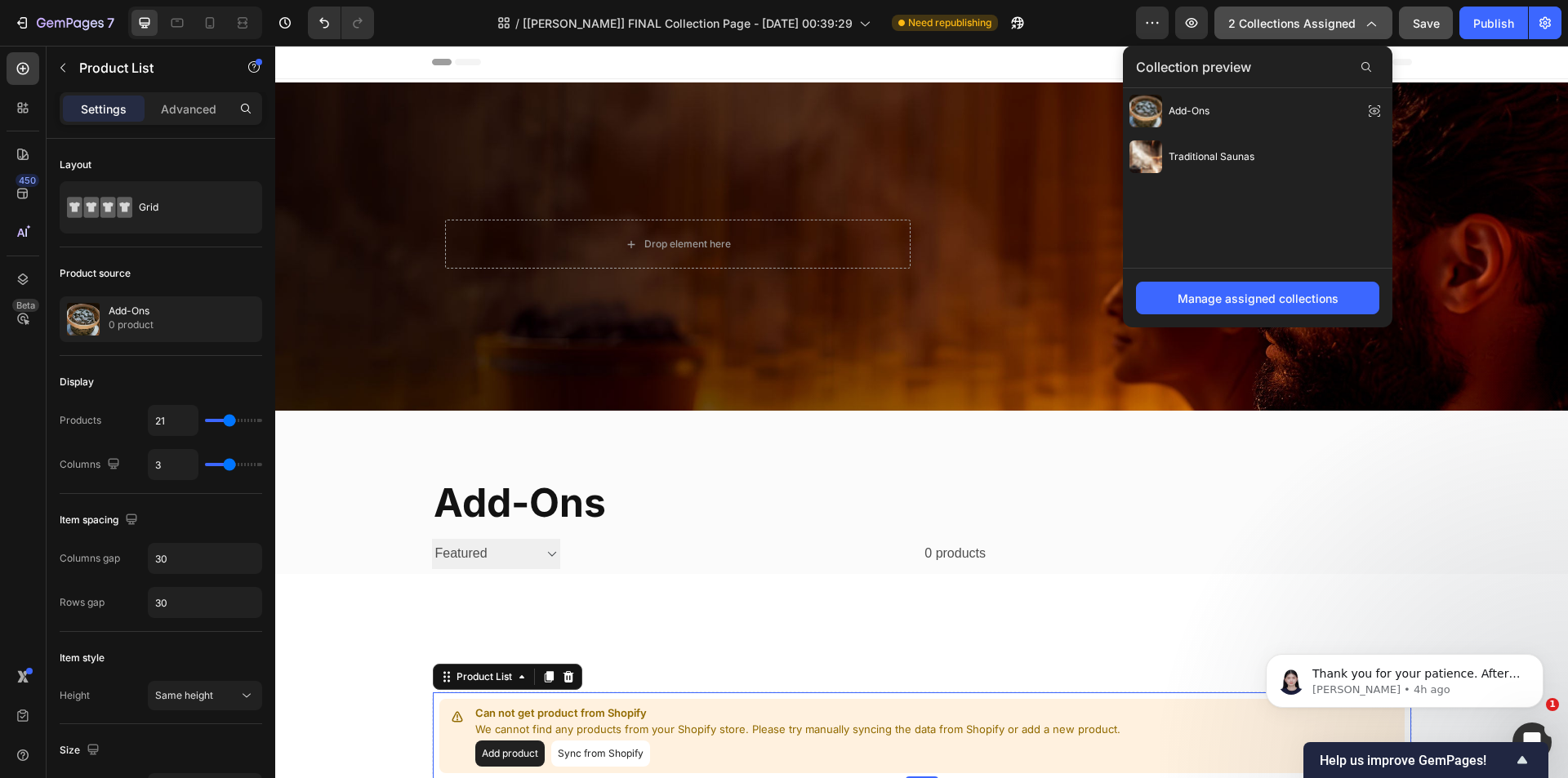
click at [1284, 28] on span "2 collections assigned" at bounding box center [1291, 23] width 128 height 17
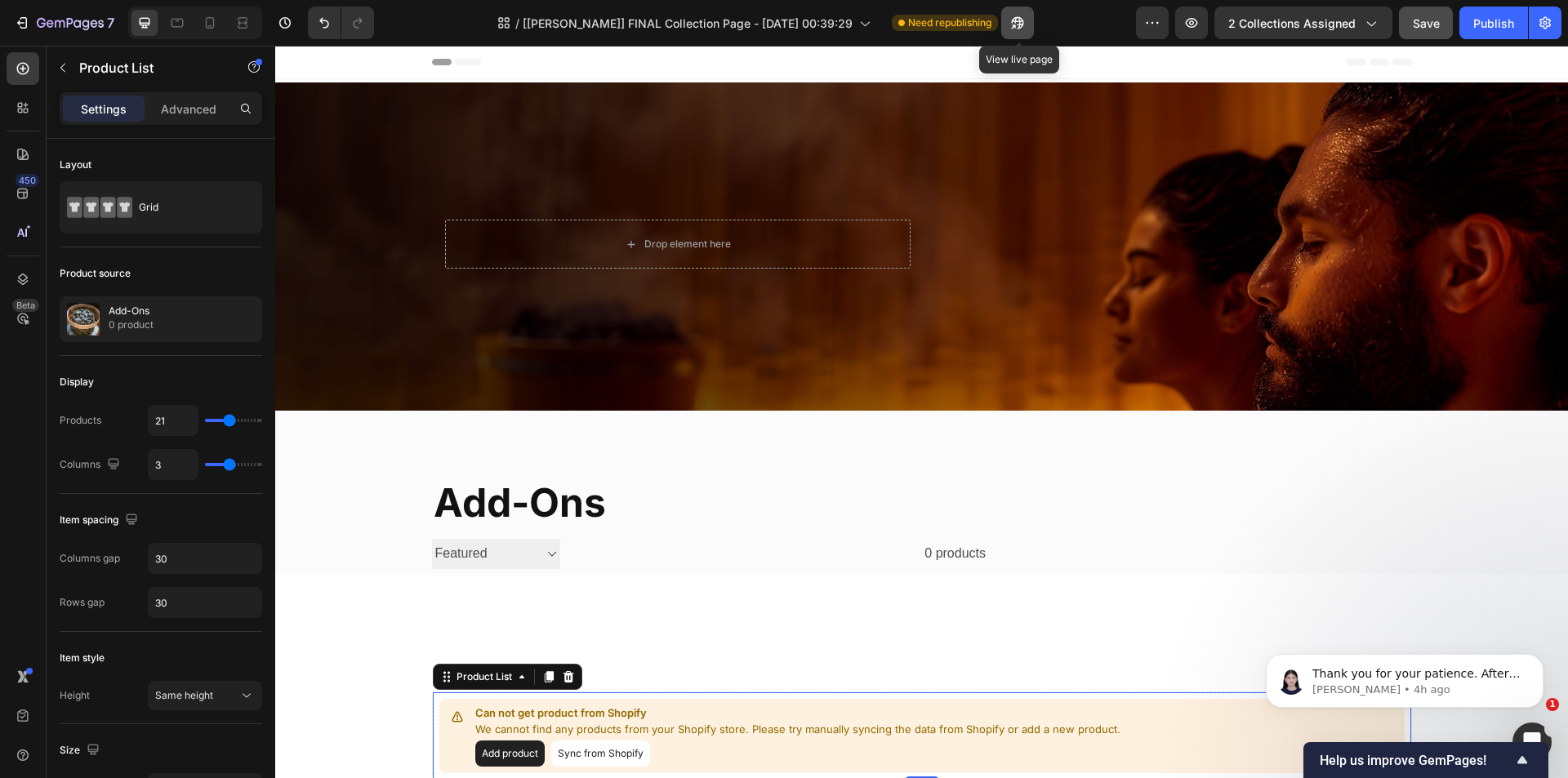
click at [1032, 22] on button "button" at bounding box center [1018, 23] width 33 height 33
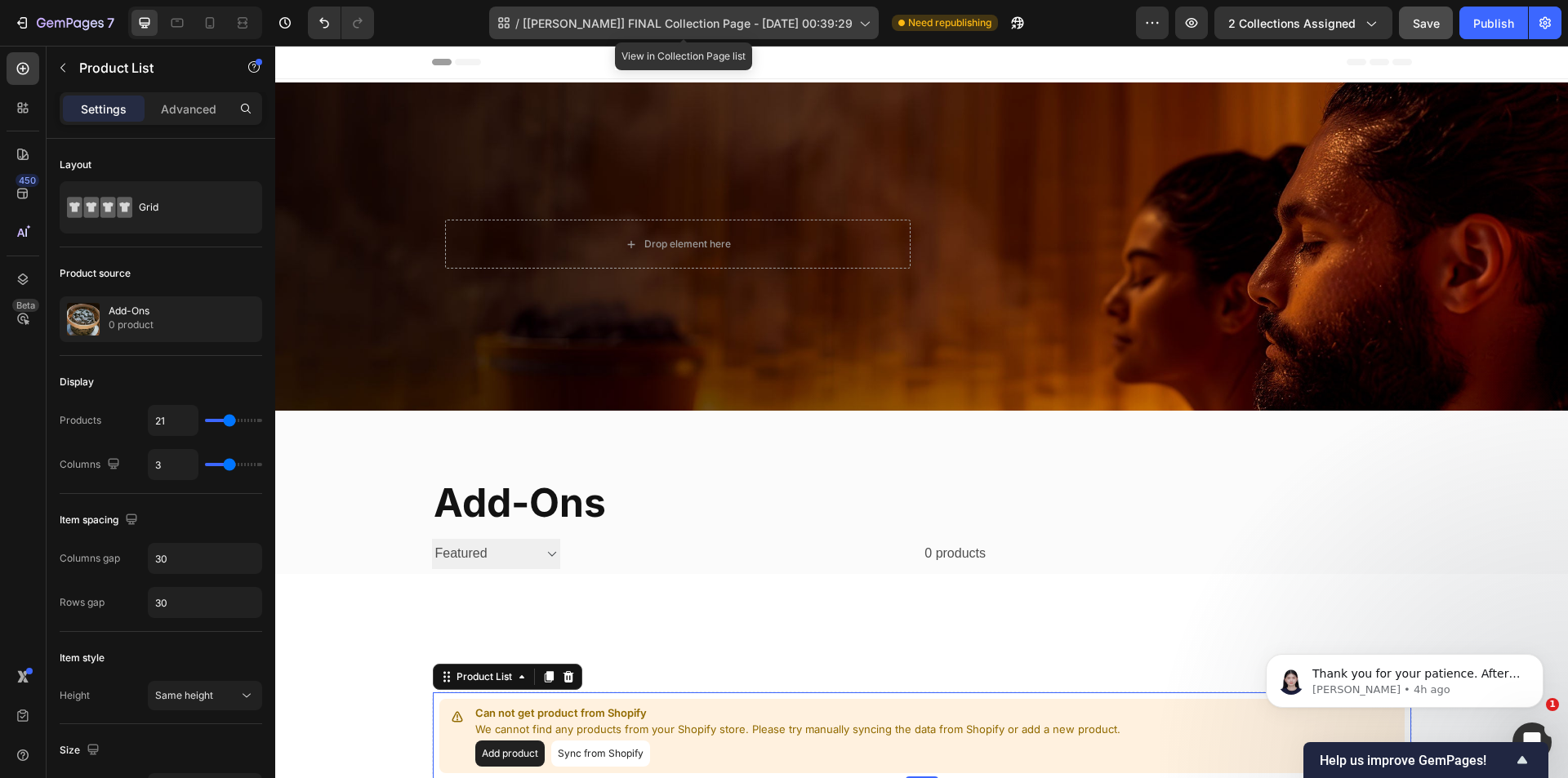
click at [564, 20] on span "[Alice GemPages] FINAL Collection Page - Sep 20, 00:39:29" at bounding box center [687, 23] width 330 height 17
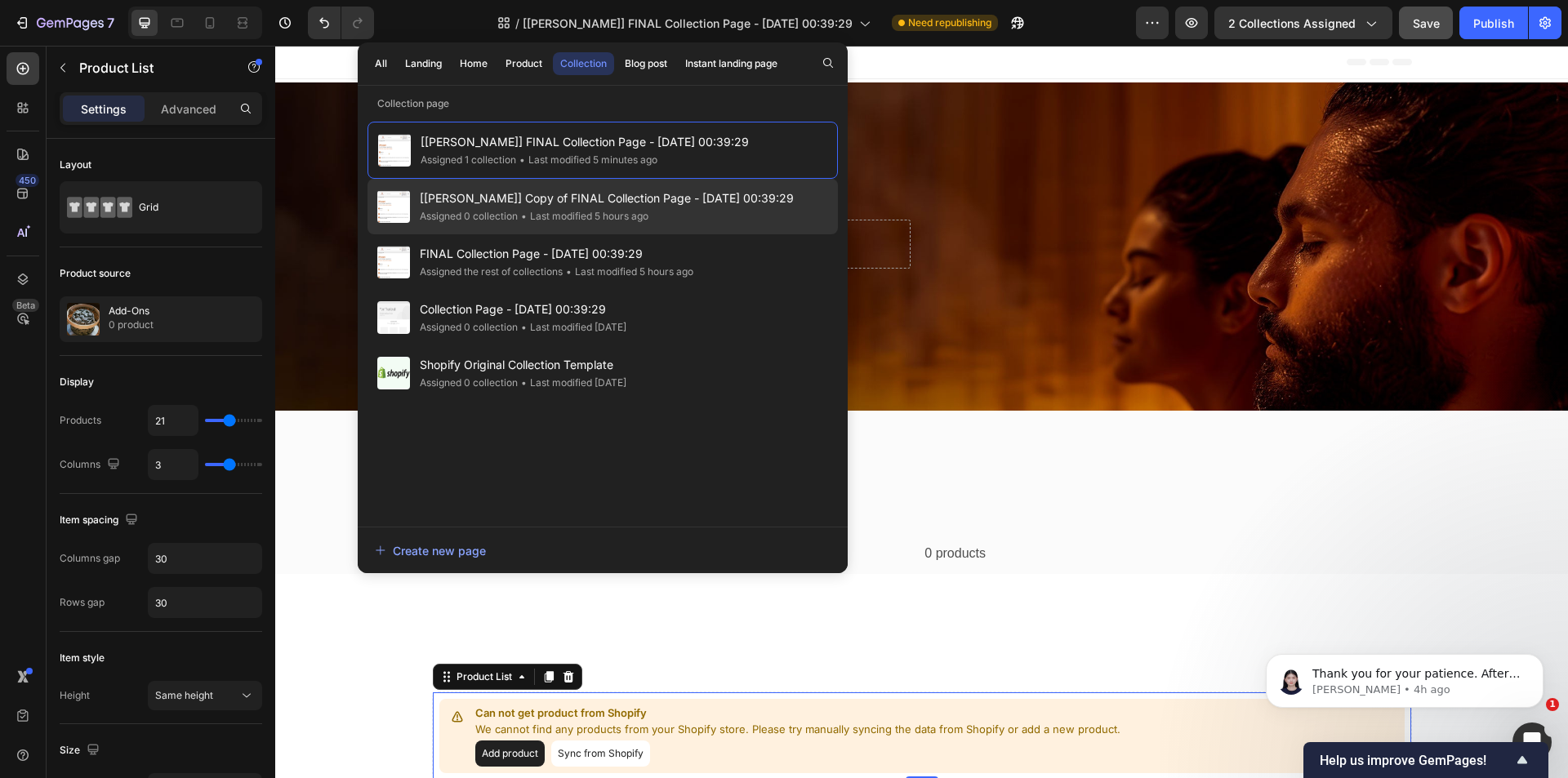
click at [595, 196] on span "[Alice GemPages] Copy of FINAL Collection Page - Sep 20, 00:39:29" at bounding box center [607, 198] width 374 height 20
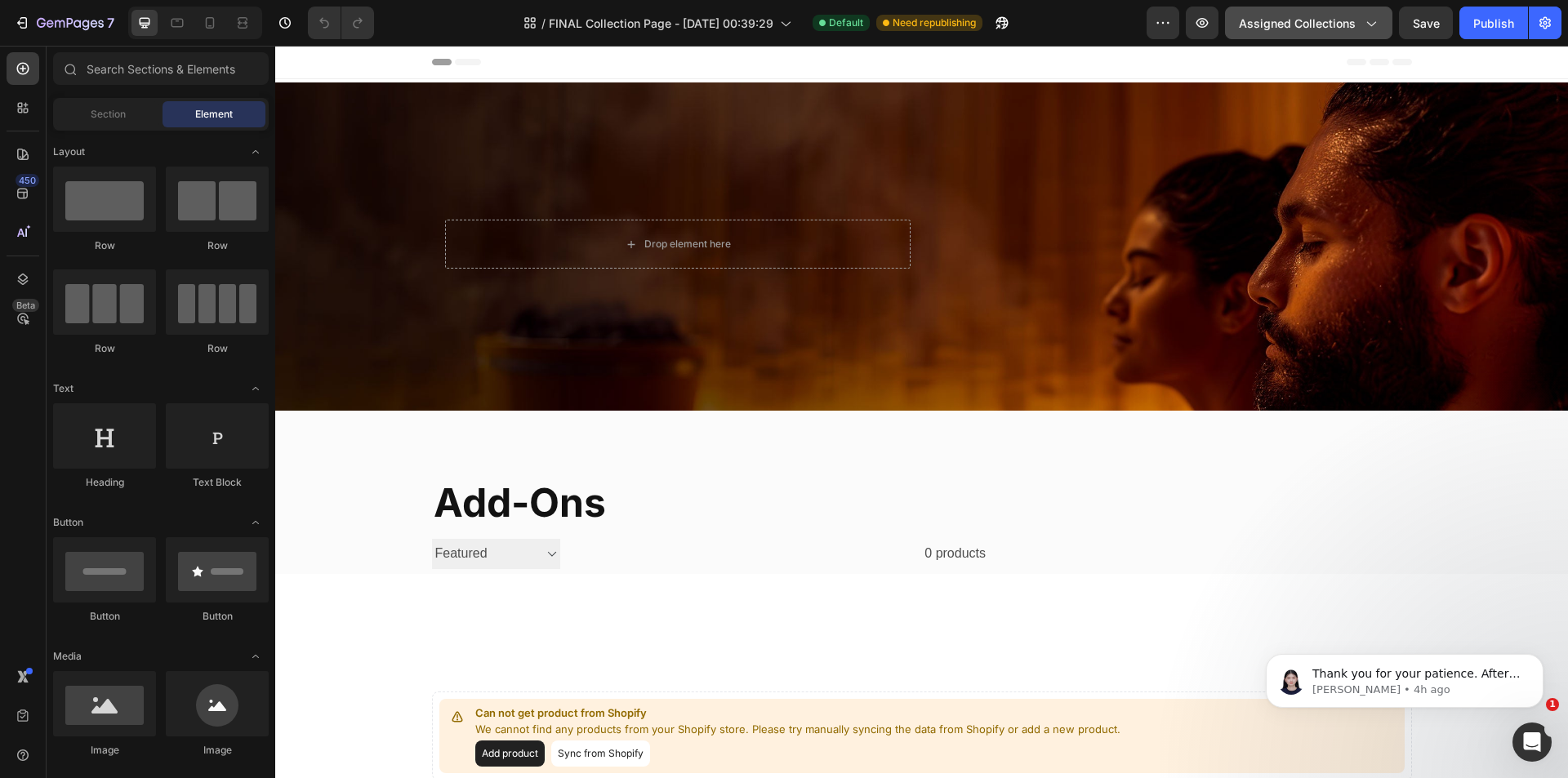
click at [1314, 23] on span "Assigned Collections" at bounding box center [1296, 23] width 117 height 17
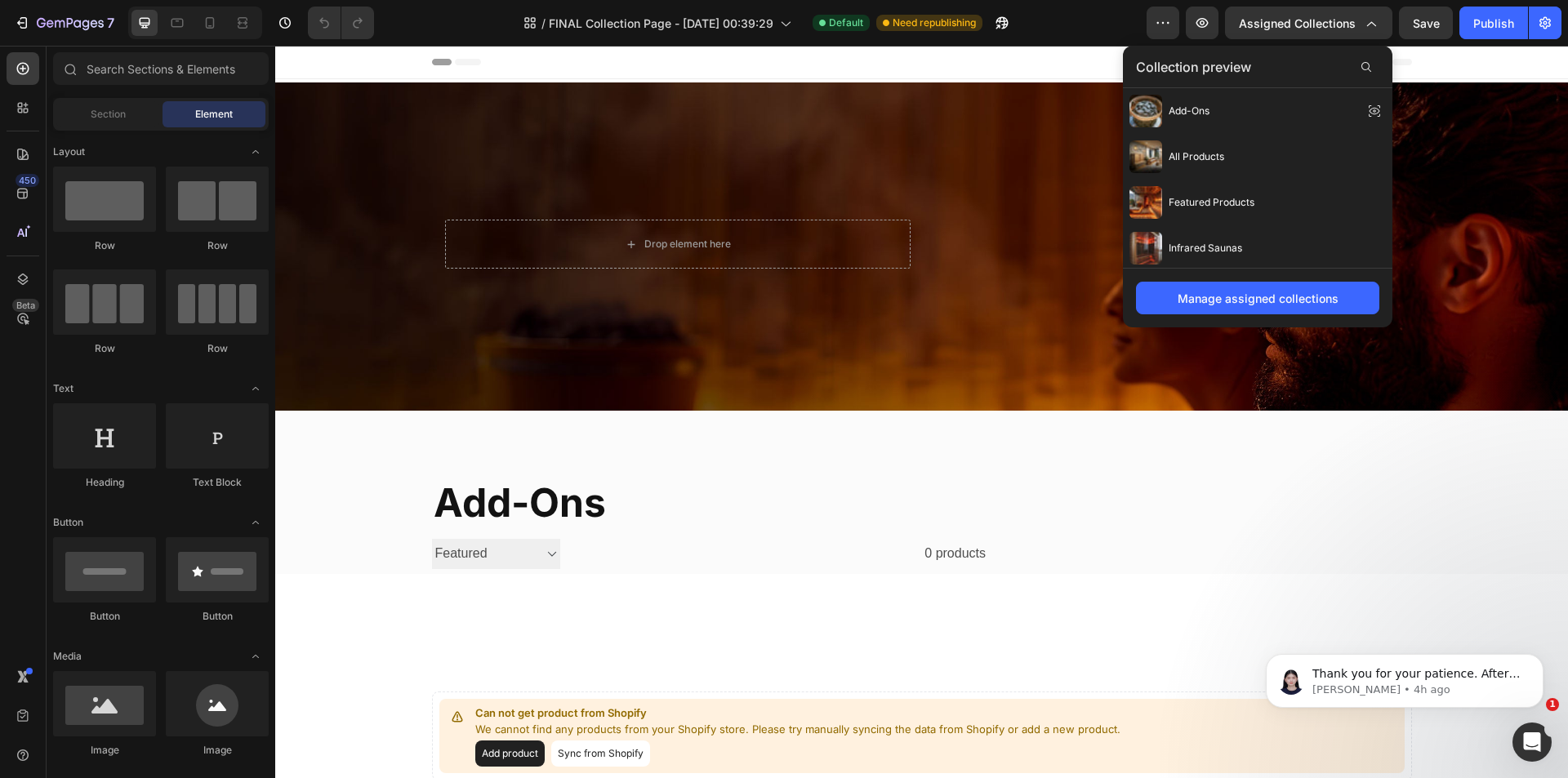
click at [1025, 72] on div "Header" at bounding box center [922, 62] width 980 height 33
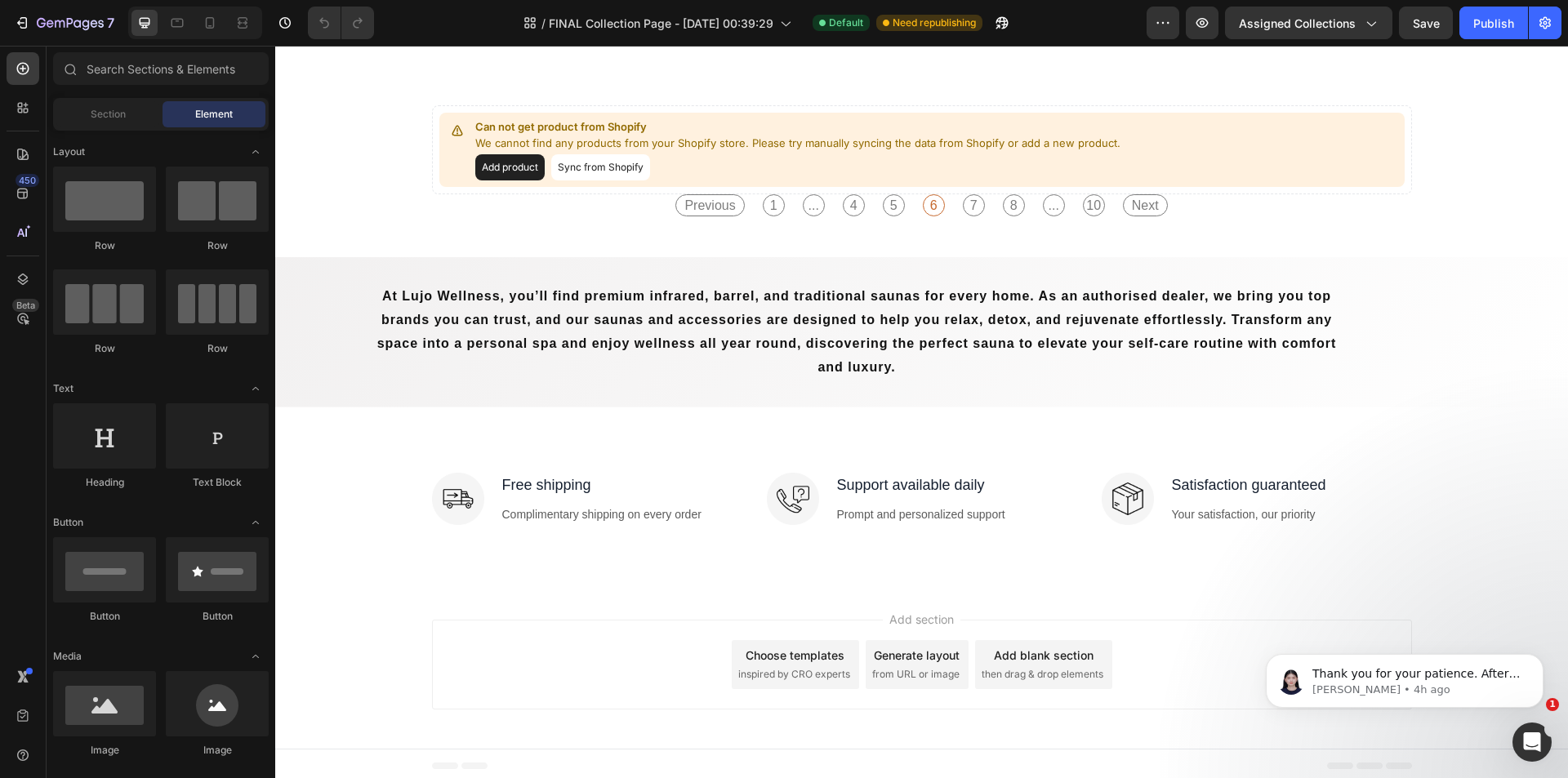
scroll to position [591, 0]
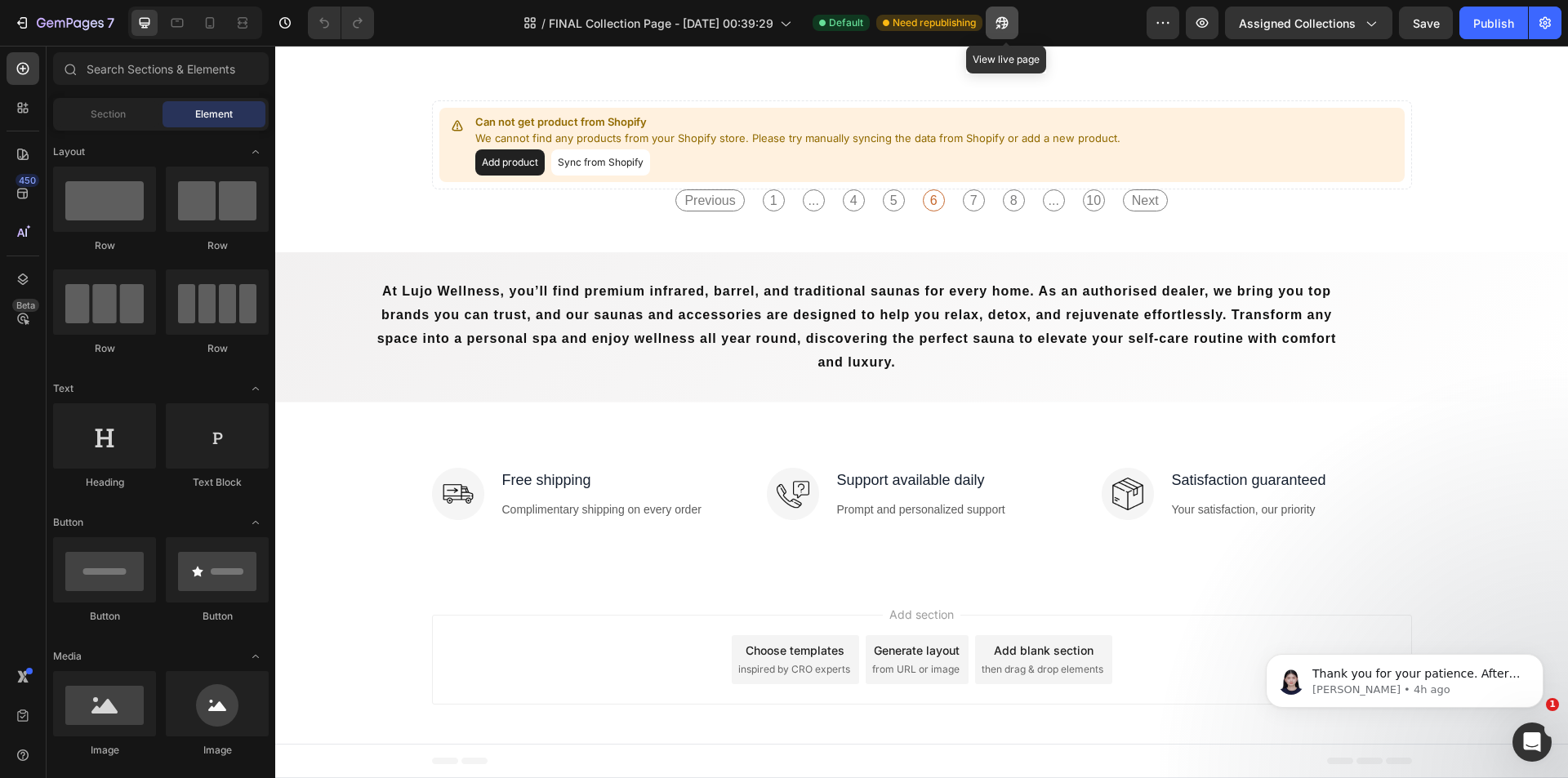
click at [1015, 27] on button "button" at bounding box center [1002, 23] width 33 height 33
click at [1260, 34] on button "Assigned Collections" at bounding box center [1308, 23] width 167 height 33
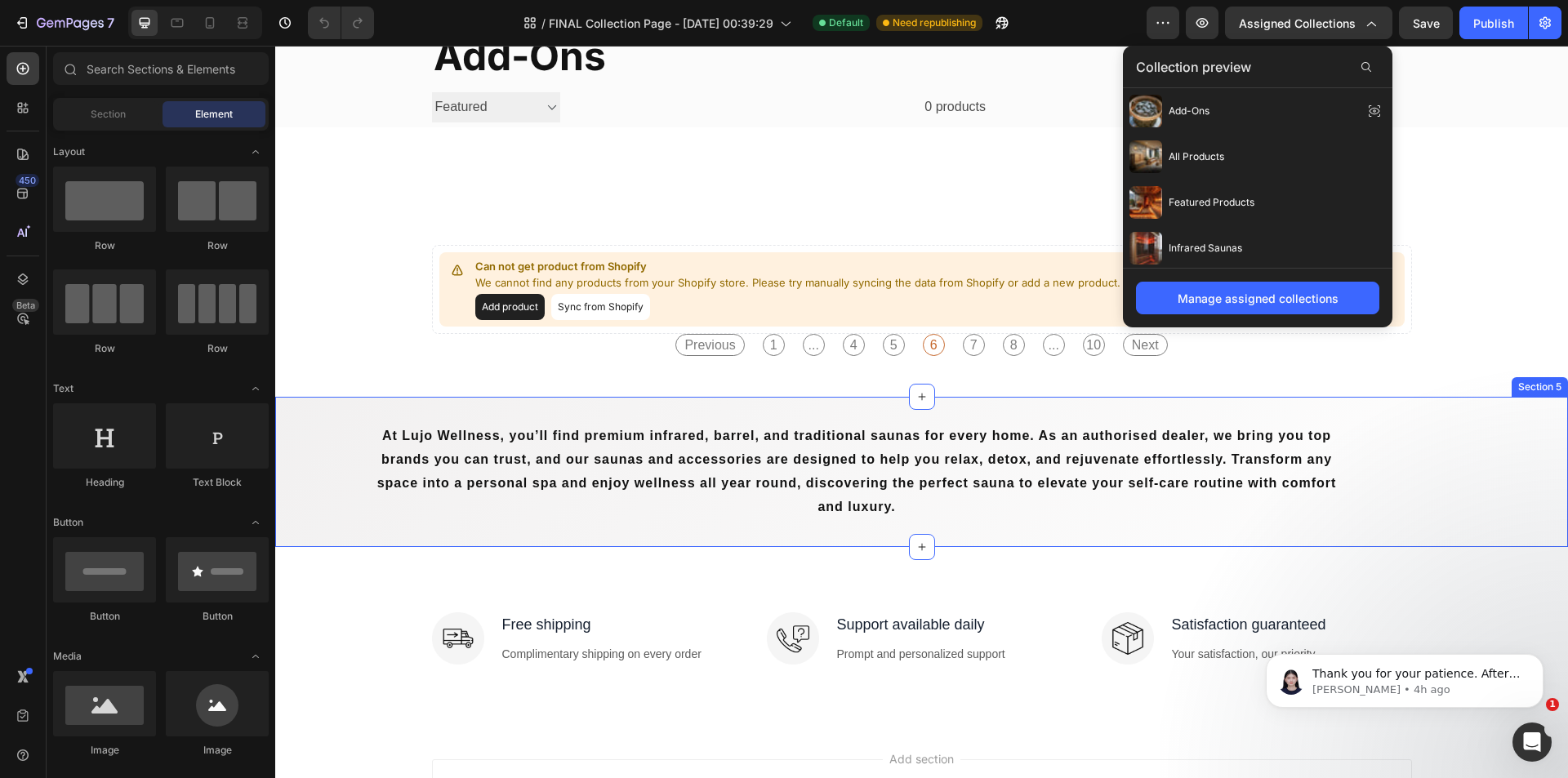
scroll to position [428, 0]
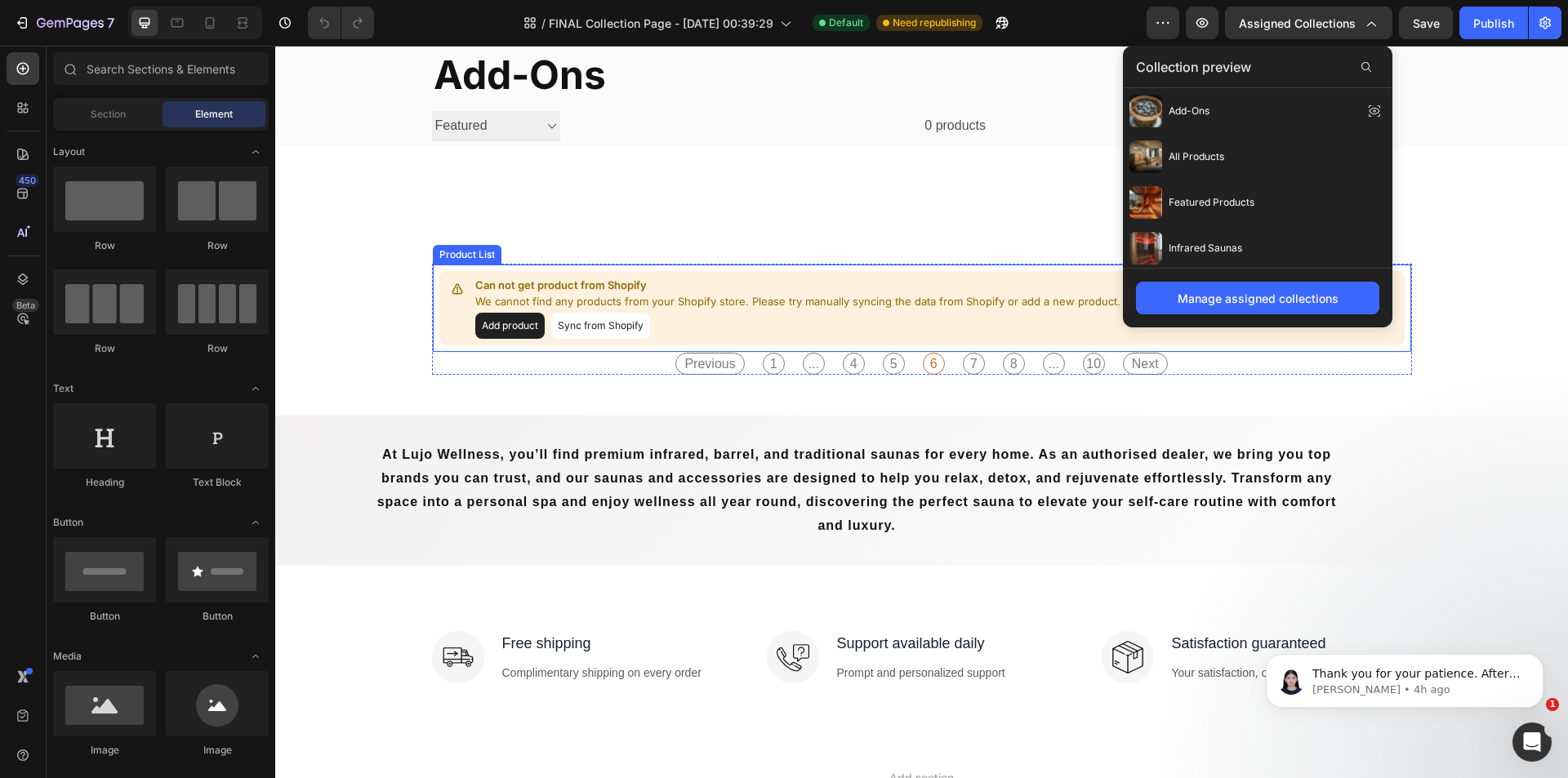
click at [896, 307] on p "We cannot find any products from your Shopify store. Please try manually syncin…" at bounding box center [797, 302] width 645 height 16
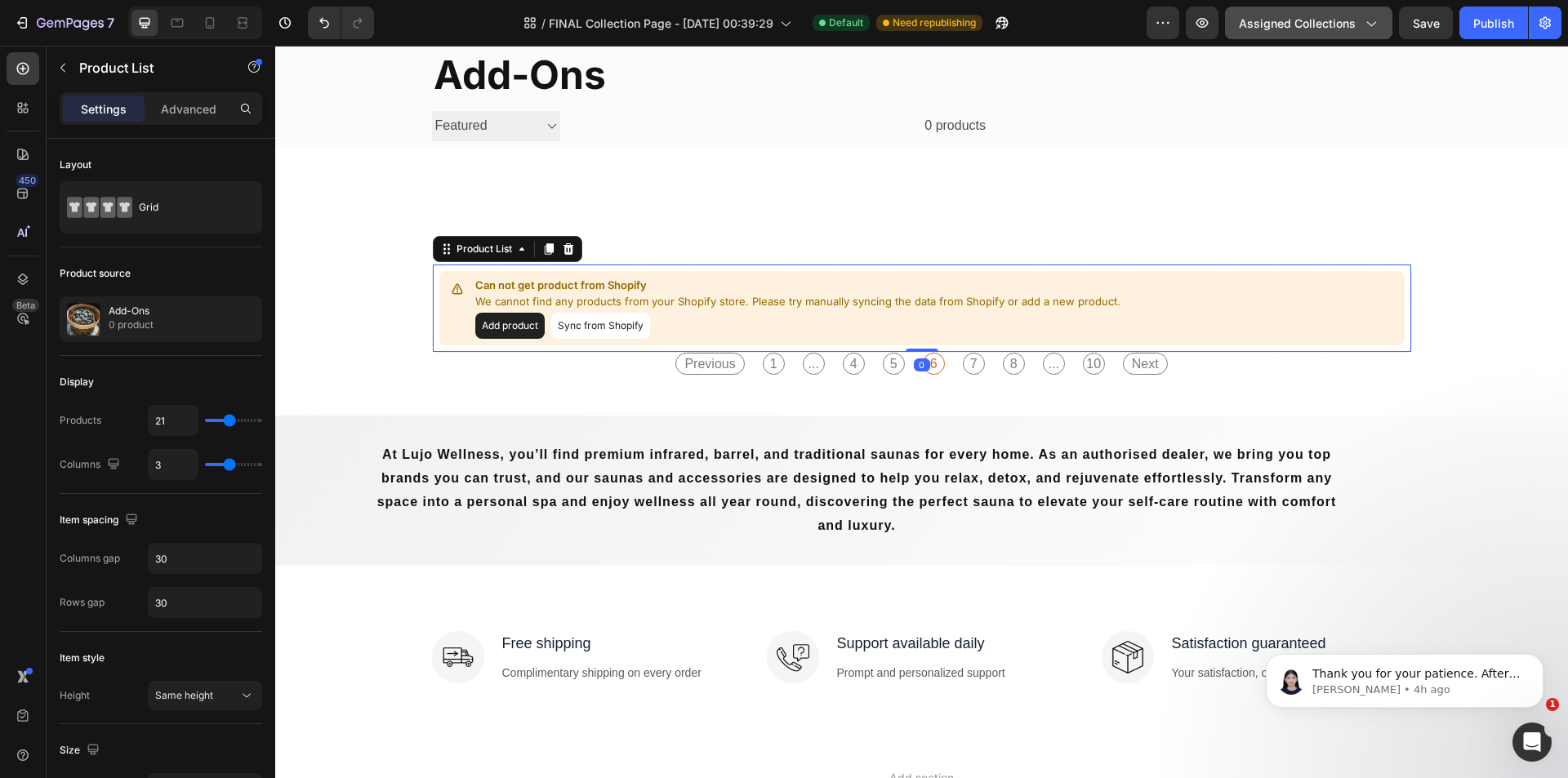
click at [1322, 23] on span "Assigned Collections" at bounding box center [1296, 23] width 117 height 17
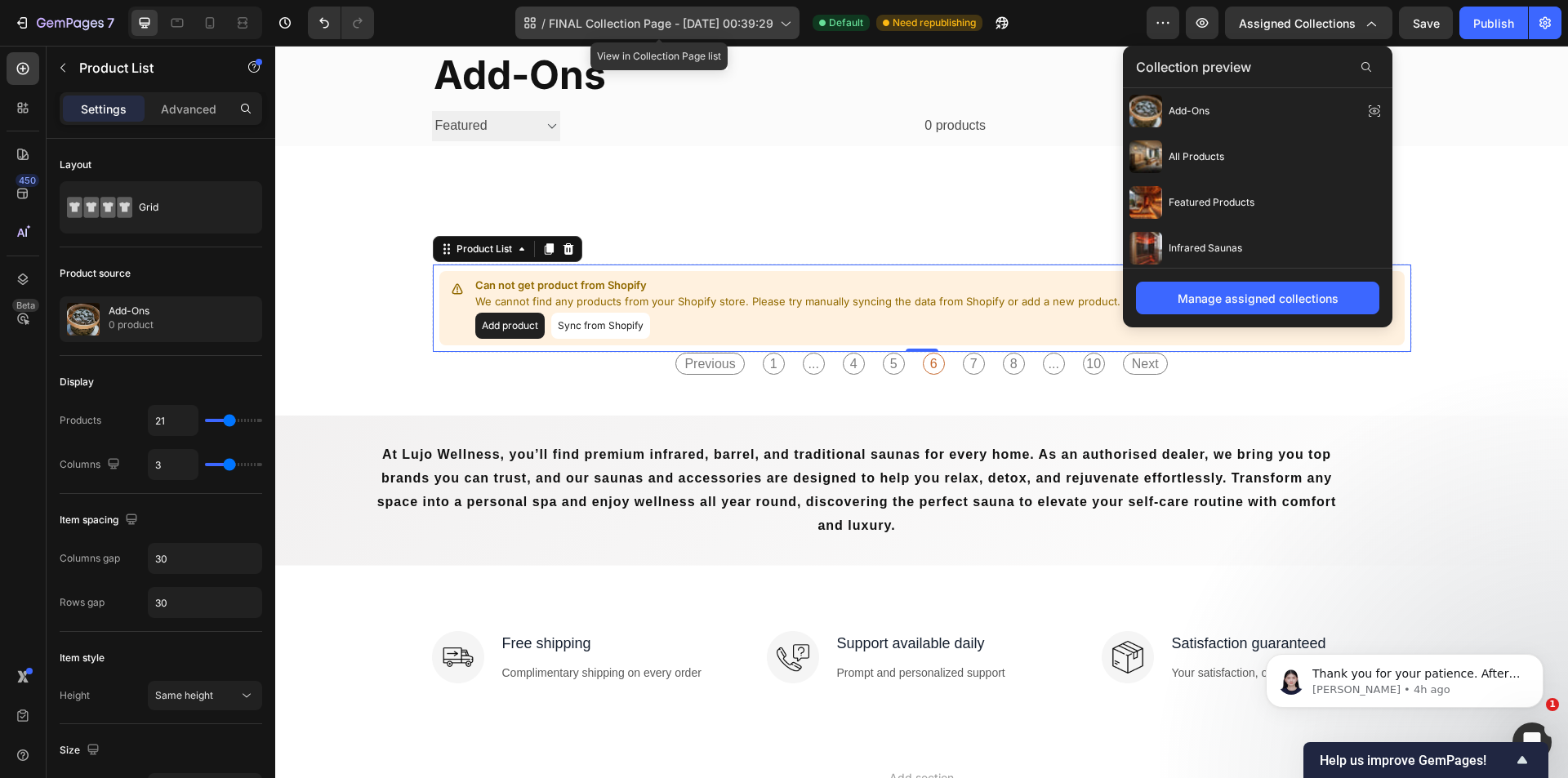
click at [769, 30] on span "FINAL Collection Page - [DATE] 00:39:29" at bounding box center [660, 23] width 225 height 17
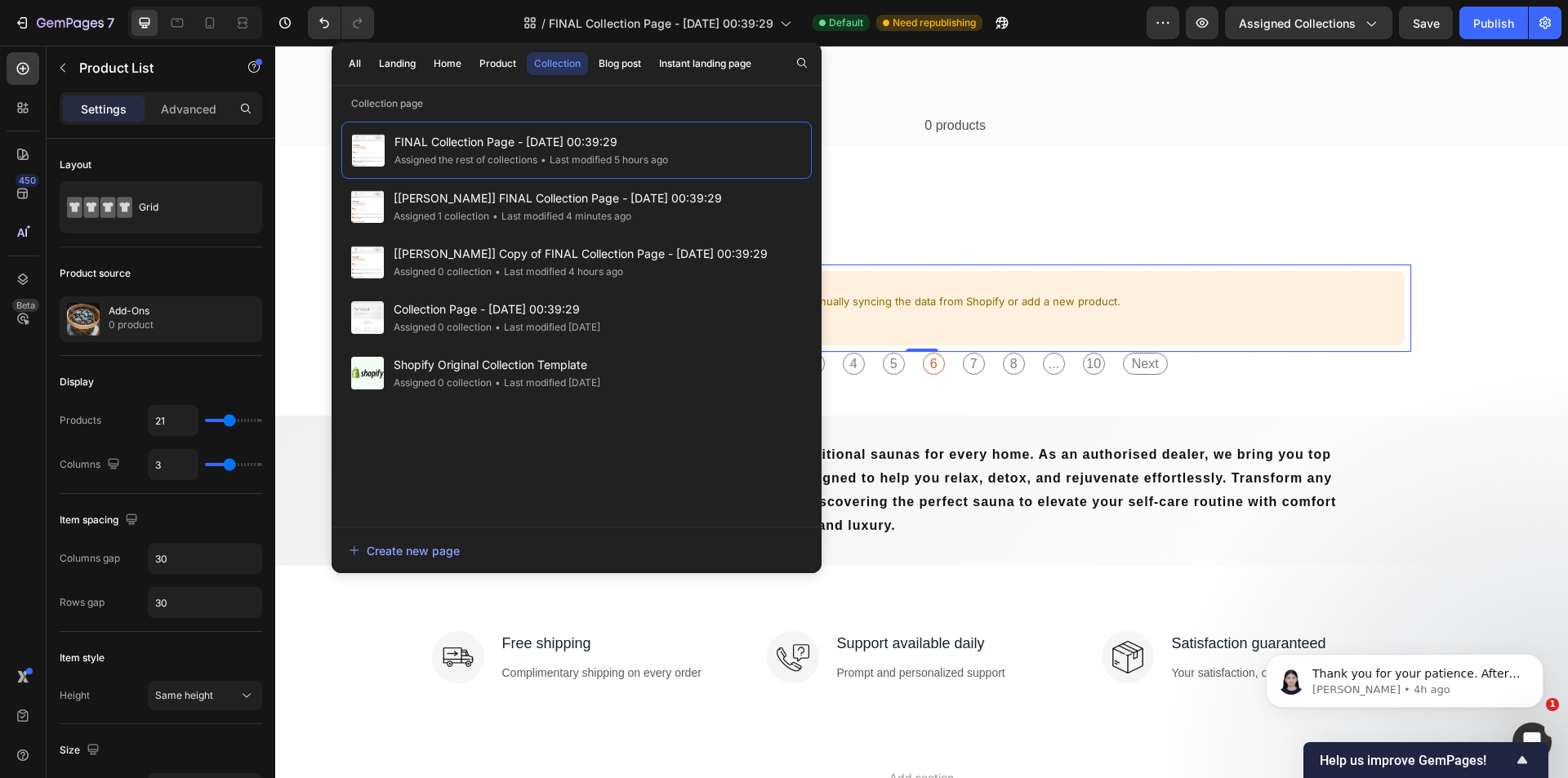
click at [1167, 201] on div "add-ons Collection Title Sorting Best selling Featured Alphabetically, A-Z Alph…" at bounding box center [921, 199] width 1292 height 1090
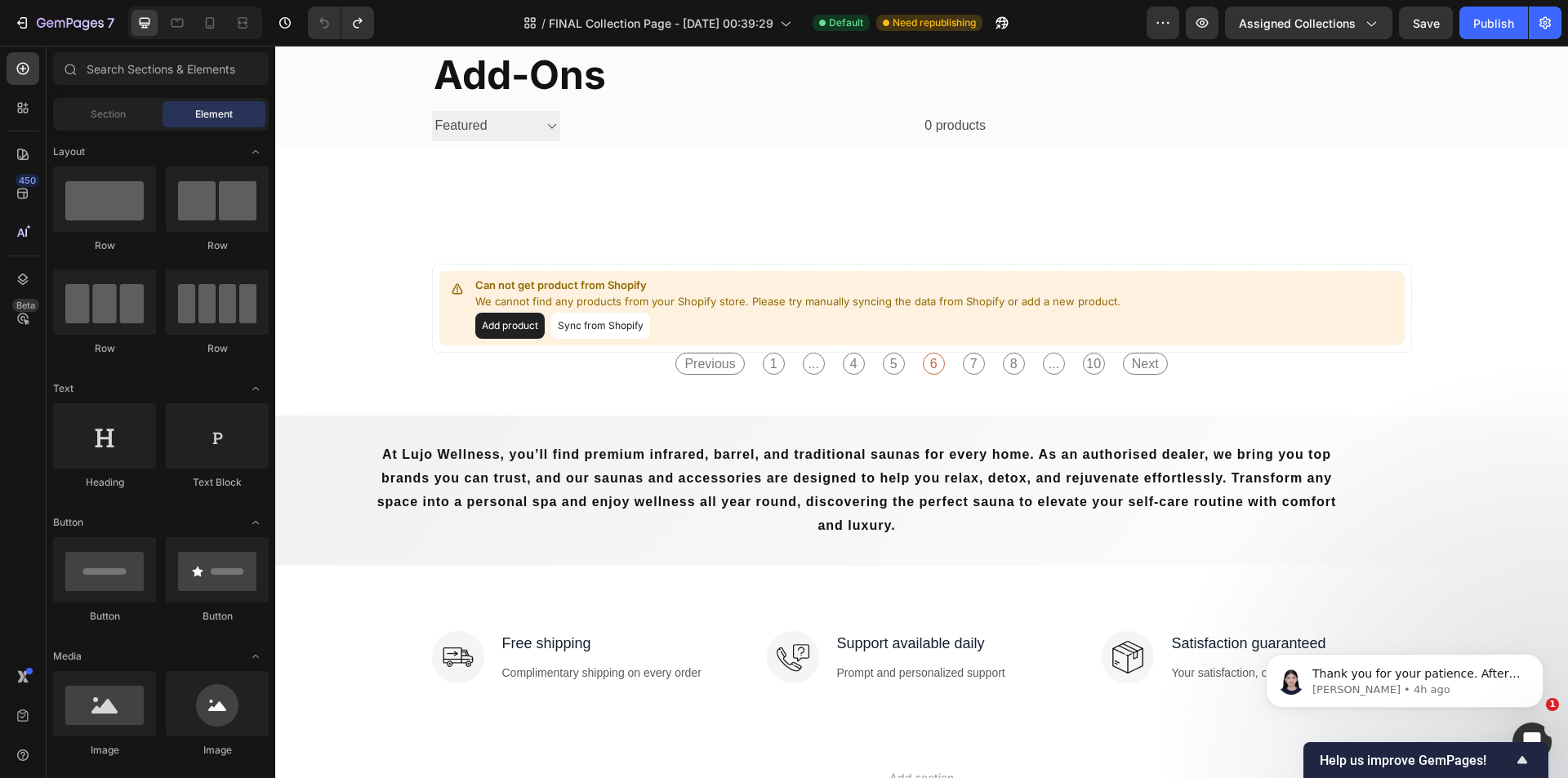
click at [1247, 239] on div "add-ons Collection Title Sorting Best selling Featured Alphabetically, A-Z Alph…" at bounding box center [921, 199] width 1292 height 1090
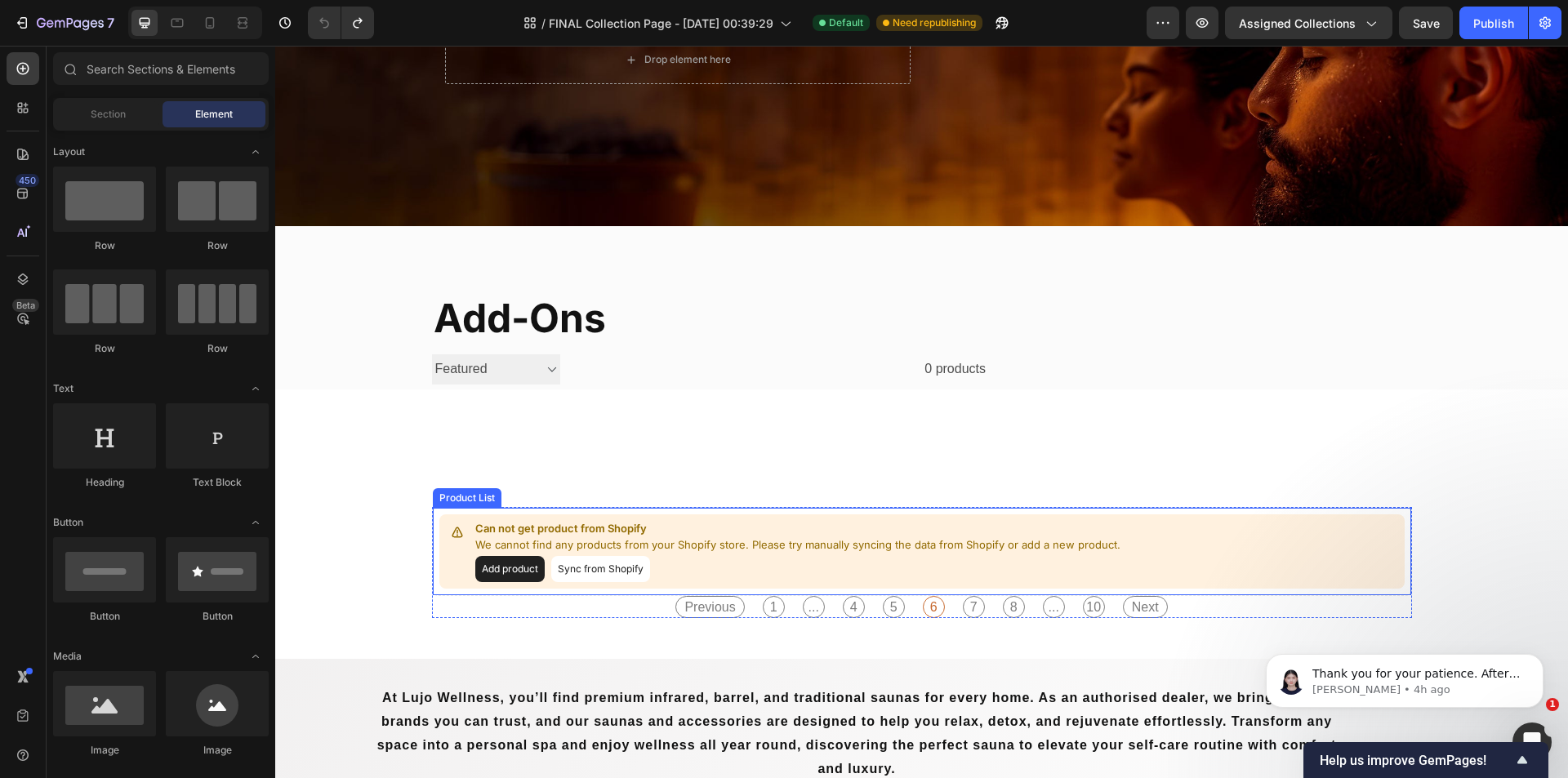
scroll to position [245, 0]
